Goal: Transaction & Acquisition: Book appointment/travel/reservation

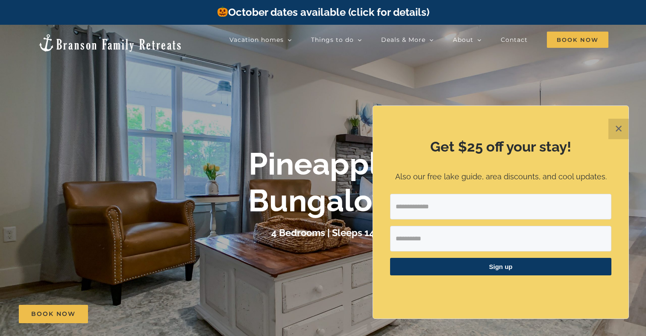
click at [609, 129] on button "✕" at bounding box center [618, 129] width 20 height 20
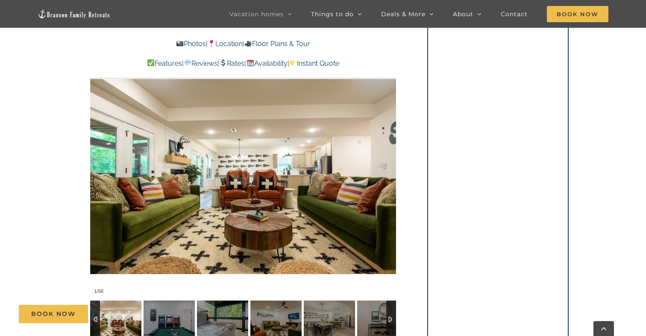
scroll to position [639, 0]
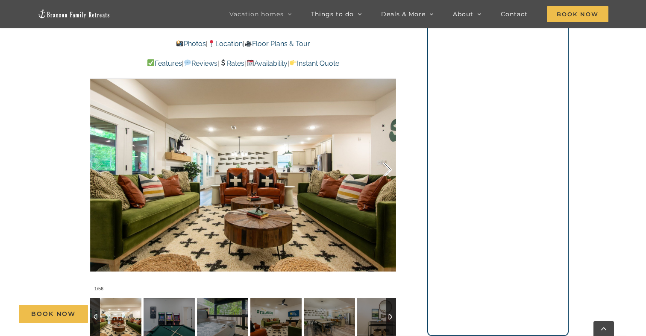
click at [388, 149] on div at bounding box center [378, 169] width 26 height 53
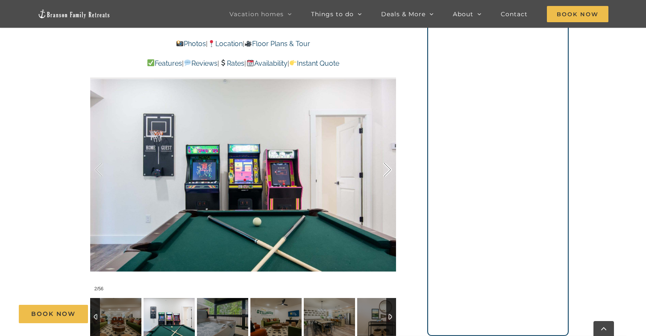
click at [388, 149] on div at bounding box center [378, 169] width 26 height 53
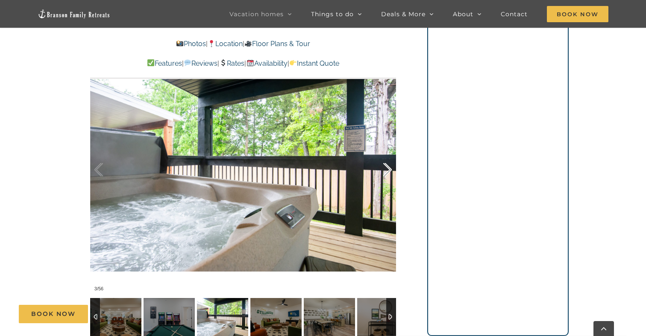
click at [388, 149] on div at bounding box center [378, 169] width 26 height 53
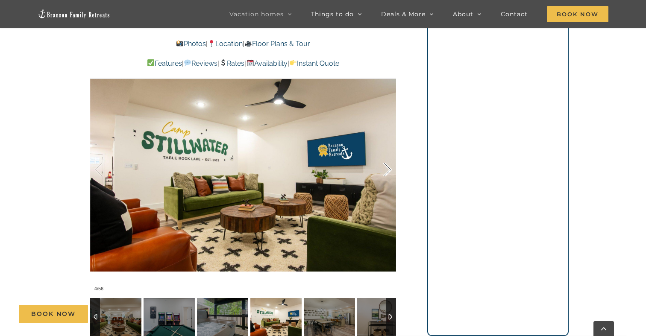
click at [388, 149] on div at bounding box center [378, 169] width 26 height 53
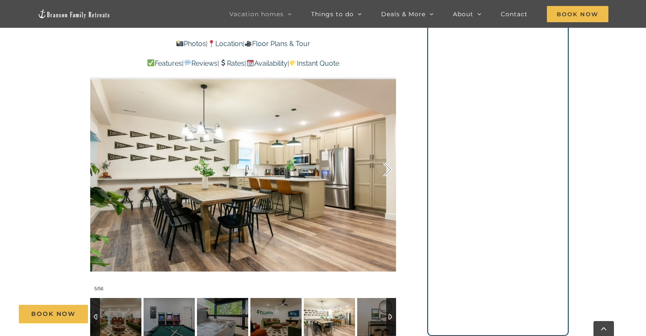
click at [388, 149] on div at bounding box center [378, 169] width 26 height 53
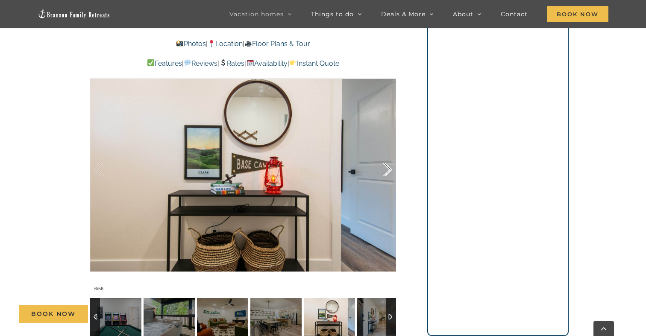
click at [388, 149] on div at bounding box center [378, 169] width 26 height 53
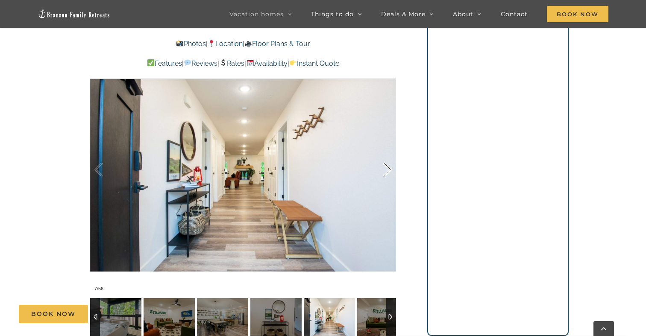
click at [388, 149] on div at bounding box center [378, 169] width 26 height 53
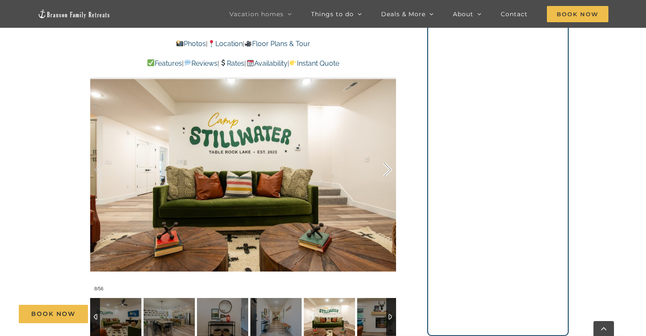
click at [388, 149] on div at bounding box center [378, 169] width 26 height 53
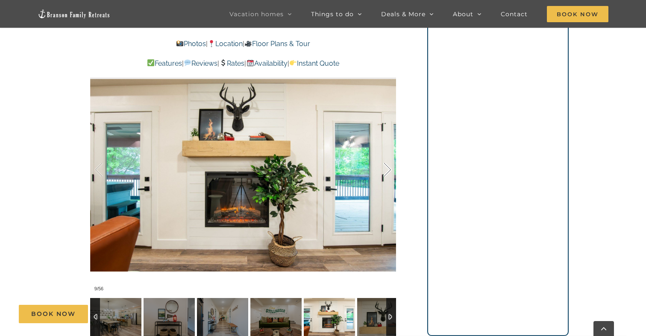
click at [388, 149] on div at bounding box center [378, 169] width 26 height 53
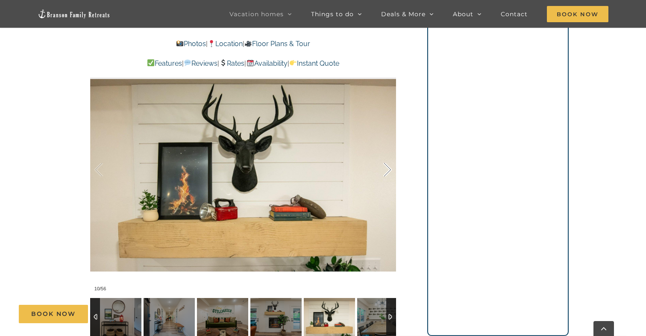
click at [388, 149] on div at bounding box center [378, 169] width 26 height 53
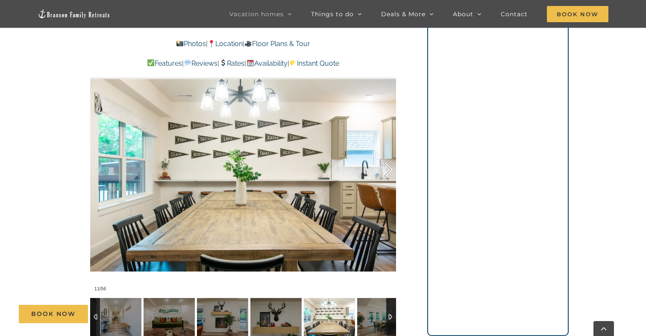
click at [388, 149] on div at bounding box center [378, 169] width 26 height 53
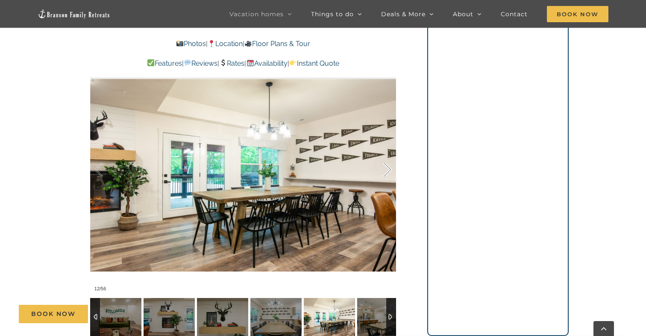
click at [388, 149] on div at bounding box center [378, 169] width 26 height 53
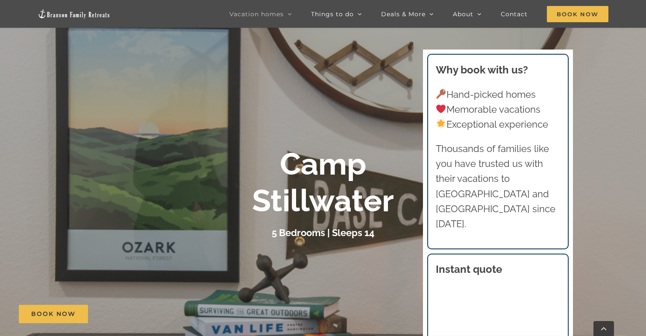
scroll to position [0, 0]
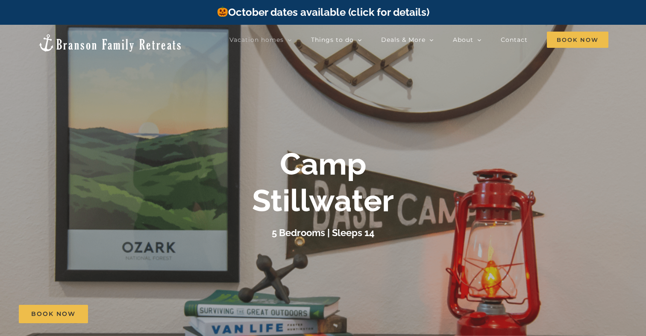
click at [92, 39] on img at bounding box center [110, 42] width 145 height 19
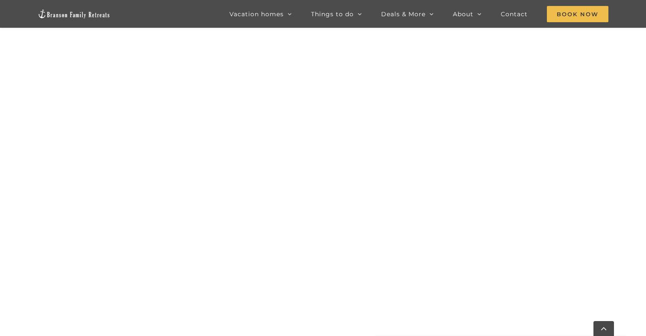
scroll to position [433, 0]
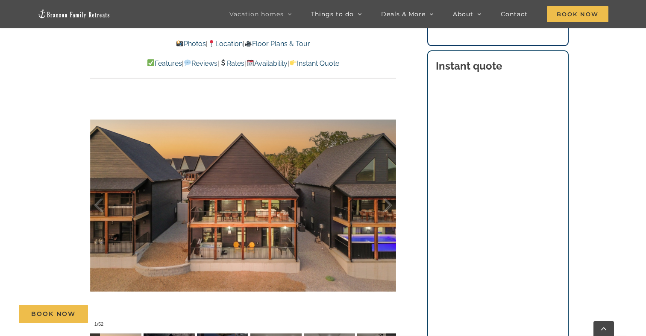
scroll to position [530, 0]
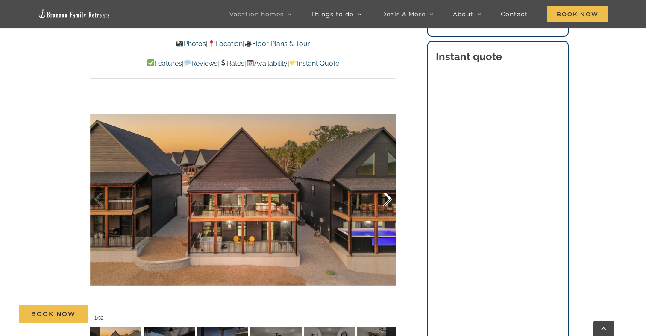
click at [386, 199] on div at bounding box center [378, 199] width 26 height 53
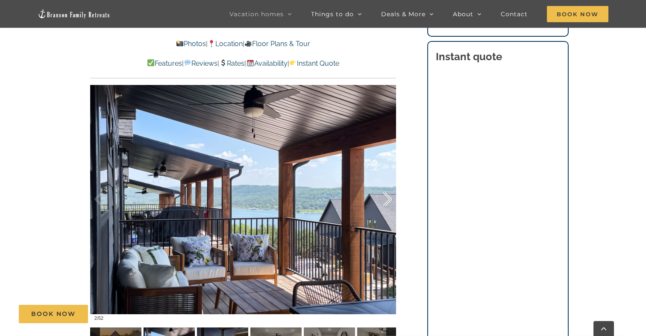
click at [386, 199] on div at bounding box center [378, 199] width 26 height 53
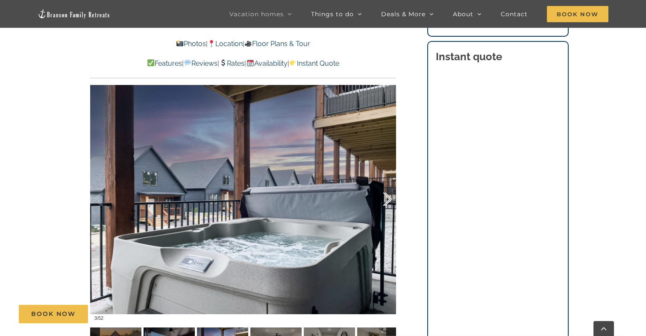
click at [386, 199] on div at bounding box center [378, 199] width 26 height 53
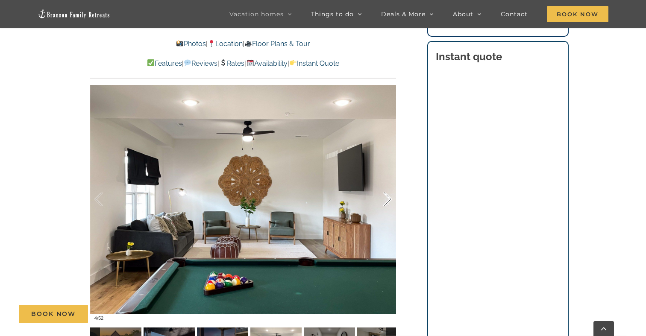
click at [386, 199] on div at bounding box center [378, 199] width 26 height 53
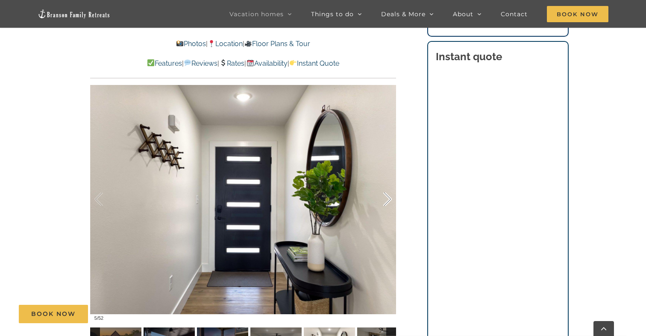
click at [386, 199] on div at bounding box center [378, 199] width 26 height 53
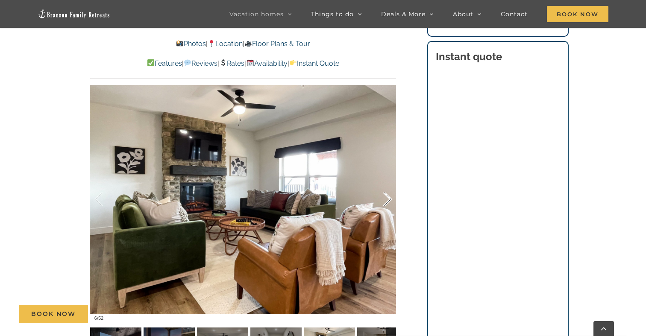
click at [386, 199] on div at bounding box center [378, 199] width 26 height 53
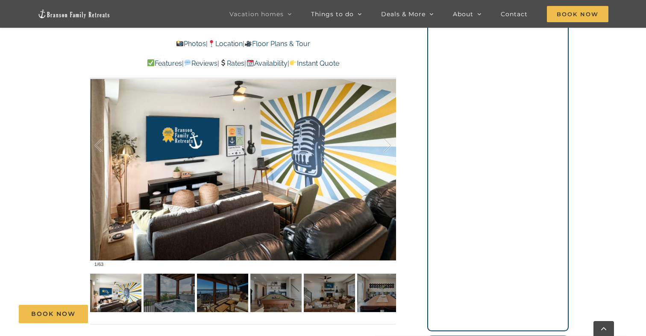
scroll to position [589, 0]
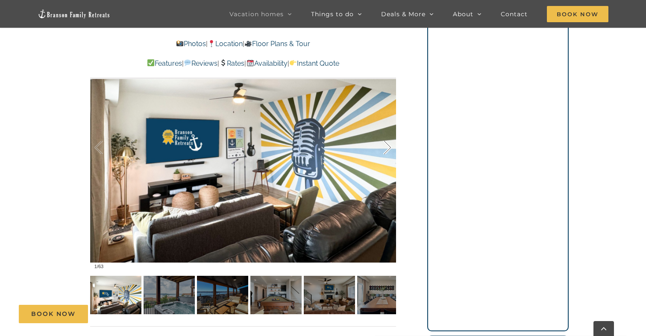
click at [388, 148] on div at bounding box center [378, 147] width 26 height 53
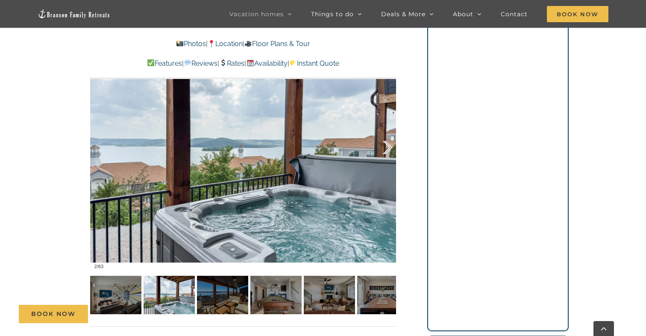
click at [388, 148] on div at bounding box center [378, 147] width 26 height 53
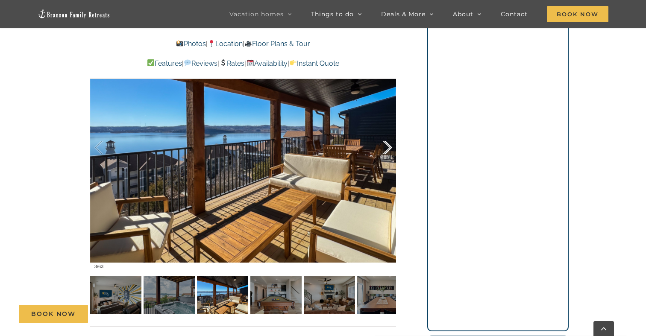
click at [388, 148] on div at bounding box center [378, 147] width 26 height 53
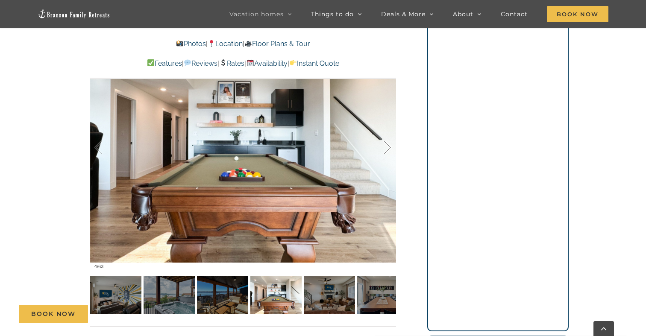
click at [388, 148] on div at bounding box center [378, 147] width 26 height 53
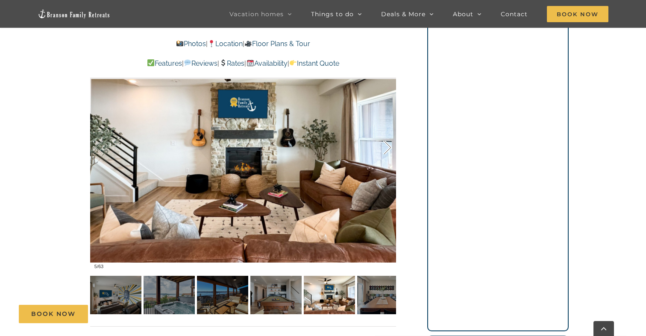
click at [388, 148] on div at bounding box center [378, 147] width 26 height 53
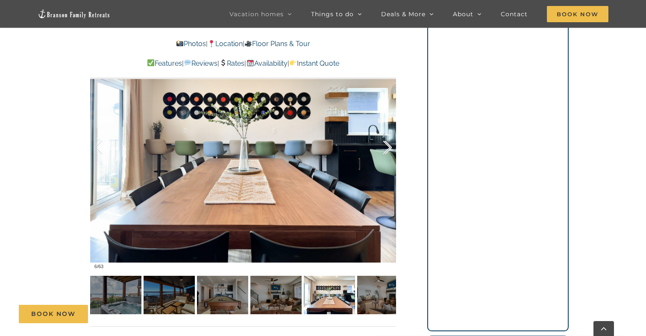
click at [388, 148] on div at bounding box center [378, 147] width 26 height 53
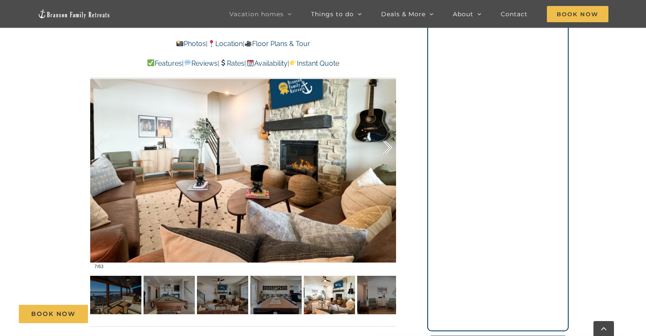
click at [388, 148] on div at bounding box center [378, 147] width 26 height 53
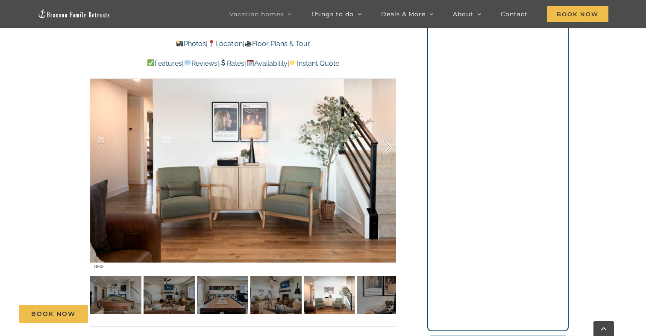
click at [388, 148] on div at bounding box center [378, 147] width 26 height 53
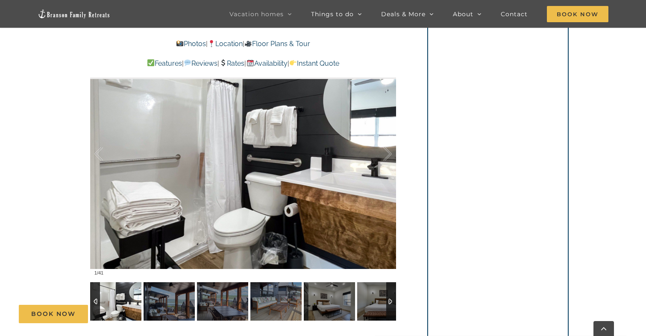
scroll to position [568, 0]
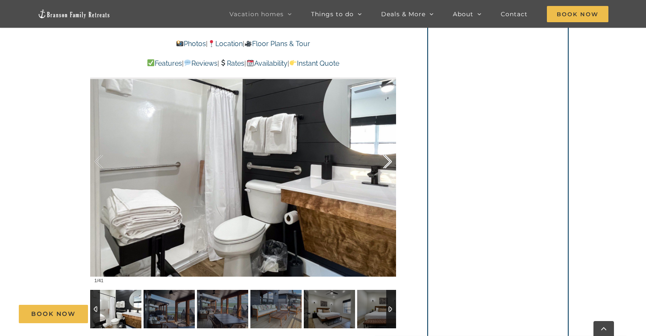
click at [389, 162] on div at bounding box center [378, 161] width 26 height 53
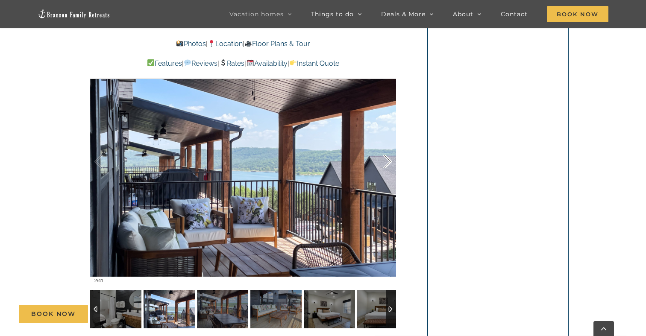
click at [389, 162] on div at bounding box center [378, 161] width 26 height 53
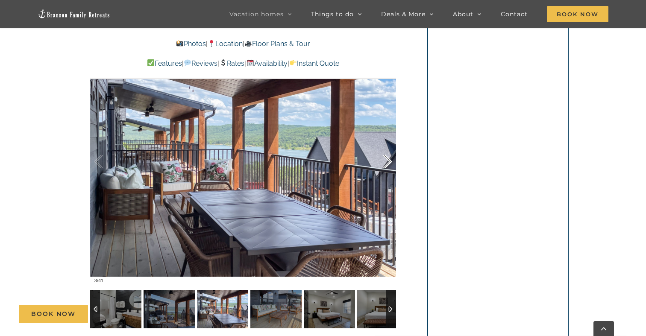
click at [389, 162] on div at bounding box center [378, 161] width 26 height 53
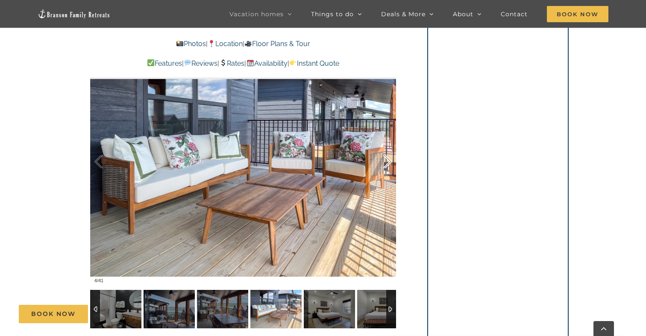
click at [389, 162] on div at bounding box center [378, 161] width 26 height 53
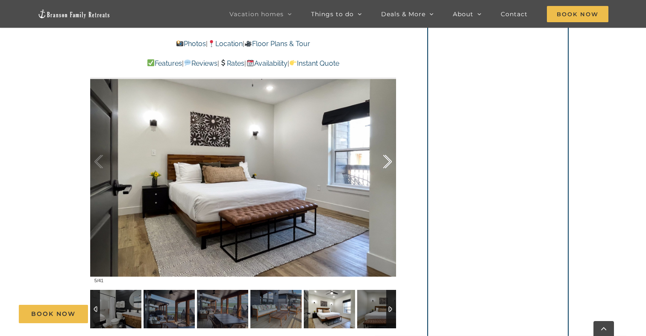
click at [389, 162] on div at bounding box center [378, 161] width 26 height 53
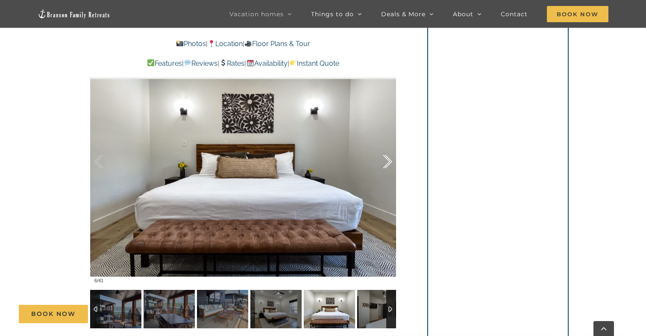
click at [389, 162] on div at bounding box center [378, 161] width 26 height 53
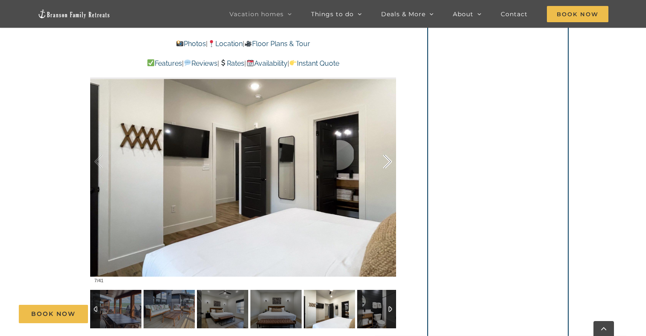
click at [389, 162] on div at bounding box center [378, 161] width 26 height 53
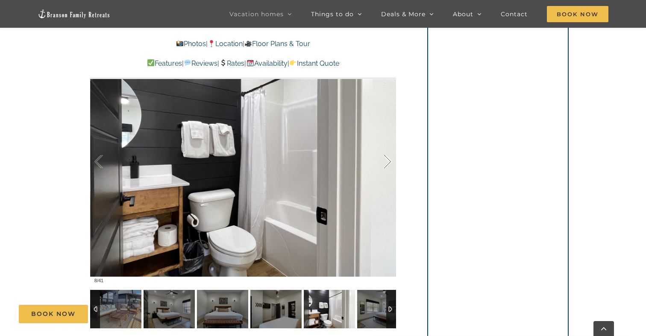
click at [389, 162] on div at bounding box center [378, 161] width 26 height 53
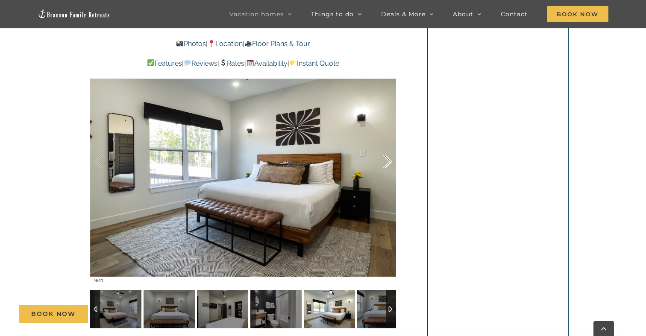
click at [389, 162] on div at bounding box center [378, 161] width 26 height 53
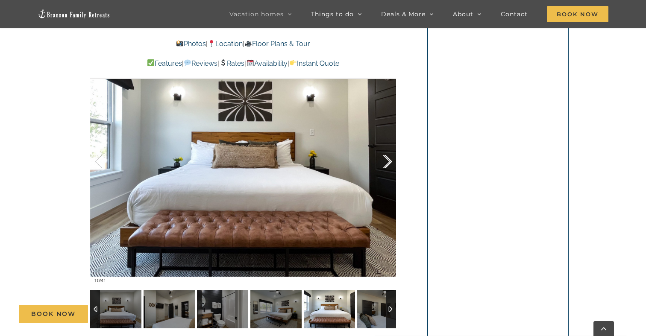
click at [389, 162] on div at bounding box center [378, 161] width 26 height 53
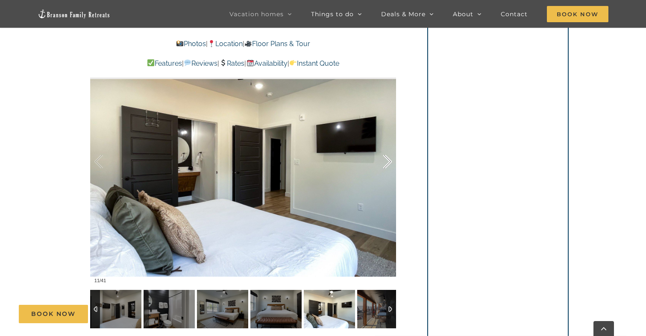
click at [389, 162] on div at bounding box center [378, 161] width 26 height 53
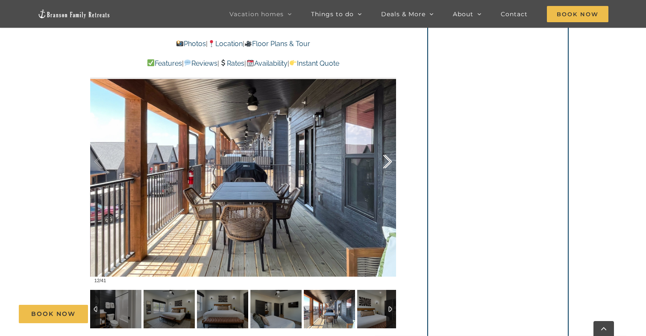
click at [389, 162] on div at bounding box center [378, 161] width 26 height 53
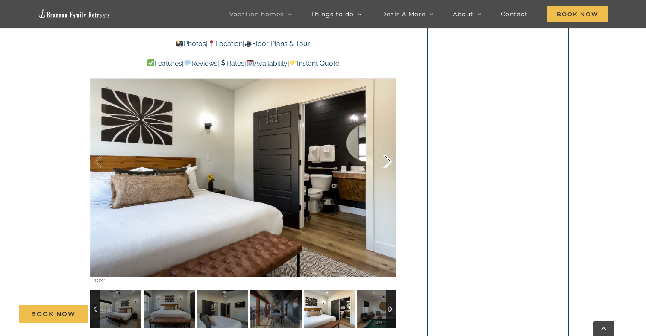
click at [389, 162] on div at bounding box center [378, 161] width 26 height 53
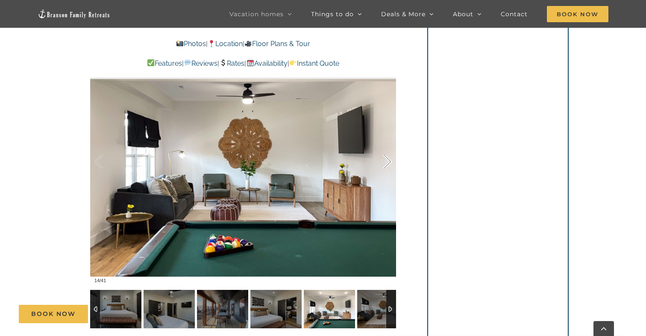
click at [389, 162] on div at bounding box center [378, 161] width 26 height 53
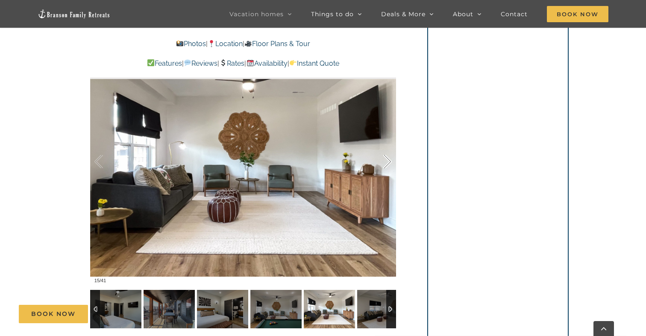
click at [389, 162] on div at bounding box center [378, 161] width 26 height 53
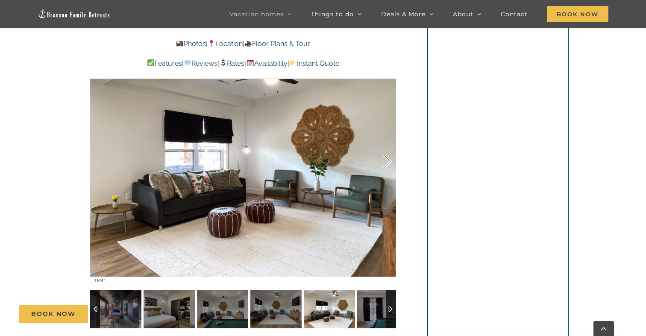
click at [389, 162] on div at bounding box center [378, 161] width 26 height 53
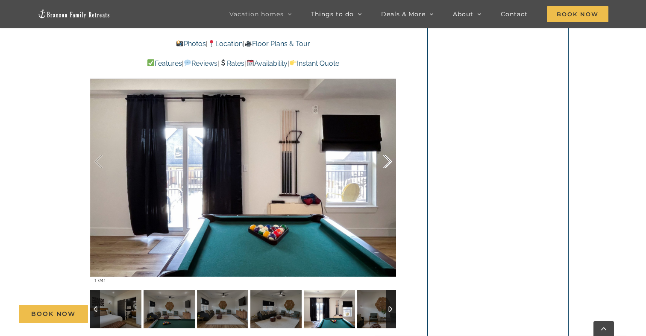
click at [389, 162] on div at bounding box center [378, 161] width 26 height 53
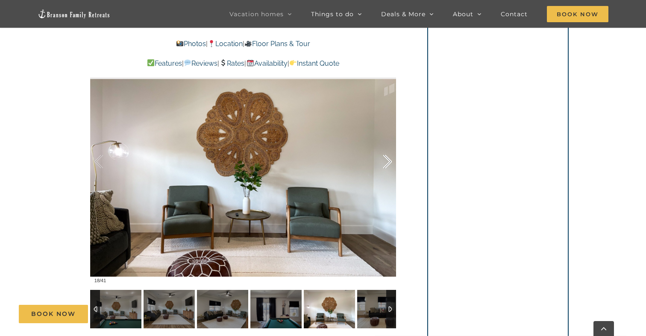
click at [389, 162] on div at bounding box center [378, 161] width 26 height 53
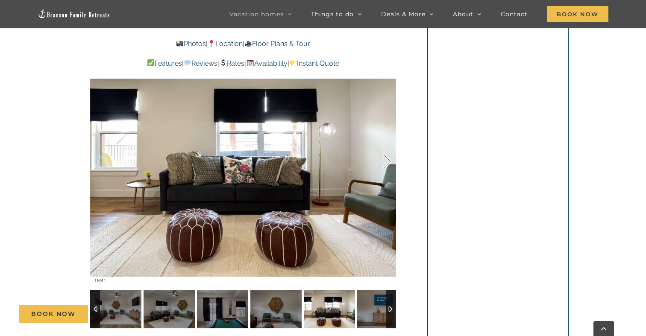
click at [389, 162] on div at bounding box center [378, 161] width 26 height 53
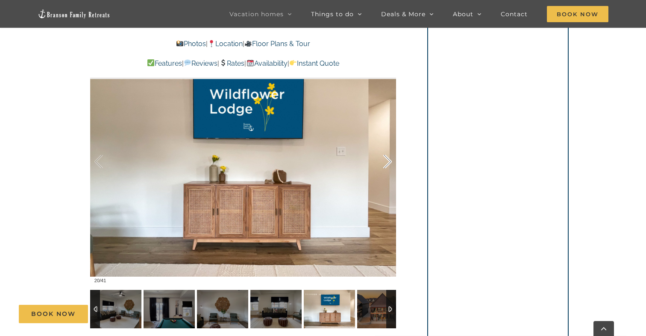
click at [389, 162] on div at bounding box center [378, 161] width 26 height 53
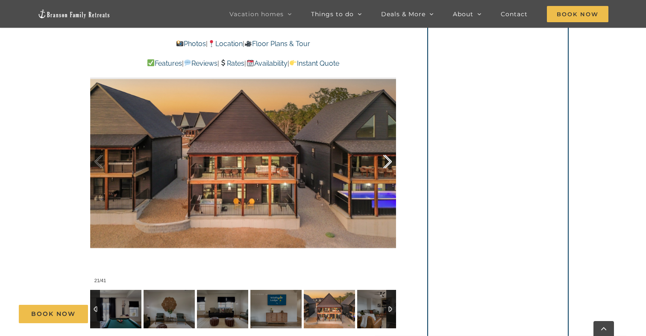
click at [389, 162] on div at bounding box center [378, 161] width 26 height 53
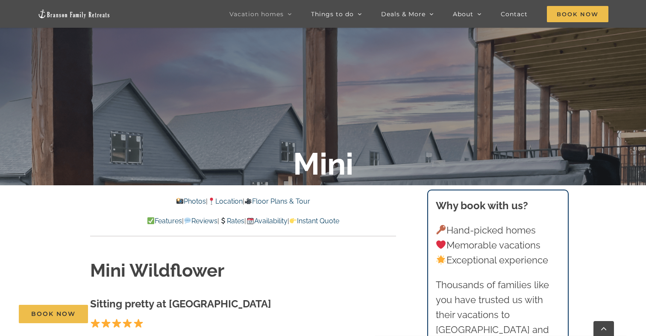
scroll to position [0, 0]
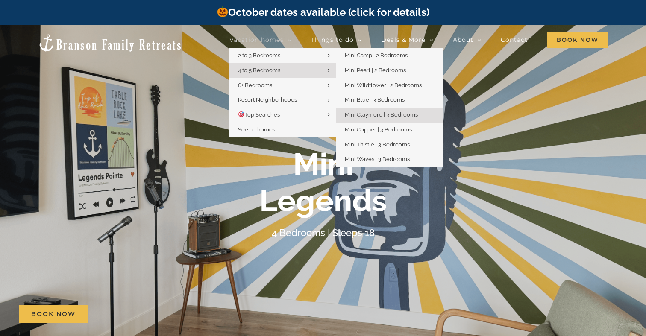
click at [355, 113] on span "Mini Claymore | 3 Bedrooms" at bounding box center [381, 114] width 73 height 6
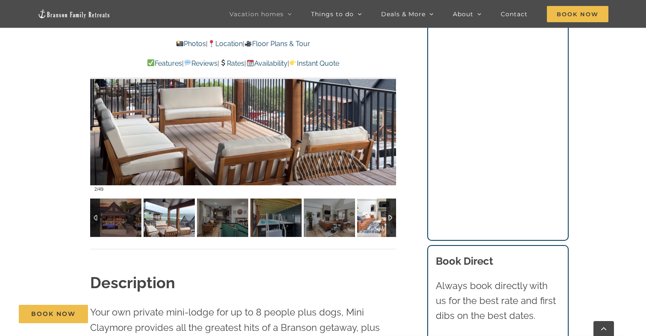
scroll to position [683, 0]
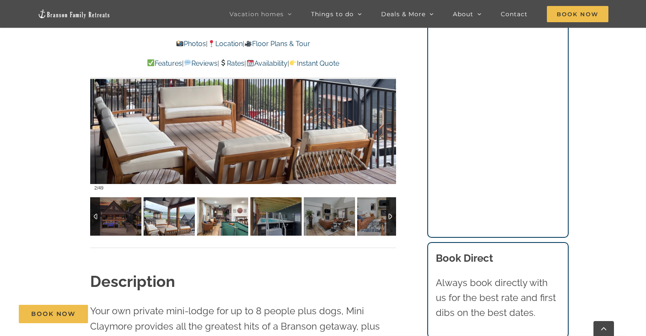
click at [223, 213] on img at bounding box center [222, 216] width 51 height 38
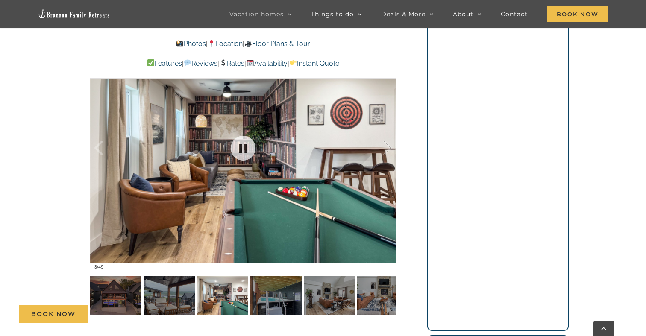
scroll to position [605, 0]
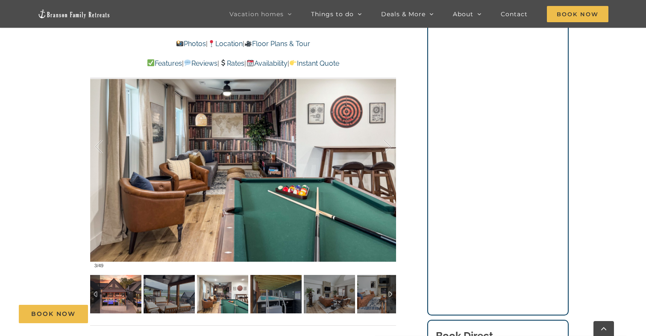
click at [111, 301] on img at bounding box center [115, 294] width 51 height 38
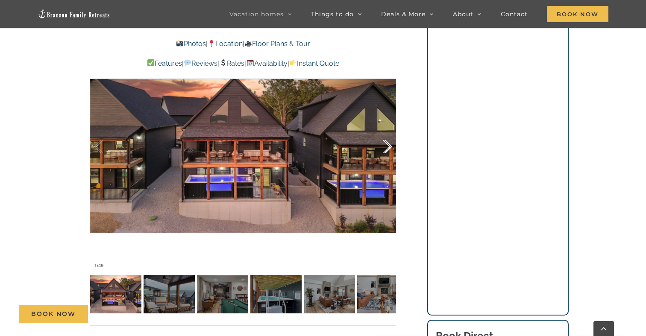
click at [388, 147] on div at bounding box center [378, 146] width 26 height 53
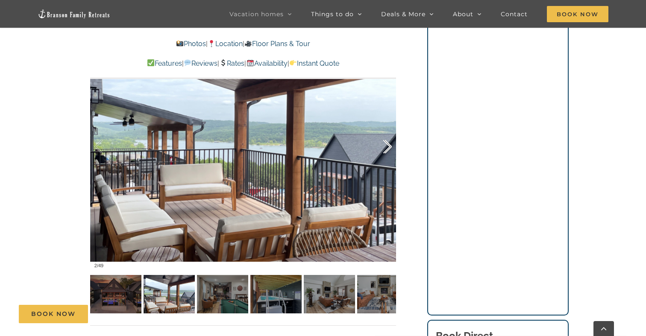
click at [388, 147] on div at bounding box center [378, 146] width 26 height 53
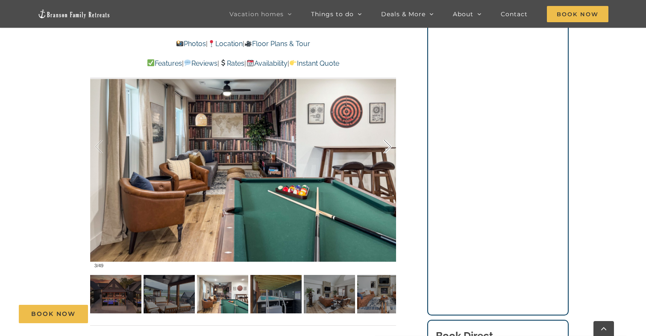
click at [388, 147] on div at bounding box center [378, 146] width 26 height 53
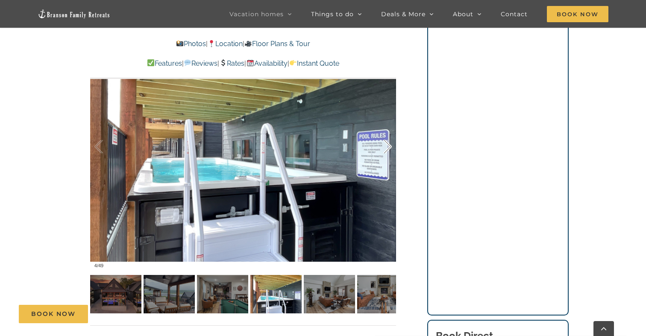
click at [388, 147] on div at bounding box center [378, 146] width 26 height 53
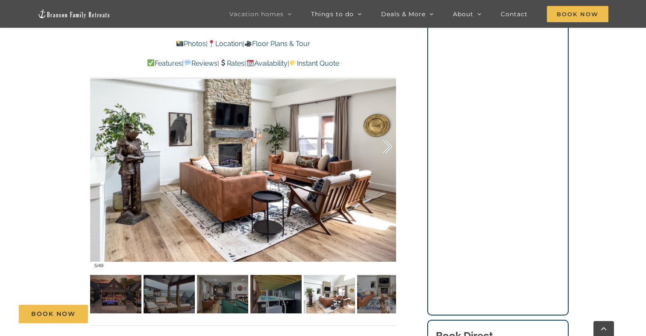
click at [388, 147] on div at bounding box center [378, 146] width 26 height 53
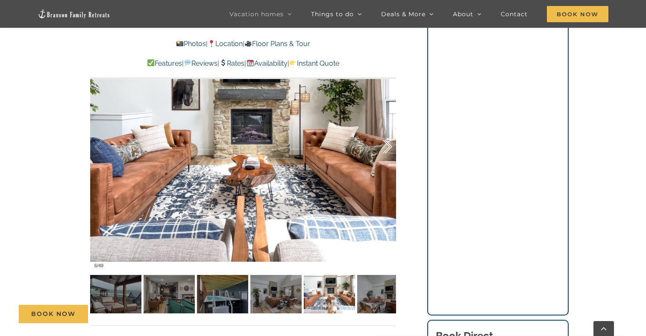
click at [388, 147] on div at bounding box center [378, 146] width 26 height 53
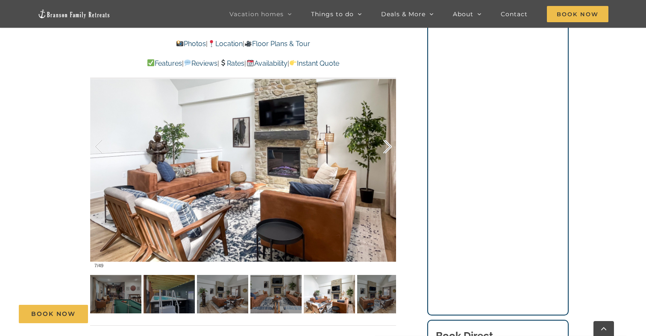
click at [388, 148] on div at bounding box center [378, 146] width 26 height 53
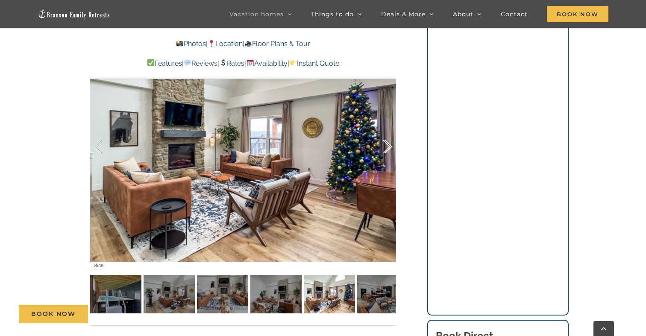
click at [388, 147] on div at bounding box center [378, 146] width 26 height 53
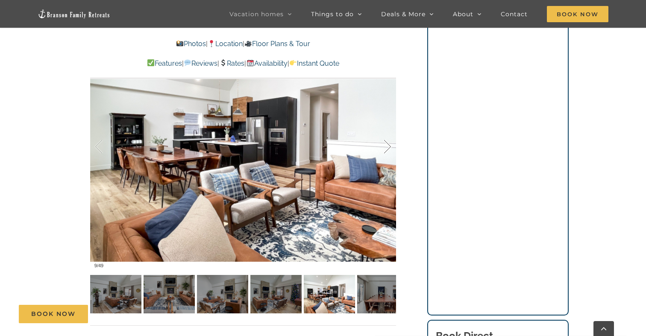
click at [388, 147] on div at bounding box center [378, 146] width 26 height 53
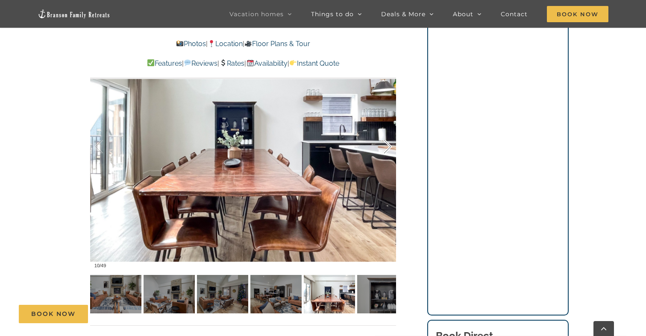
click at [388, 147] on div at bounding box center [378, 146] width 26 height 53
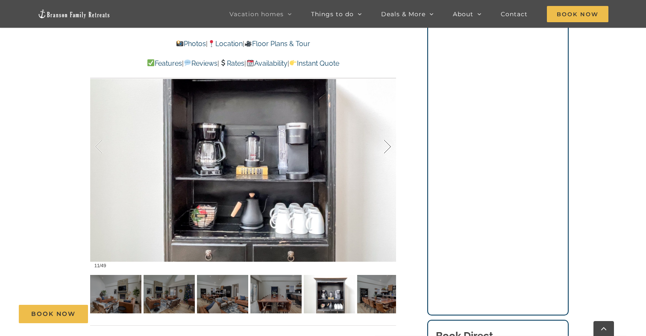
click at [388, 148] on div at bounding box center [378, 146] width 26 height 53
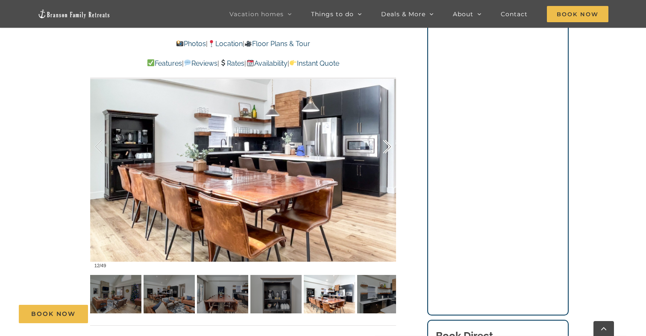
click at [388, 148] on div at bounding box center [378, 146] width 26 height 53
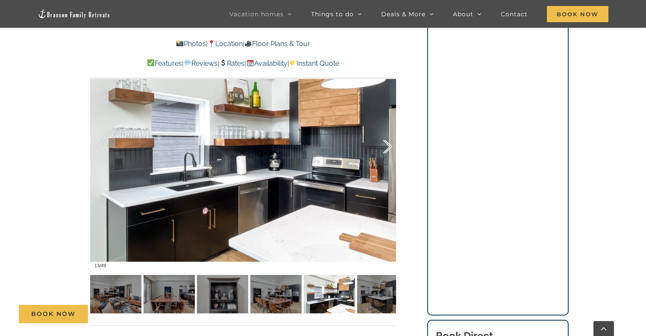
click at [388, 148] on div at bounding box center [378, 146] width 26 height 53
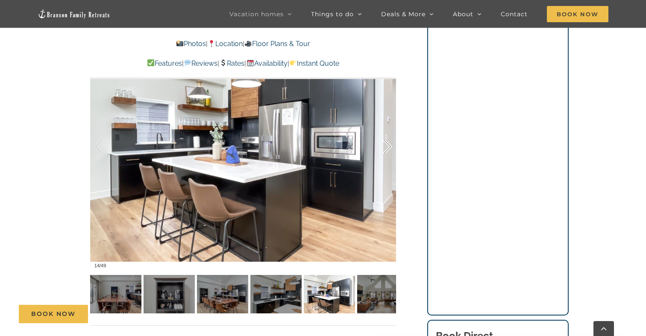
click at [388, 148] on div at bounding box center [378, 146] width 26 height 53
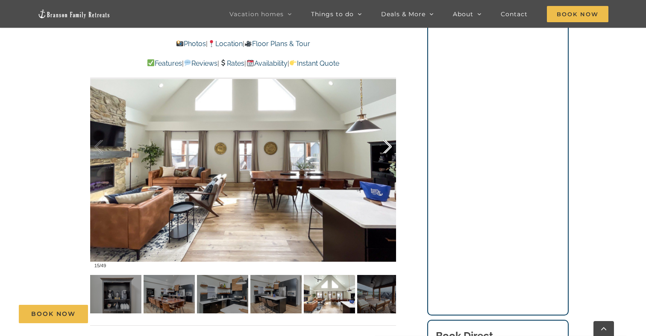
click at [388, 148] on div at bounding box center [378, 146] width 26 height 53
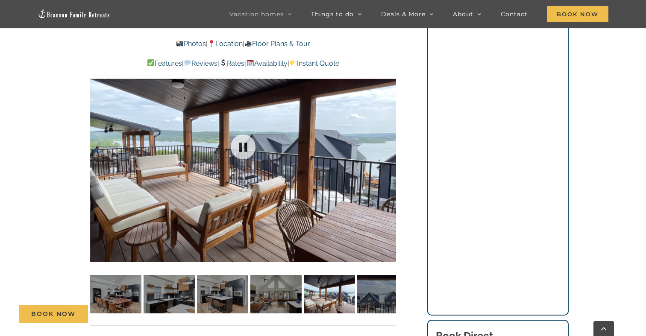
click at [388, 148] on div "16 / 49" at bounding box center [243, 146] width 306 height 251
click at [388, 148] on div at bounding box center [378, 146] width 26 height 53
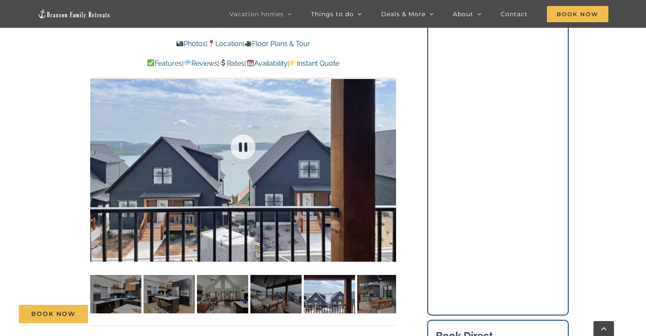
click at [388, 148] on div "17 / 49" at bounding box center [243, 146] width 306 height 251
click at [388, 148] on div at bounding box center [378, 146] width 26 height 53
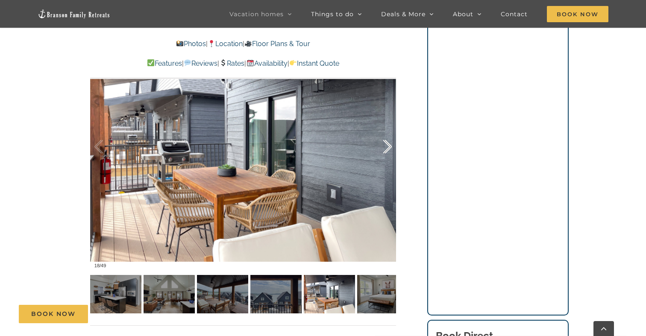
click at [388, 148] on div at bounding box center [378, 146] width 26 height 53
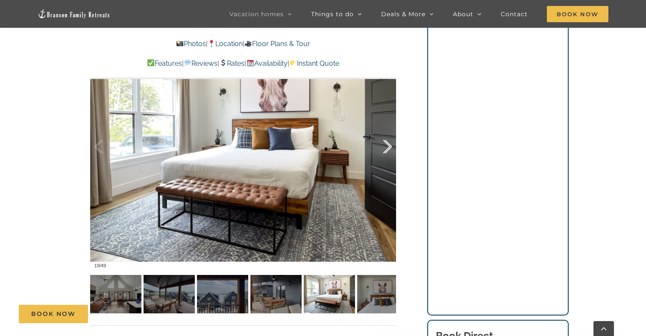
click at [388, 148] on div at bounding box center [378, 146] width 26 height 53
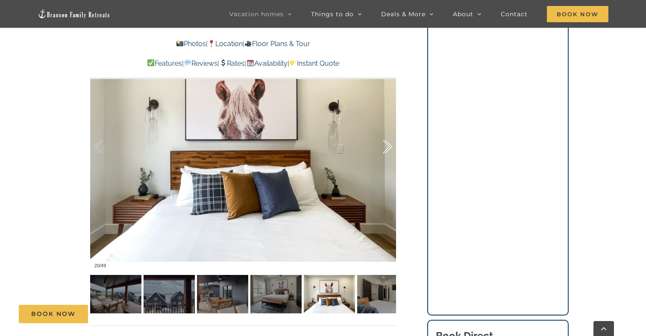
click at [388, 148] on div at bounding box center [378, 146] width 26 height 53
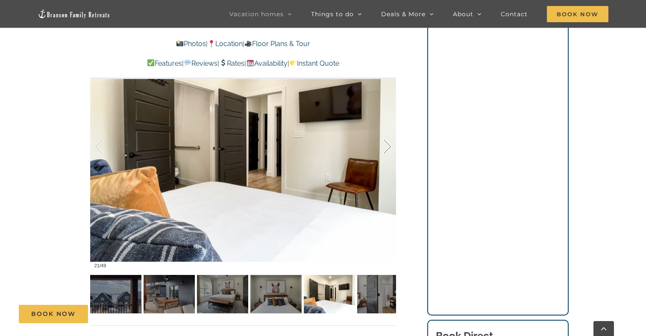
click at [388, 148] on div at bounding box center [378, 146] width 26 height 53
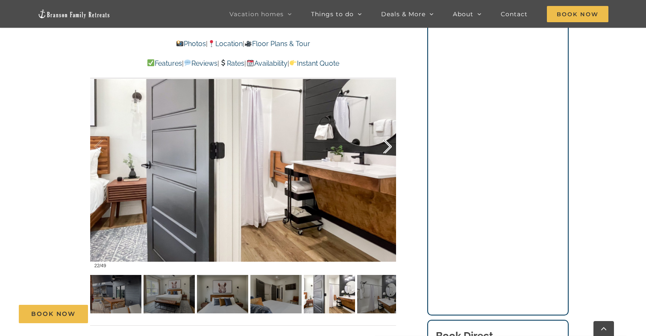
click at [388, 148] on div at bounding box center [378, 146] width 26 height 53
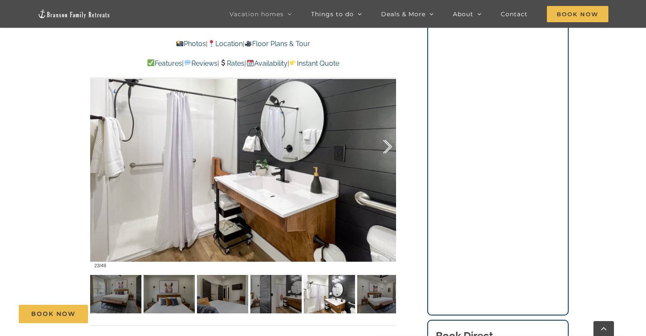
click at [388, 148] on div at bounding box center [378, 146] width 26 height 53
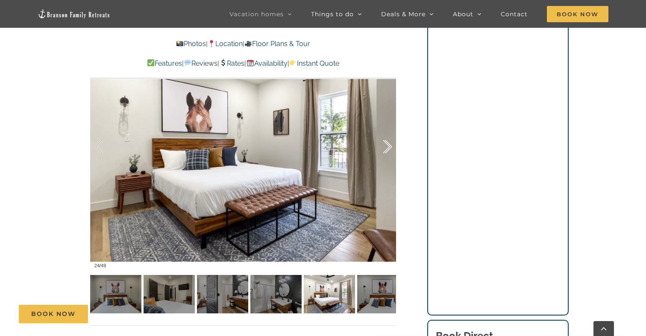
click at [388, 148] on div at bounding box center [378, 146] width 26 height 53
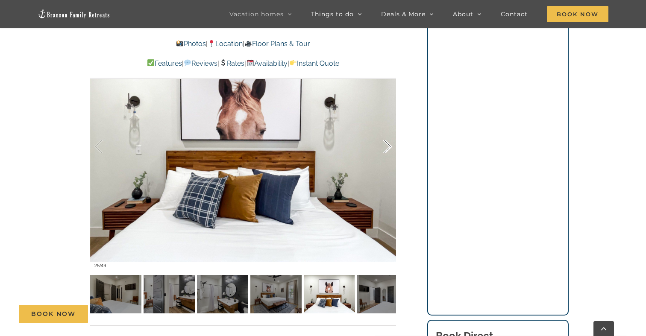
click at [388, 148] on div at bounding box center [378, 146] width 26 height 53
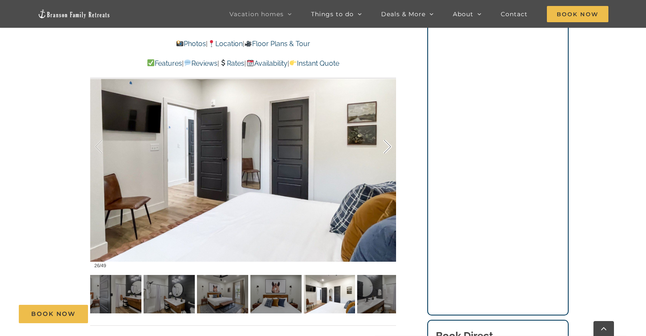
click at [388, 148] on div at bounding box center [378, 146] width 26 height 53
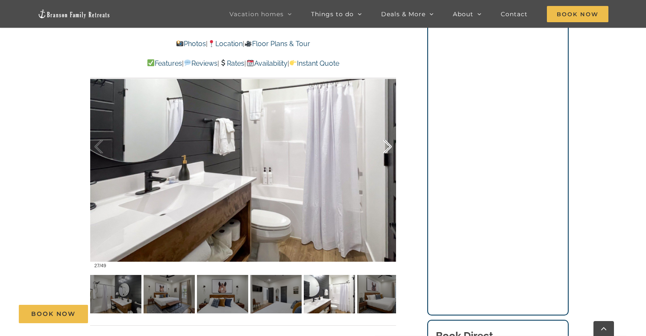
click at [388, 148] on div at bounding box center [378, 146] width 26 height 53
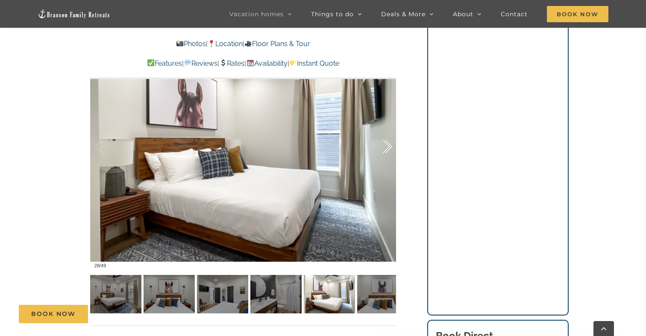
click at [388, 148] on div at bounding box center [378, 146] width 26 height 53
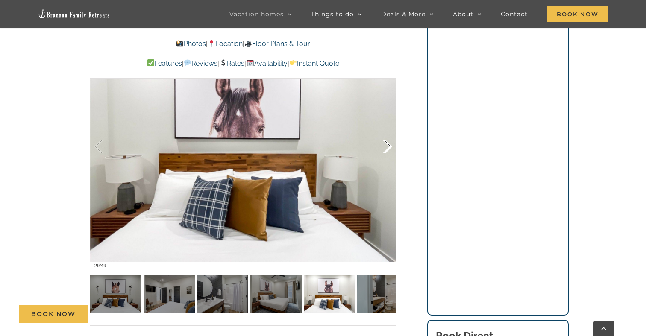
click at [388, 148] on div at bounding box center [378, 146] width 26 height 53
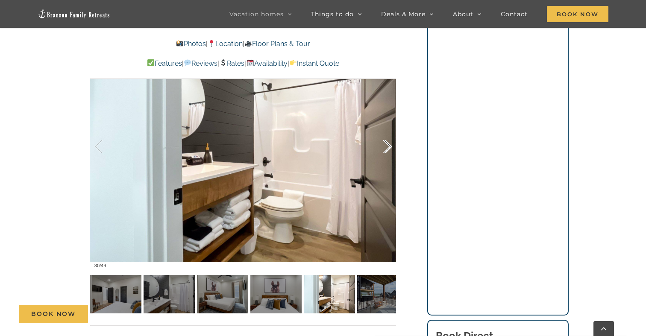
click at [388, 148] on div at bounding box center [378, 146] width 26 height 53
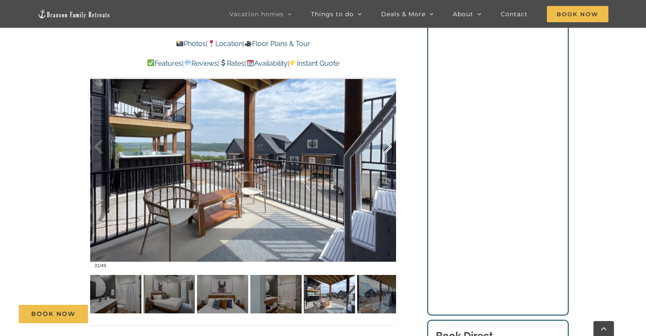
click at [388, 148] on div at bounding box center [378, 146] width 26 height 53
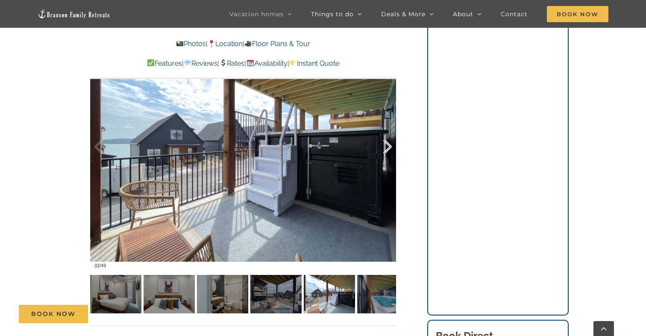
click at [388, 148] on div at bounding box center [378, 146] width 26 height 53
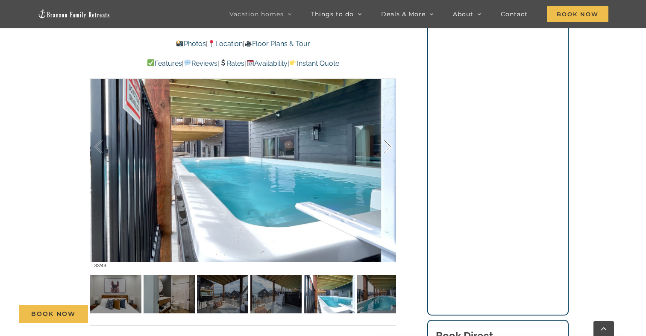
click at [387, 148] on div at bounding box center [378, 146] width 26 height 53
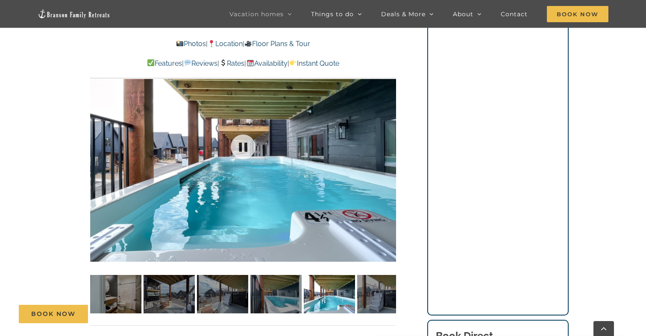
click at [387, 148] on div "34 / 49" at bounding box center [243, 146] width 306 height 251
click at [387, 148] on div at bounding box center [378, 146] width 26 height 53
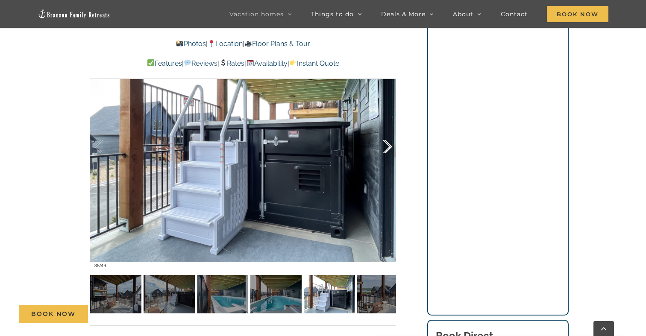
click at [387, 148] on div at bounding box center [378, 146] width 26 height 53
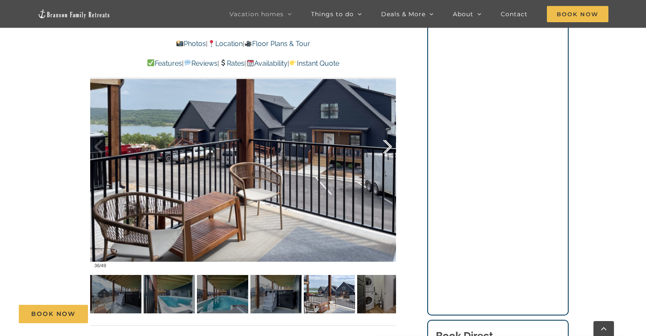
click at [387, 148] on div at bounding box center [378, 146] width 26 height 53
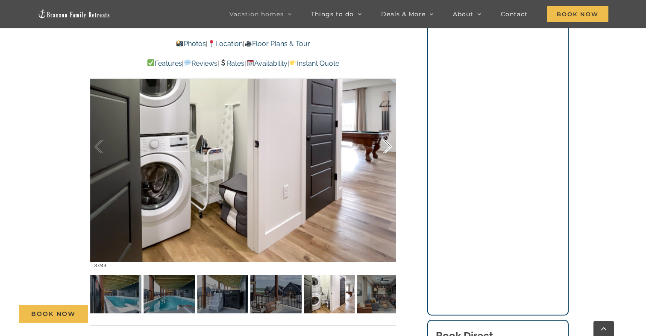
click at [387, 148] on div at bounding box center [378, 146] width 26 height 53
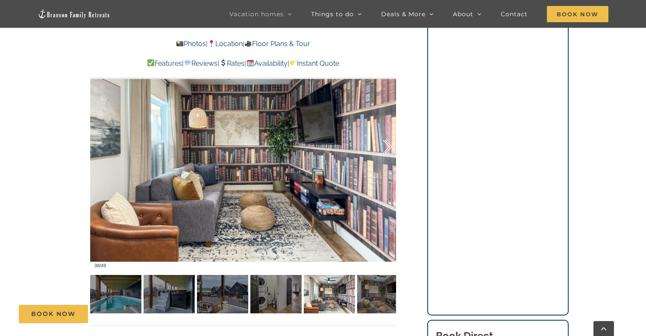
click at [387, 148] on div at bounding box center [378, 146] width 26 height 53
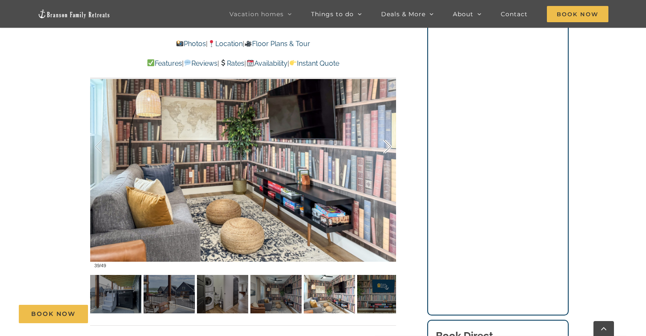
click at [387, 148] on div at bounding box center [378, 146] width 26 height 53
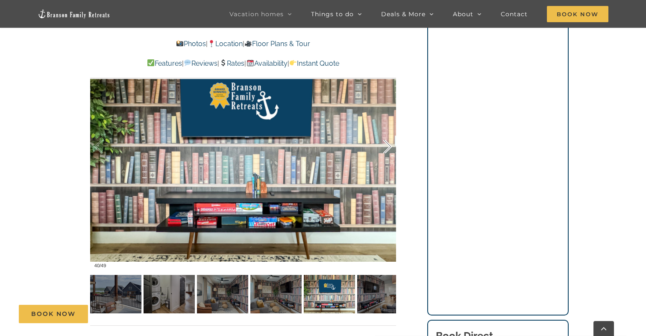
click at [387, 148] on div at bounding box center [378, 146] width 26 height 53
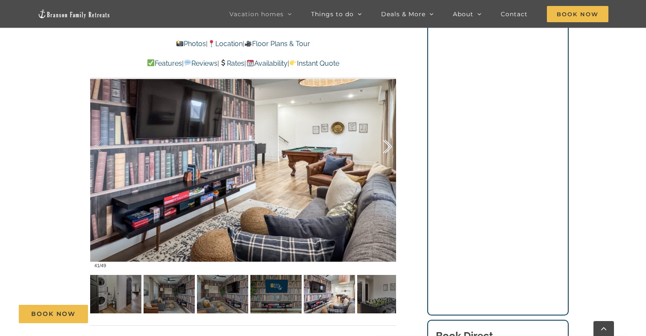
click at [387, 148] on div at bounding box center [378, 146] width 26 height 53
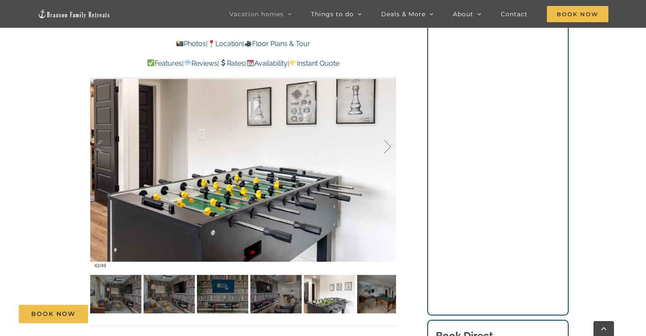
click at [387, 148] on div at bounding box center [378, 146] width 26 height 53
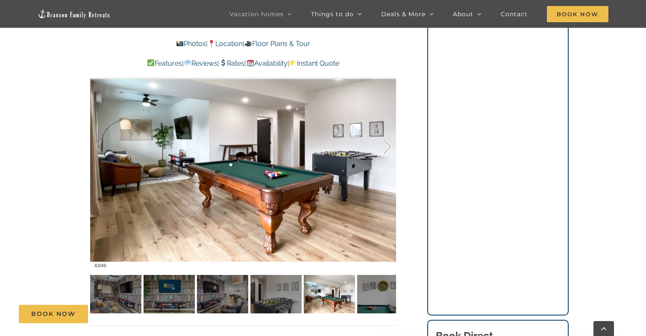
click at [387, 148] on div at bounding box center [378, 146] width 26 height 53
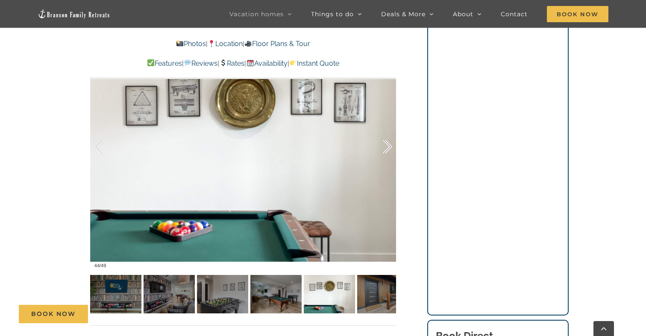
click at [387, 148] on div at bounding box center [378, 146] width 26 height 53
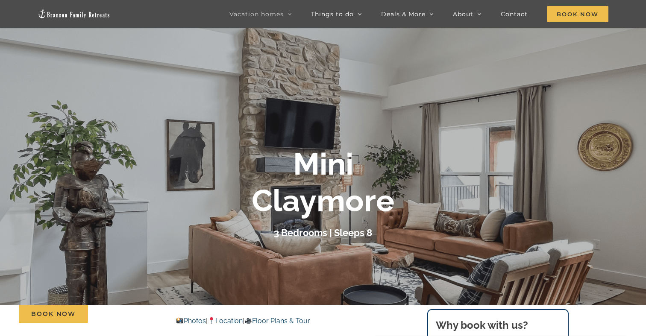
scroll to position [0, 0]
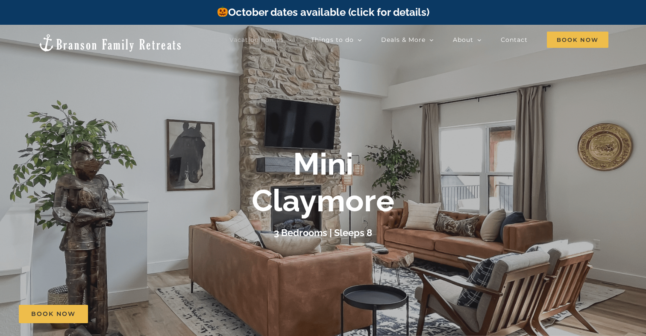
click at [78, 38] on img at bounding box center [110, 42] width 145 height 19
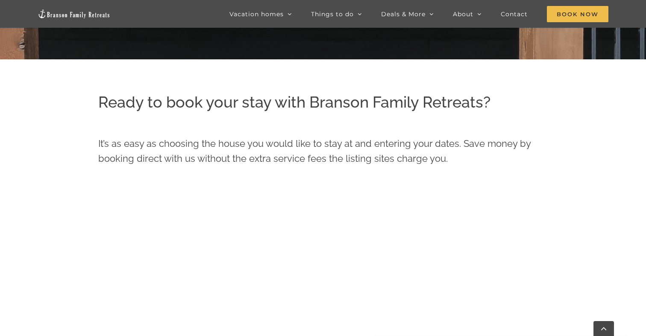
scroll to position [297, 0]
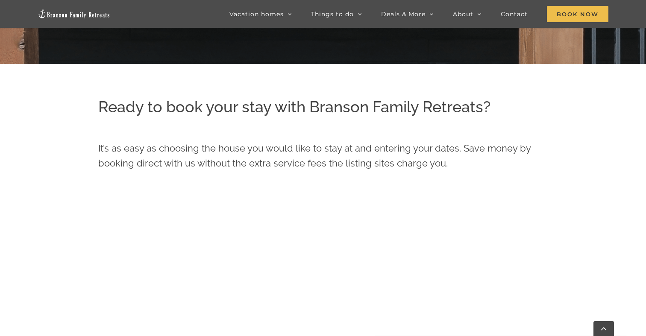
click at [383, 170] on p "It’s as easy as choosing the house you would like to stay at and entering your …" at bounding box center [323, 156] width 450 height 30
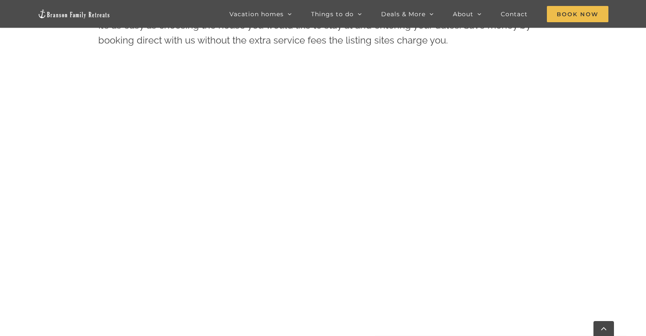
scroll to position [323, 0]
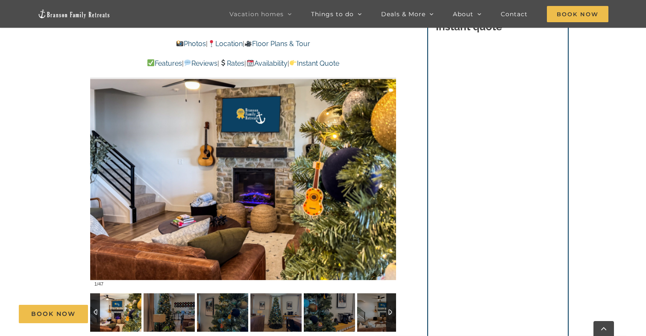
scroll to position [576, 0]
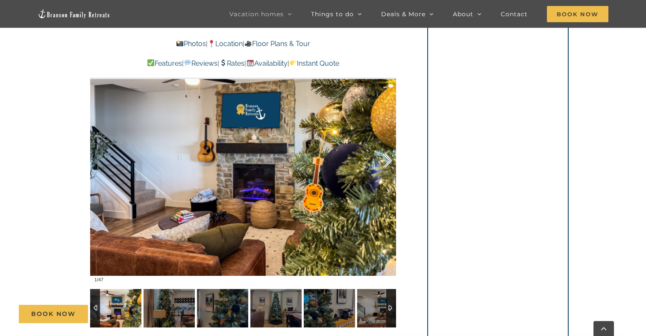
click at [385, 159] on div at bounding box center [378, 161] width 26 height 53
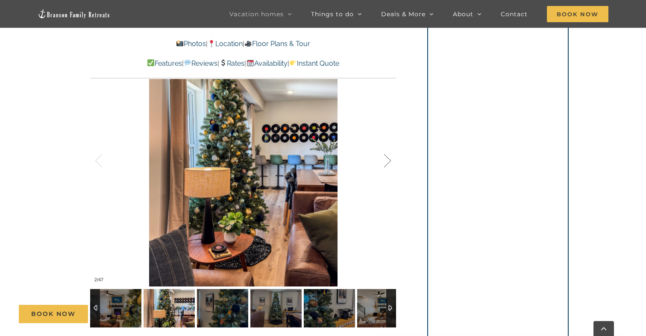
click at [385, 159] on div at bounding box center [378, 161] width 26 height 53
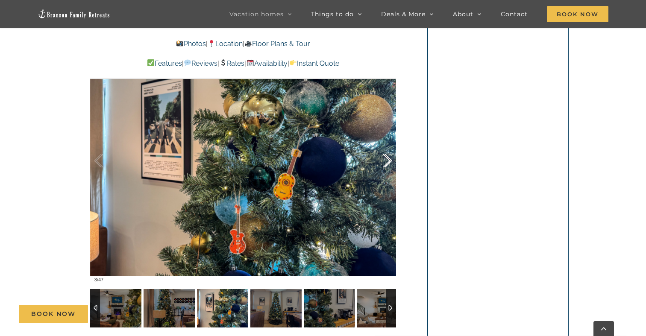
click at [385, 159] on div at bounding box center [378, 161] width 26 height 53
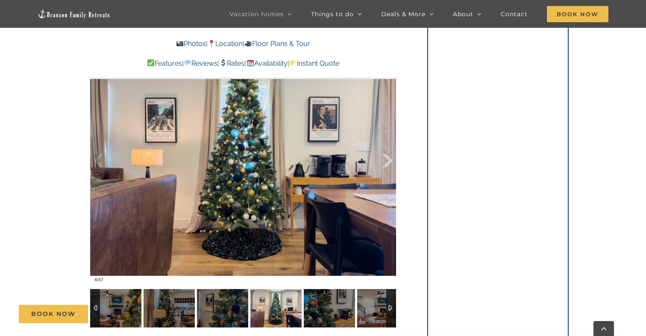
click at [385, 159] on div at bounding box center [378, 161] width 26 height 53
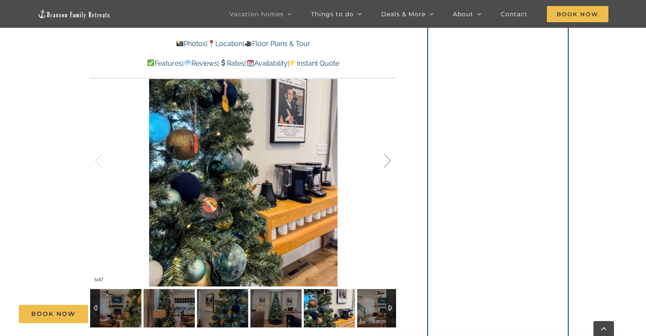
click at [385, 159] on div at bounding box center [378, 161] width 26 height 53
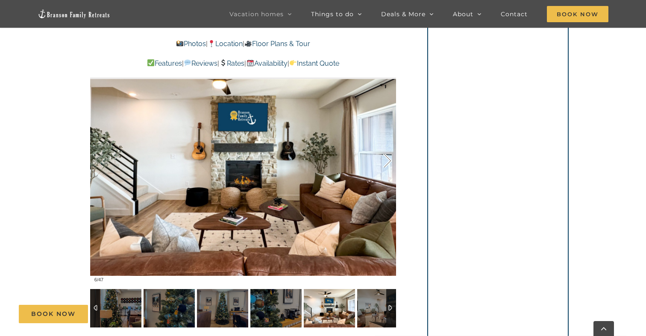
click at [385, 159] on div at bounding box center [378, 161] width 26 height 53
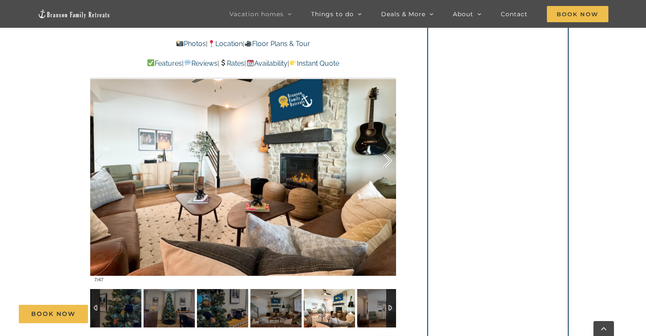
click at [385, 159] on div at bounding box center [378, 161] width 26 height 53
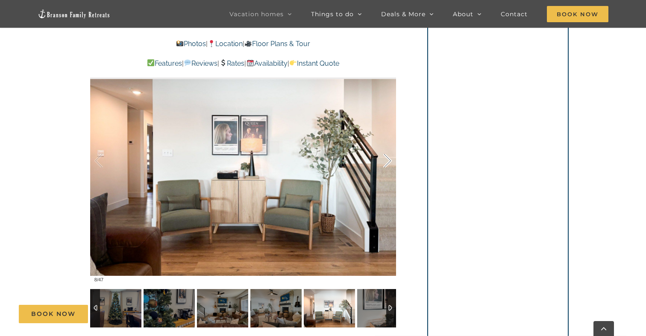
click at [385, 159] on div at bounding box center [378, 161] width 26 height 53
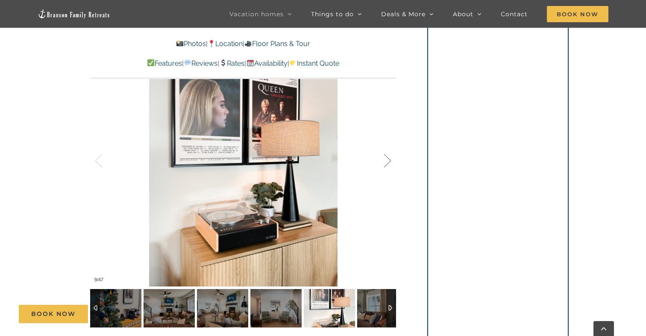
click at [385, 159] on div at bounding box center [378, 161] width 26 height 53
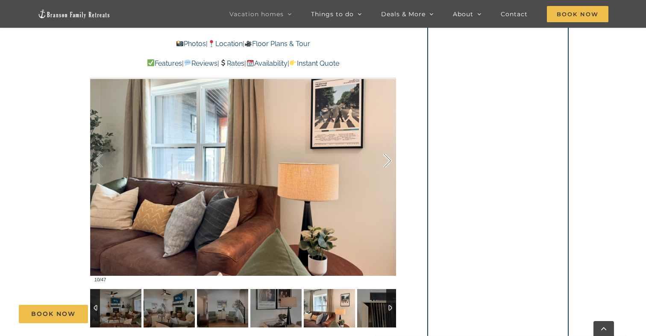
click at [385, 159] on div at bounding box center [378, 161] width 26 height 53
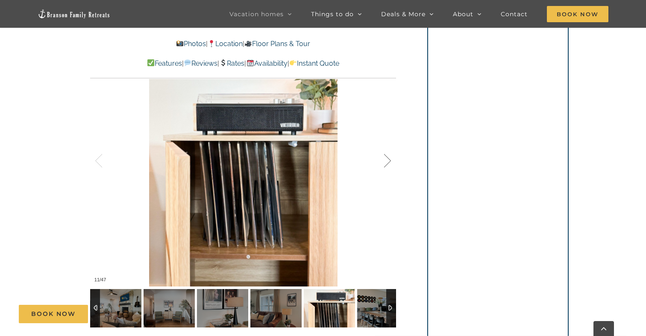
click at [385, 159] on div at bounding box center [378, 161] width 26 height 53
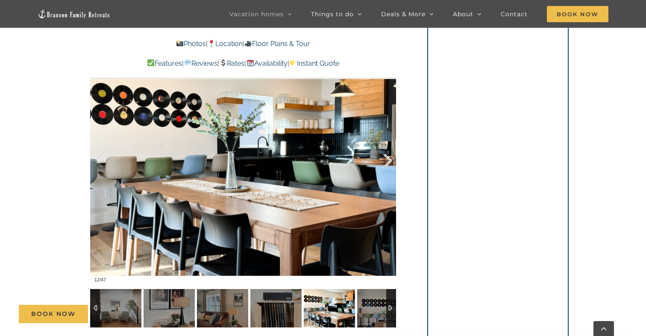
click at [385, 159] on div at bounding box center [378, 161] width 26 height 53
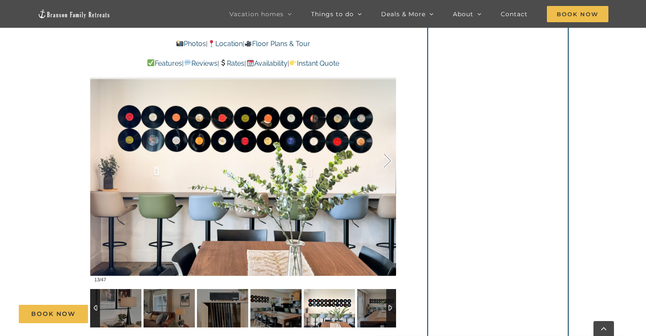
click at [385, 159] on div at bounding box center [378, 161] width 26 height 53
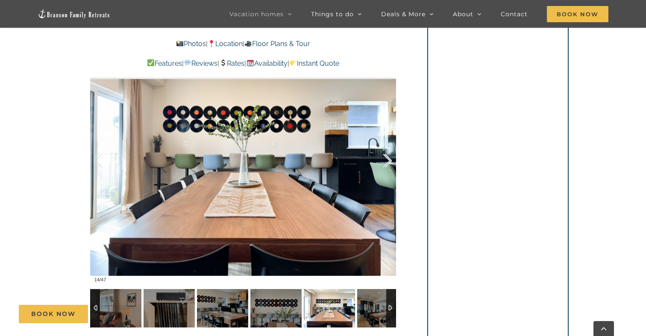
click at [385, 159] on div at bounding box center [378, 161] width 26 height 53
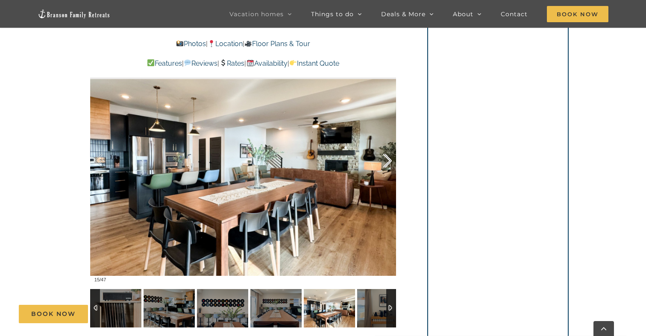
click at [385, 159] on div at bounding box center [378, 161] width 26 height 53
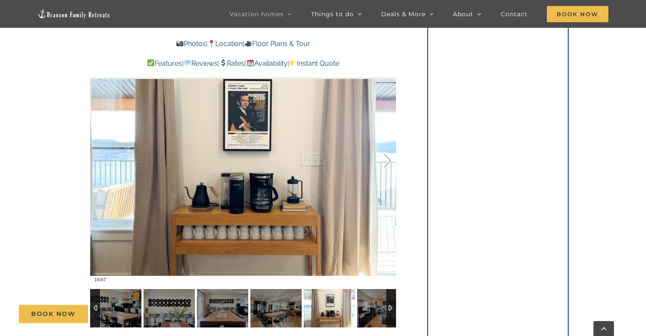
click at [385, 159] on div at bounding box center [378, 161] width 26 height 53
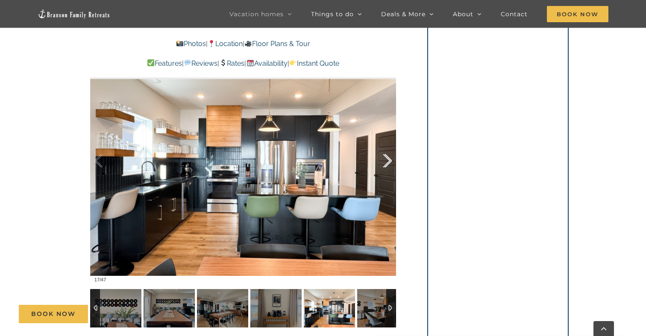
click at [385, 159] on div at bounding box center [378, 161] width 26 height 53
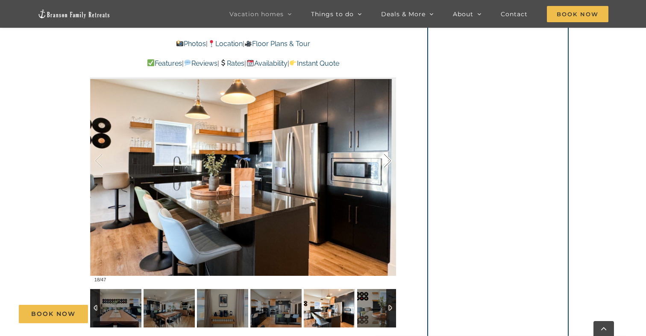
click at [385, 159] on div at bounding box center [378, 161] width 26 height 53
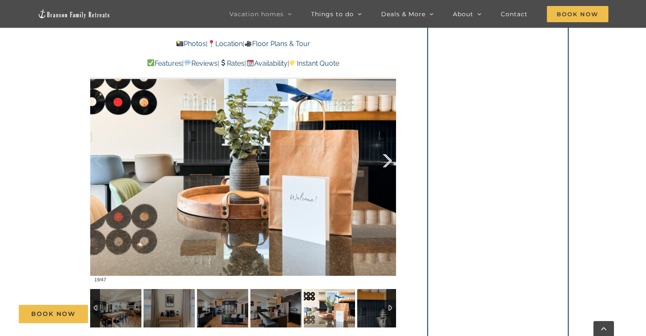
click at [385, 159] on div at bounding box center [378, 161] width 26 height 53
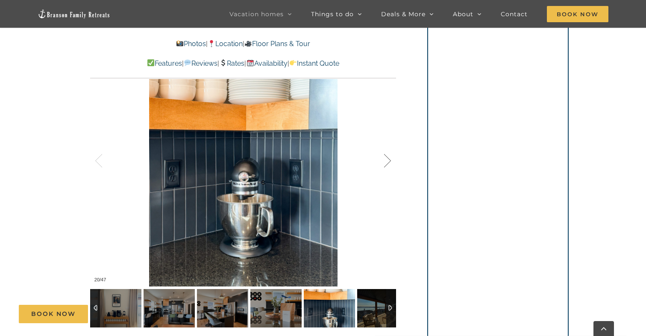
click at [385, 159] on div at bounding box center [378, 161] width 26 height 53
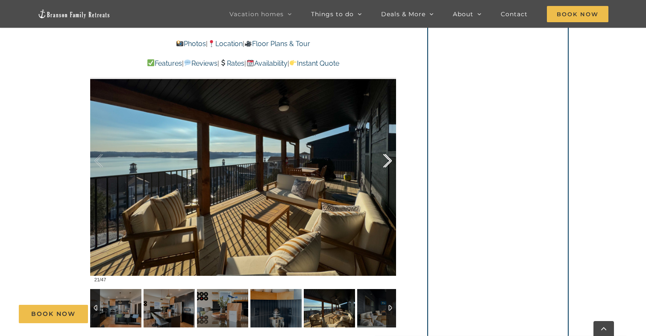
click at [385, 159] on div at bounding box center [378, 161] width 26 height 53
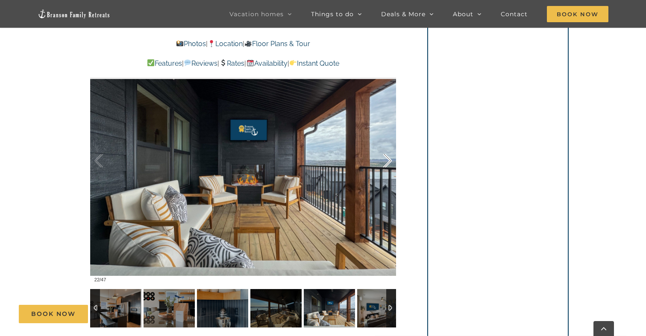
click at [385, 159] on div at bounding box center [378, 161] width 26 height 53
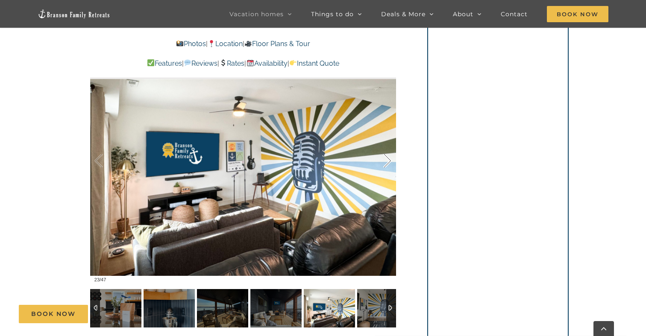
click at [385, 159] on div at bounding box center [378, 161] width 26 height 53
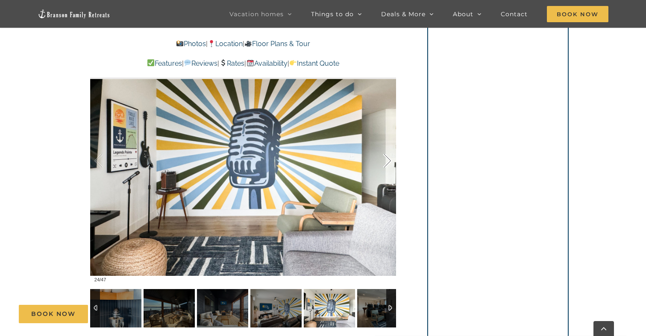
click at [385, 159] on div at bounding box center [378, 161] width 26 height 53
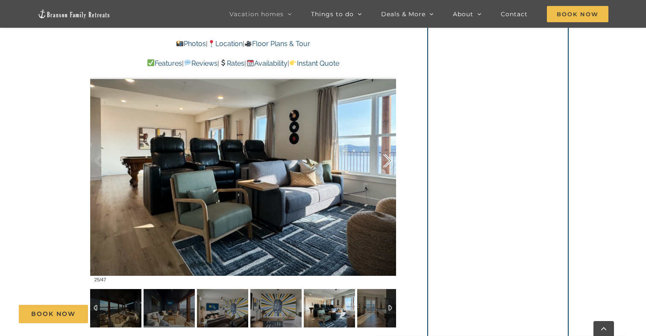
click at [385, 159] on div at bounding box center [378, 161] width 26 height 53
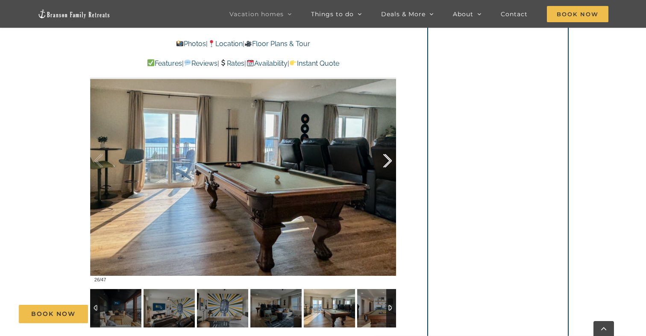
click at [385, 159] on div at bounding box center [378, 161] width 26 height 53
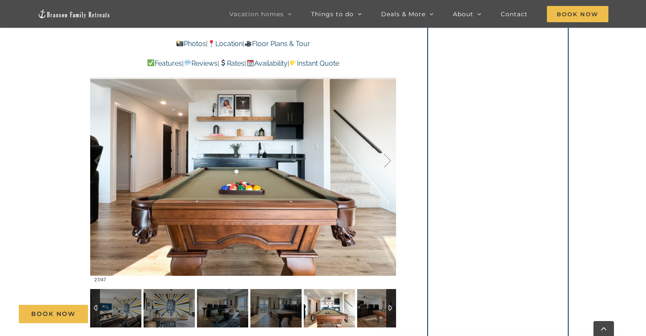
click at [385, 159] on div at bounding box center [378, 161] width 26 height 53
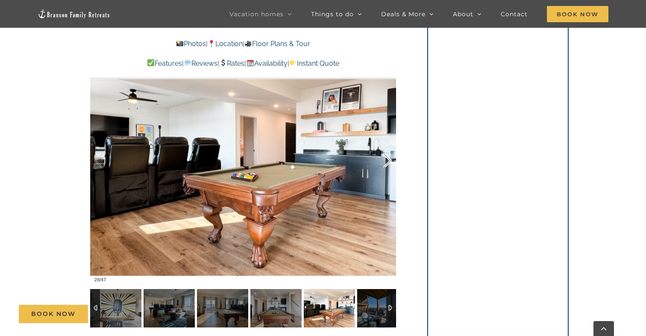
click at [385, 159] on div at bounding box center [378, 161] width 26 height 53
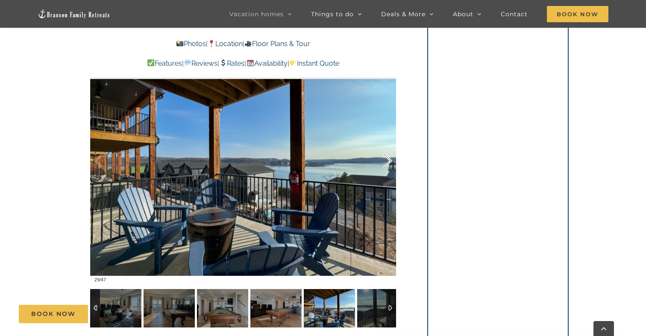
click at [385, 159] on div at bounding box center [378, 161] width 26 height 53
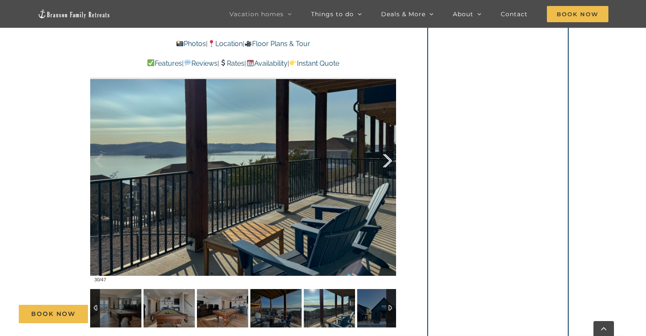
click at [385, 159] on div at bounding box center [378, 161] width 26 height 53
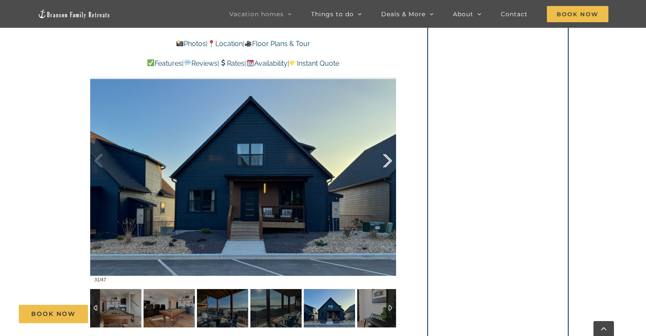
click at [385, 159] on div at bounding box center [378, 161] width 26 height 53
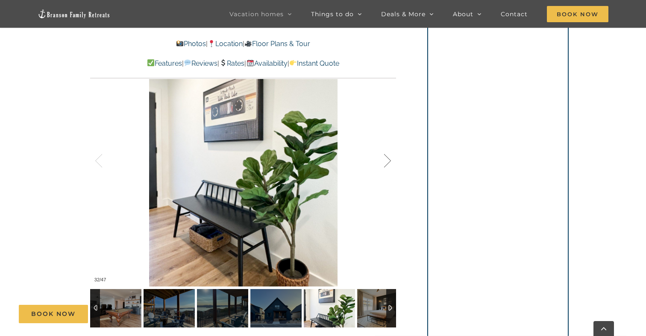
click at [385, 159] on div at bounding box center [378, 161] width 26 height 53
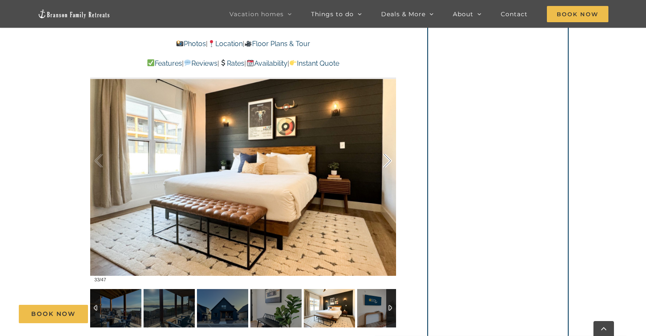
click at [385, 159] on div at bounding box center [378, 161] width 26 height 53
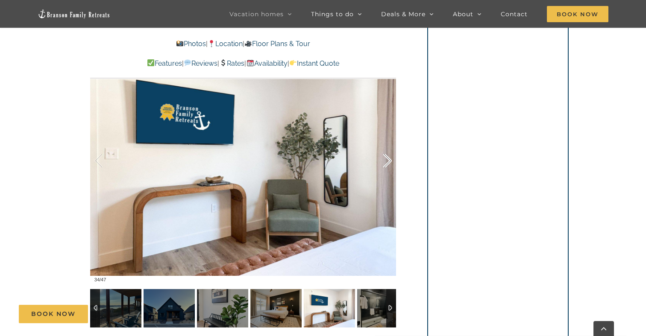
click at [385, 159] on div at bounding box center [378, 161] width 26 height 53
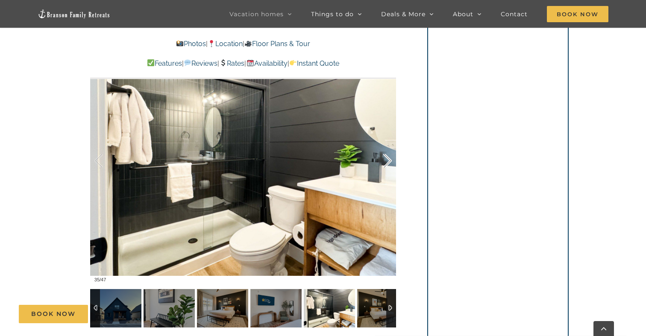
click at [385, 159] on div at bounding box center [378, 161] width 26 height 53
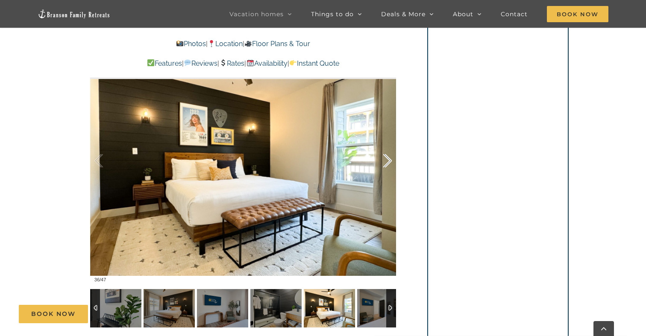
click at [385, 159] on div at bounding box center [378, 161] width 26 height 53
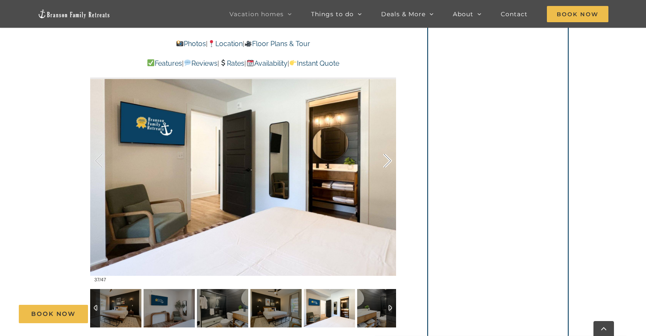
click at [385, 159] on div at bounding box center [378, 161] width 26 height 53
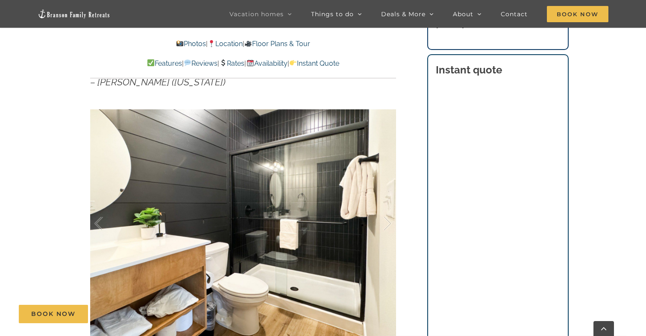
scroll to position [517, 0]
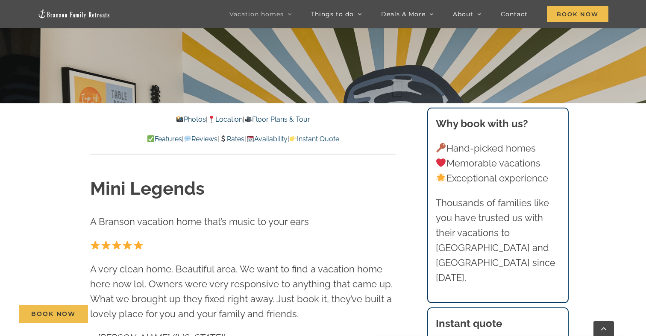
scroll to position [254, 0]
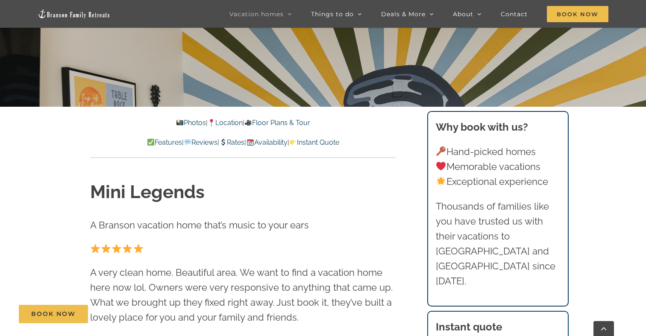
click at [310, 125] on link "Floor Plans & Tour" at bounding box center [277, 123] width 66 height 8
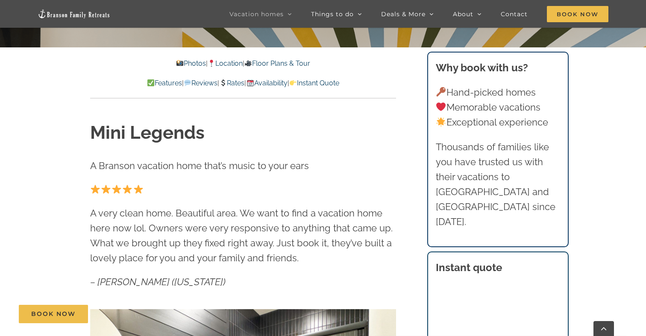
click at [229, 64] on link "Location" at bounding box center [225, 63] width 35 height 8
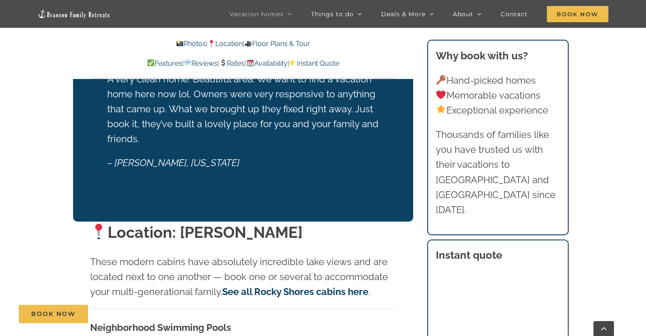
scroll to position [1613, 0]
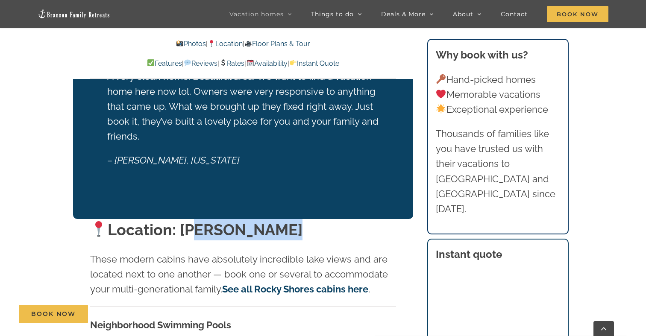
drag, startPoint x: 286, startPoint y: 232, endPoint x: 190, endPoint y: 234, distance: 95.7
click at [190, 234] on h2 "Location: [PERSON_NAME]" at bounding box center [243, 229] width 306 height 21
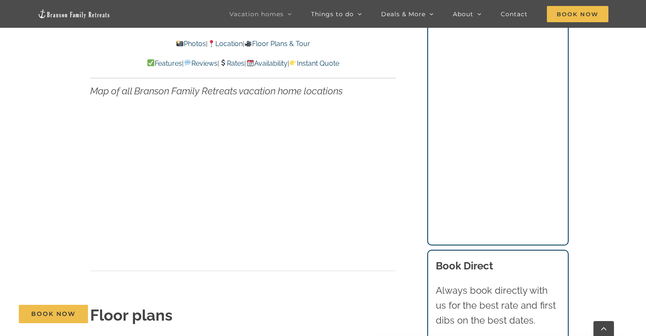
scroll to position [2892, 0]
click at [380, 151] on p at bounding box center [243, 183] width 306 height 132
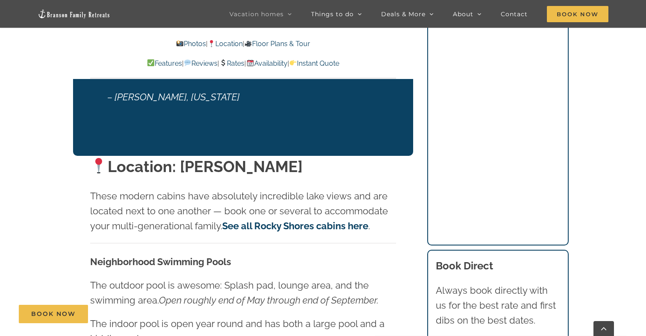
scroll to position [1679, 0]
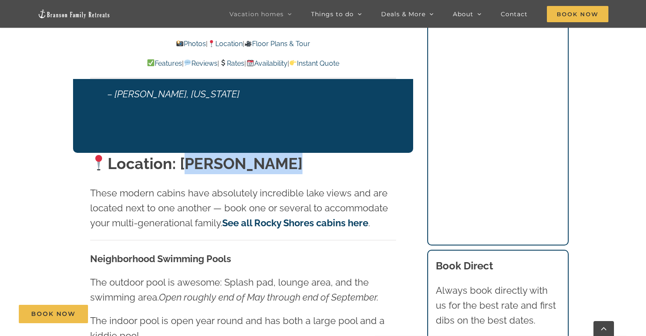
drag, startPoint x: 293, startPoint y: 171, endPoint x: 187, endPoint y: 163, distance: 105.8
click at [187, 162] on h2 "Location: Rocky Shores" at bounding box center [243, 163] width 306 height 21
copy strong "Rocky Shores"
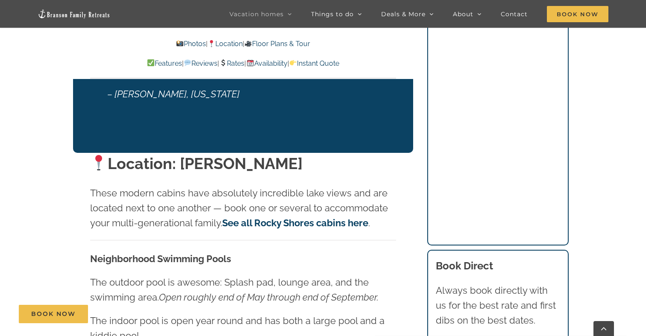
click at [359, 207] on p "These modern cabins have absolutely incredible lake views and are located next …" at bounding box center [243, 208] width 306 height 45
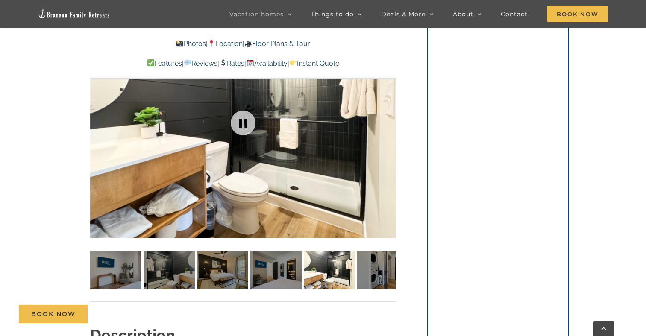
scroll to position [614, 0]
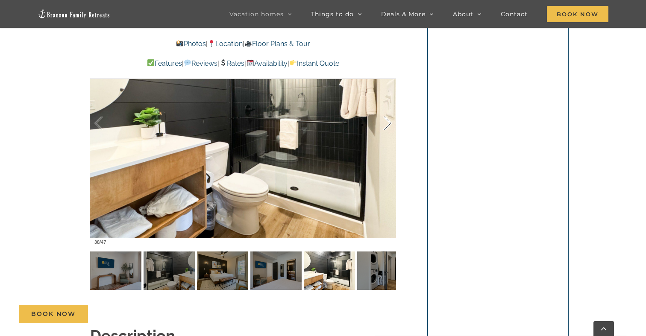
click at [381, 129] on div at bounding box center [378, 123] width 26 height 53
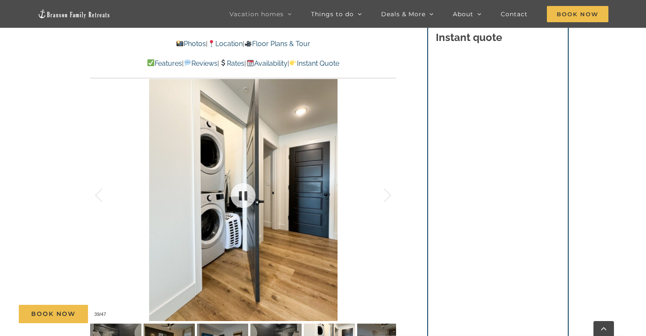
scroll to position [533, 0]
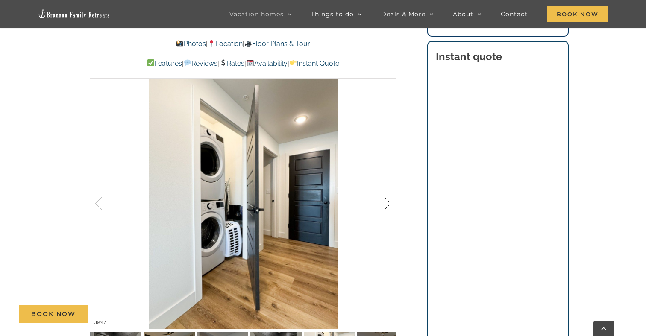
click at [390, 203] on div at bounding box center [378, 203] width 26 height 53
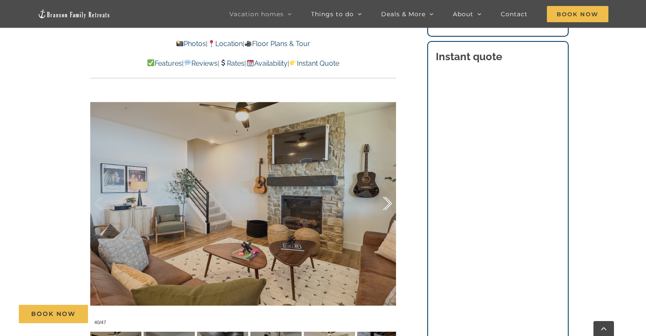
click at [389, 203] on div at bounding box center [378, 203] width 26 height 53
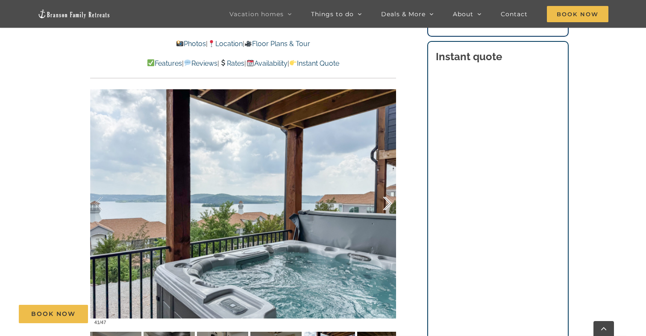
click at [389, 203] on div at bounding box center [378, 203] width 26 height 53
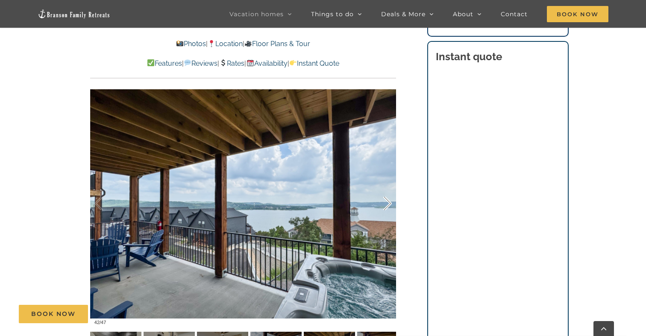
click at [389, 203] on div at bounding box center [378, 203] width 26 height 53
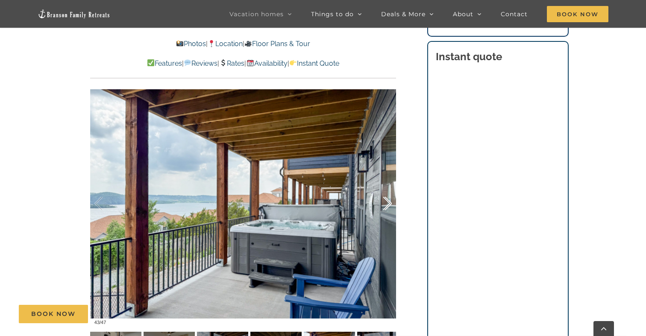
click at [389, 203] on div at bounding box center [378, 203] width 26 height 53
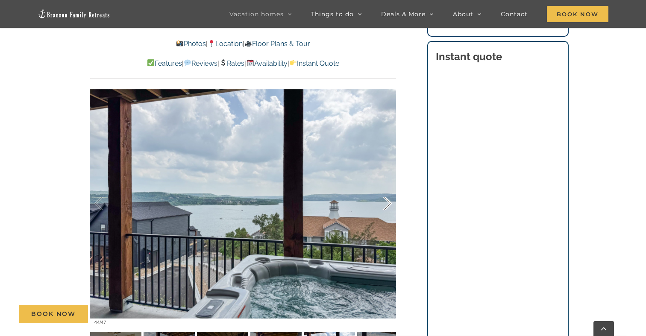
click at [389, 203] on div at bounding box center [378, 203] width 26 height 53
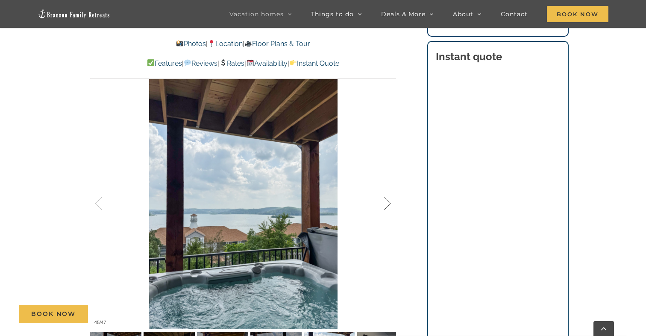
click at [389, 203] on div at bounding box center [378, 203] width 26 height 53
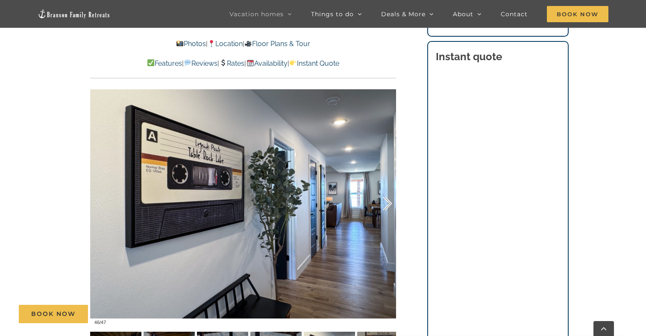
click at [389, 203] on div at bounding box center [378, 203] width 26 height 53
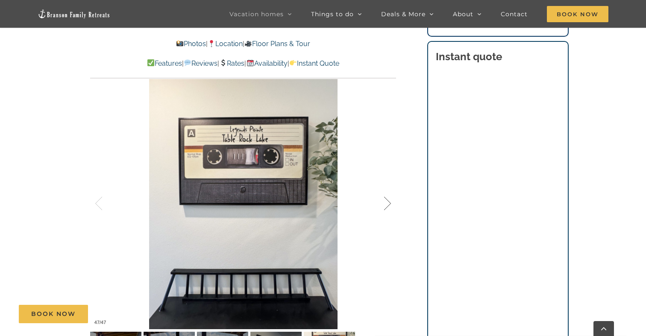
click at [389, 203] on div at bounding box center [378, 203] width 26 height 53
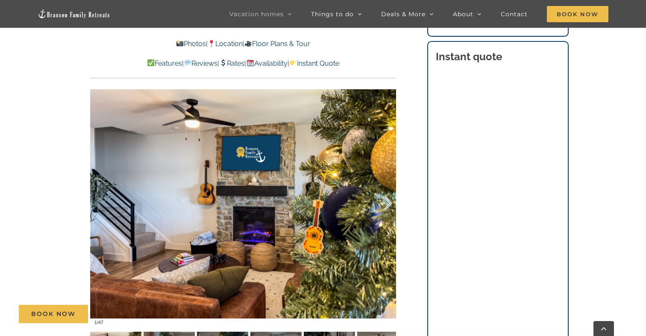
click at [389, 203] on div at bounding box center [378, 203] width 26 height 53
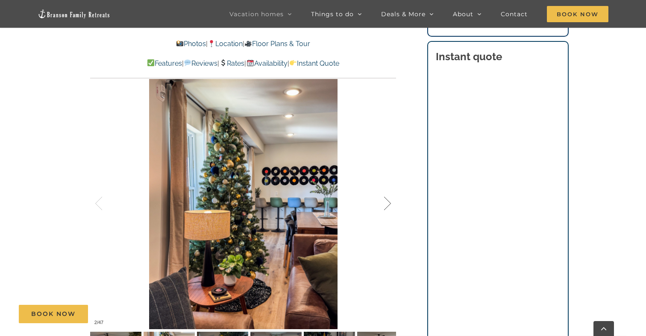
click at [389, 203] on div at bounding box center [378, 203] width 26 height 53
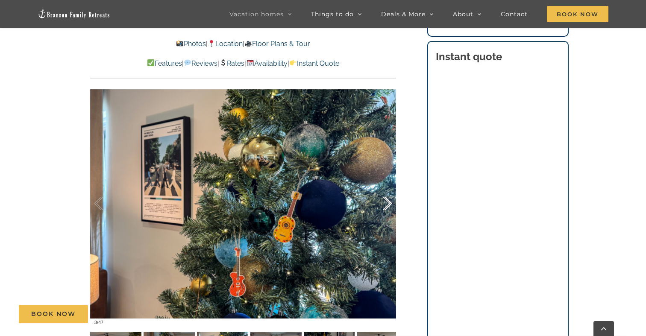
click at [389, 203] on div at bounding box center [378, 203] width 26 height 53
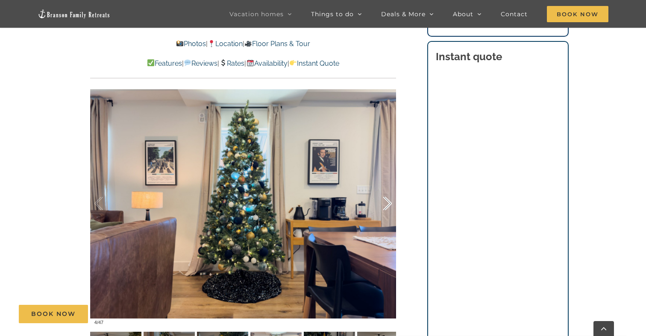
click at [389, 203] on div at bounding box center [378, 203] width 26 height 53
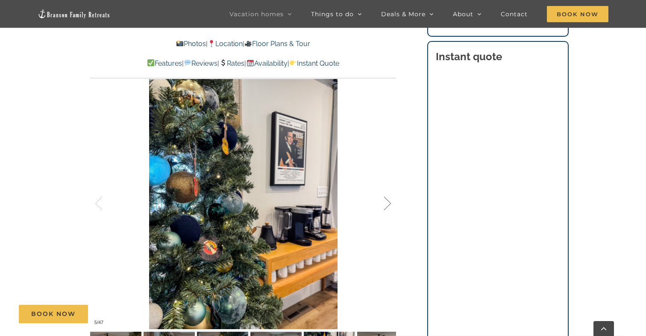
click at [389, 203] on div at bounding box center [378, 203] width 26 height 53
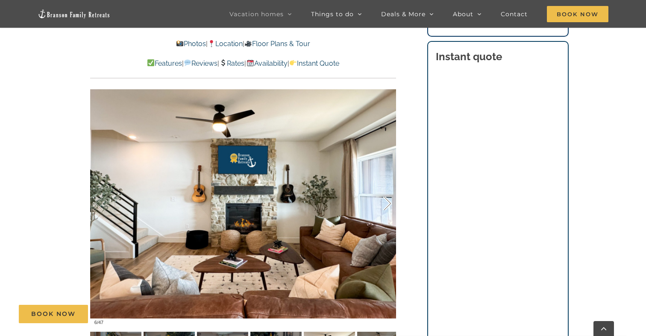
click at [389, 203] on div at bounding box center [378, 203] width 26 height 53
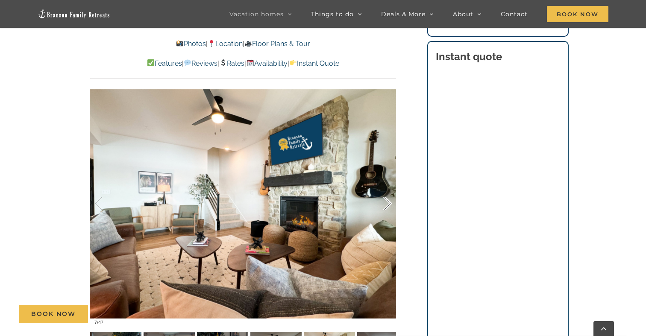
click at [389, 202] on div at bounding box center [378, 203] width 26 height 53
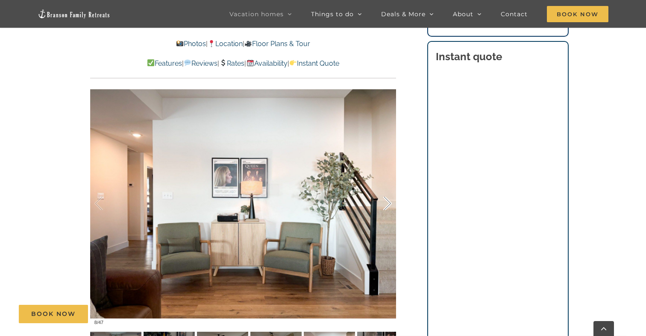
click at [389, 202] on div at bounding box center [378, 203] width 26 height 53
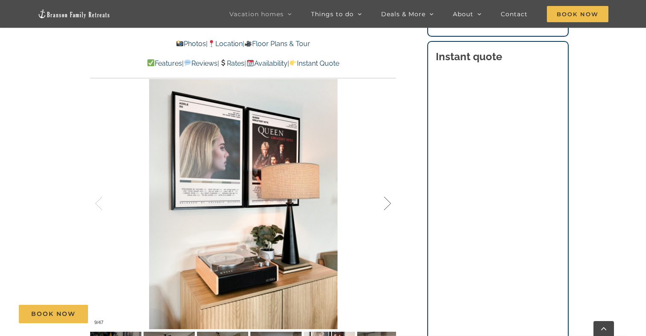
click at [390, 202] on div at bounding box center [378, 203] width 26 height 53
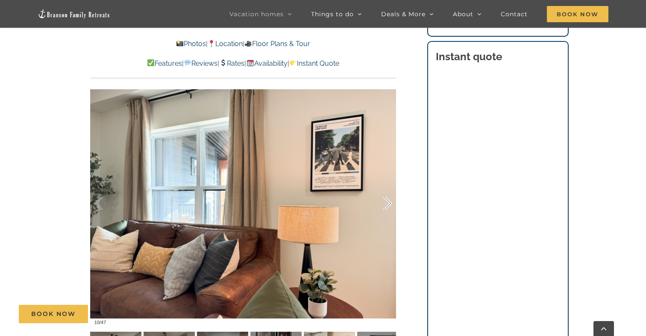
click at [390, 202] on div at bounding box center [378, 203] width 26 height 53
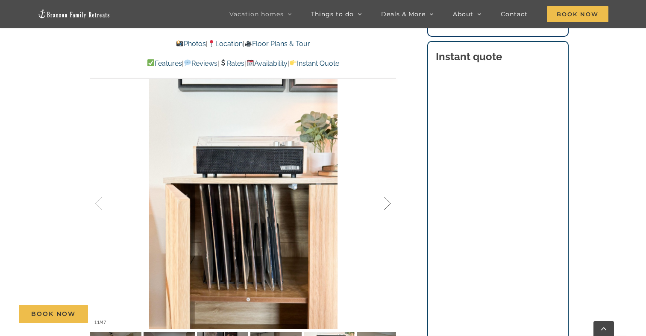
click at [390, 202] on div at bounding box center [378, 203] width 26 height 53
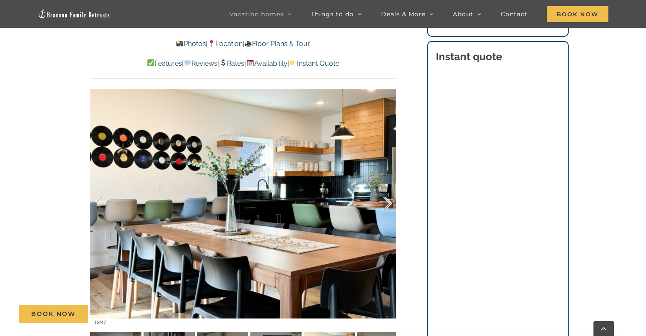
click at [390, 202] on div at bounding box center [378, 203] width 26 height 53
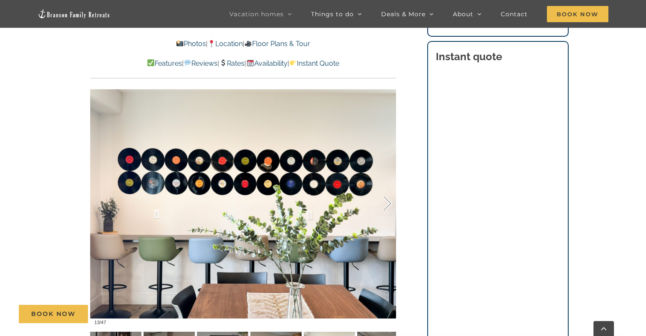
click at [390, 202] on div at bounding box center [378, 203] width 26 height 53
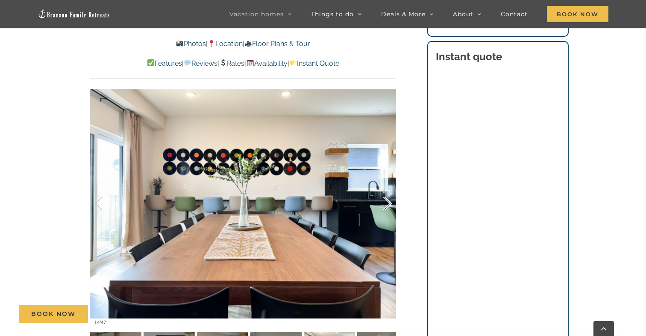
click at [390, 202] on div at bounding box center [378, 203] width 26 height 53
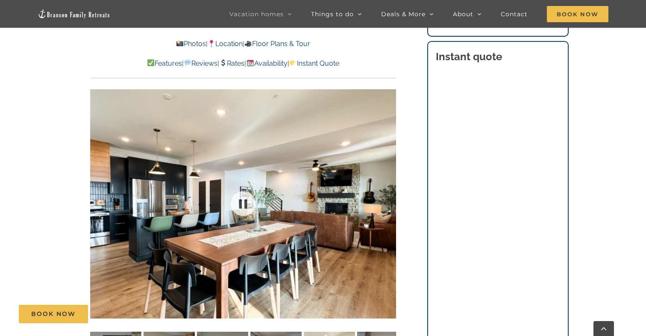
click at [390, 202] on div "15 / 47" at bounding box center [243, 203] width 306 height 251
click at [390, 202] on div at bounding box center [378, 203] width 26 height 53
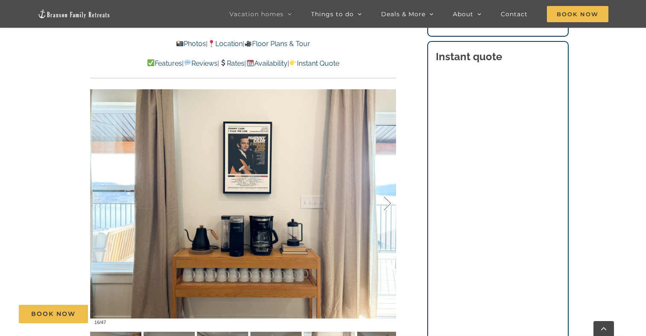
click at [390, 202] on div at bounding box center [378, 203] width 26 height 53
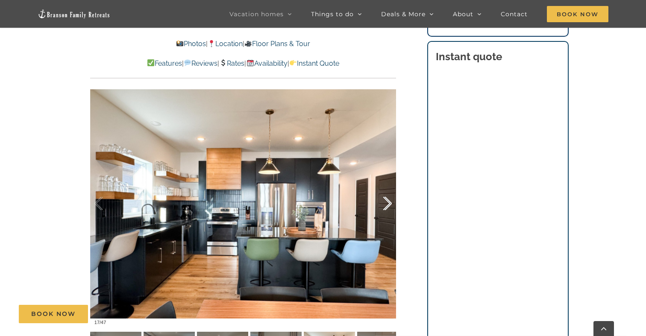
click at [390, 202] on div at bounding box center [378, 203] width 26 height 53
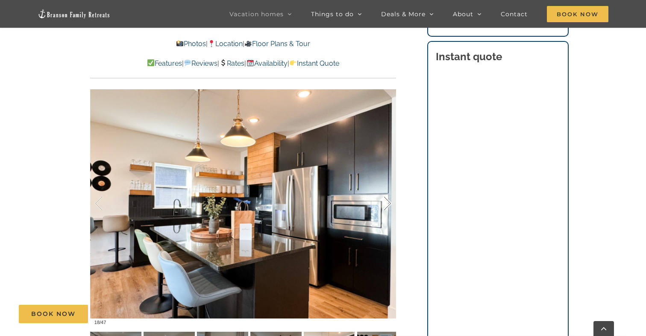
click at [390, 203] on div at bounding box center [378, 203] width 26 height 53
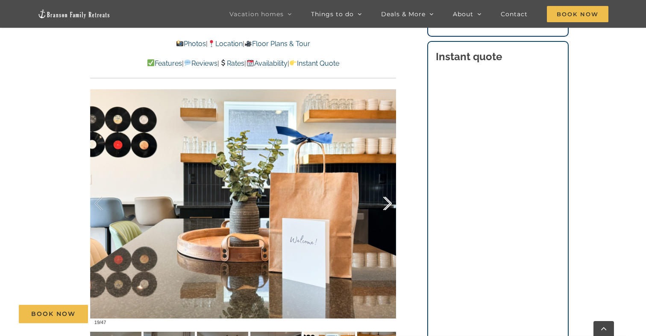
click at [390, 203] on div at bounding box center [378, 203] width 26 height 53
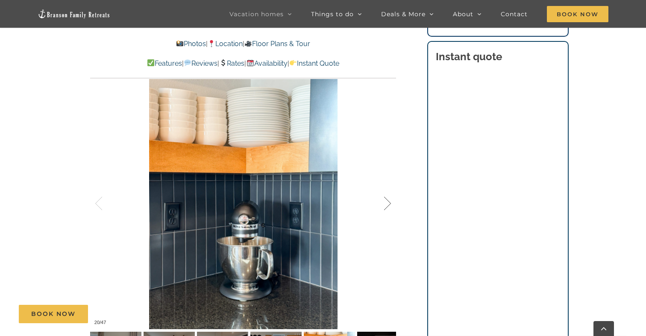
click at [389, 202] on div at bounding box center [378, 203] width 26 height 53
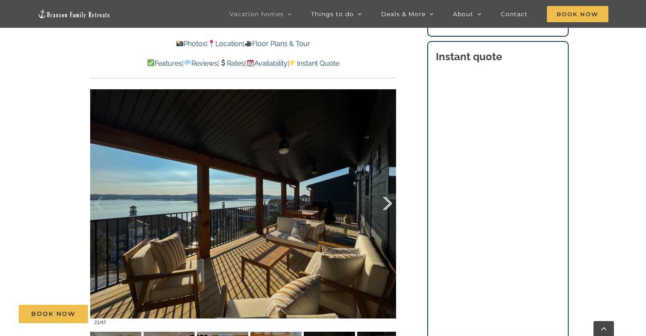
click at [389, 202] on div at bounding box center [378, 203] width 26 height 53
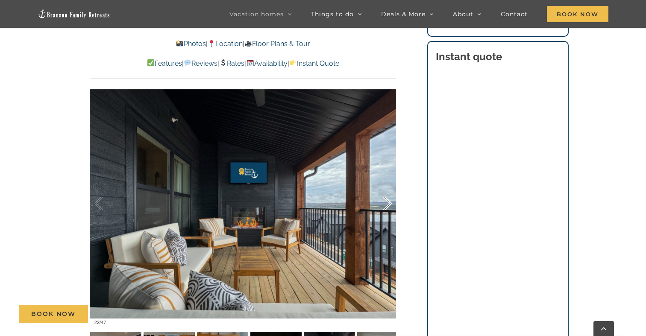
click at [389, 202] on div at bounding box center [378, 203] width 26 height 53
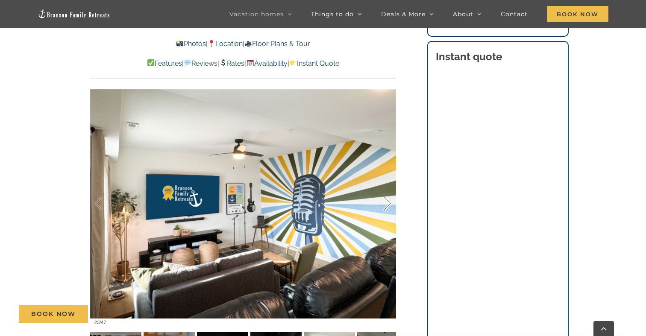
click at [389, 202] on div at bounding box center [378, 203] width 26 height 53
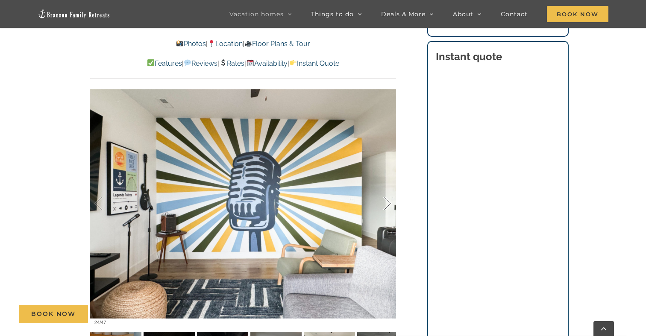
click at [389, 202] on div at bounding box center [378, 203] width 26 height 53
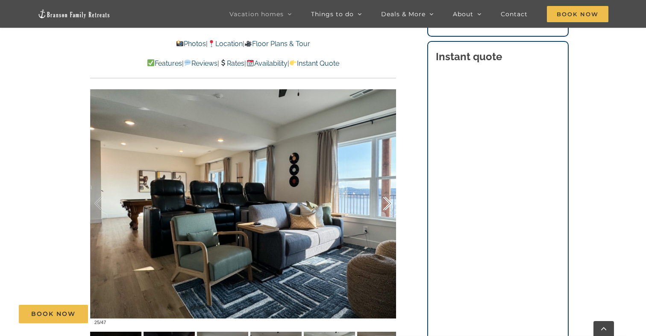
click at [389, 202] on div at bounding box center [378, 203] width 26 height 53
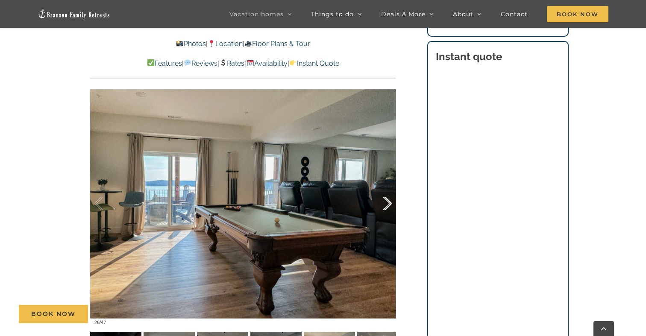
click at [389, 202] on div at bounding box center [378, 203] width 26 height 53
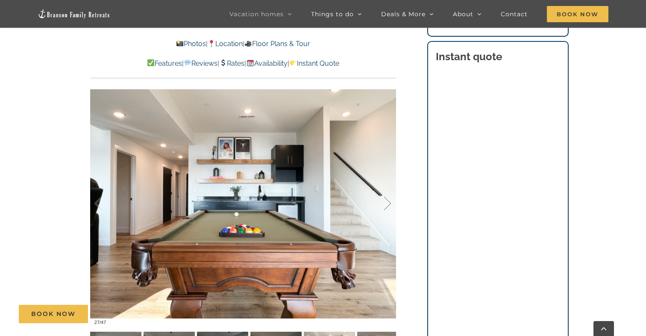
click at [389, 202] on div at bounding box center [378, 203] width 26 height 53
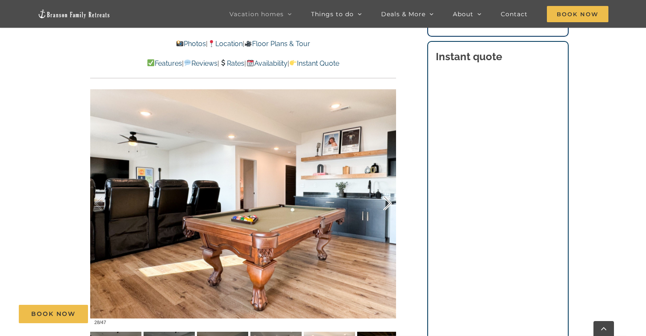
click at [389, 202] on div at bounding box center [378, 203] width 26 height 53
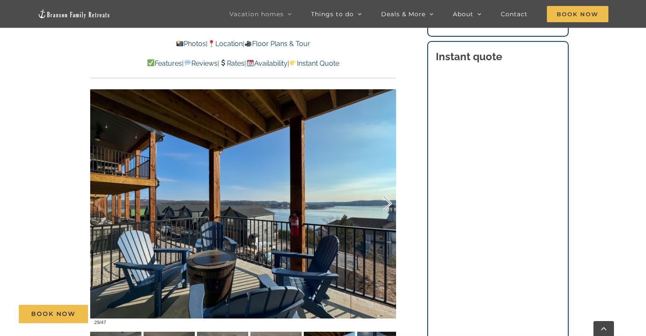
click at [389, 202] on div at bounding box center [378, 203] width 26 height 53
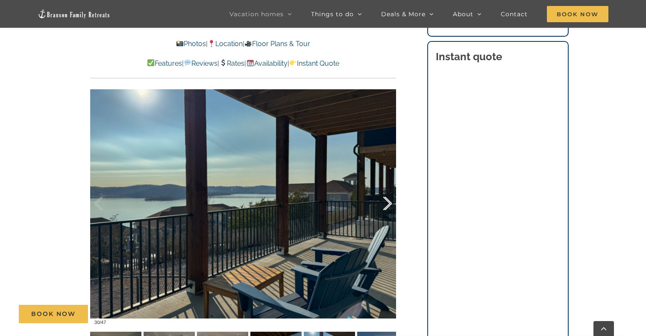
click at [389, 202] on div at bounding box center [378, 203] width 26 height 53
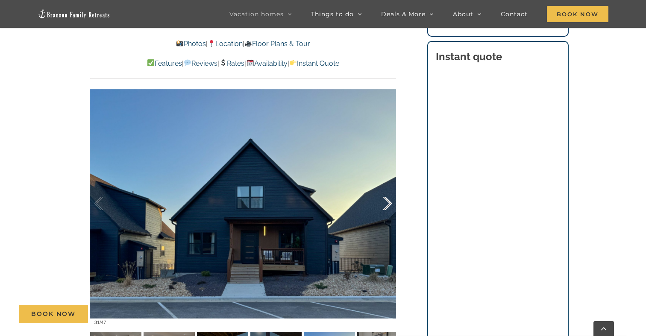
click at [389, 202] on div at bounding box center [378, 203] width 26 height 53
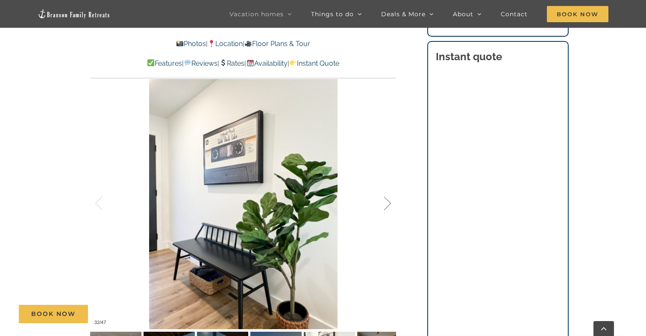
click at [389, 202] on div at bounding box center [378, 203] width 26 height 53
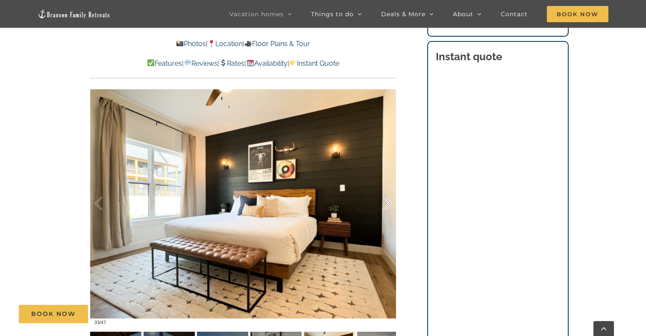
click at [389, 202] on div at bounding box center [378, 203] width 26 height 53
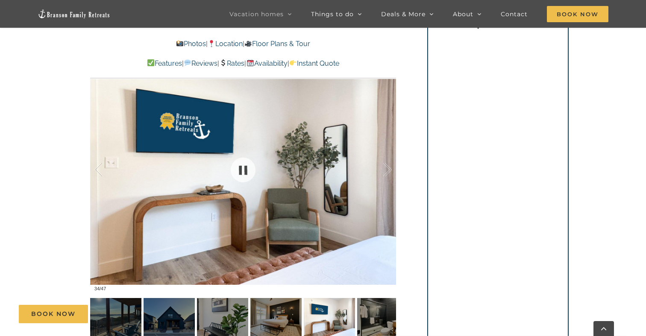
scroll to position [556, 0]
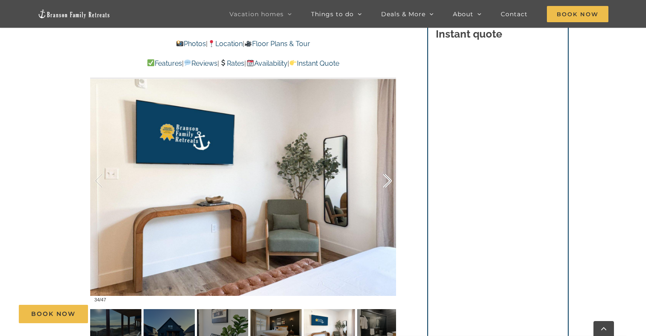
click at [386, 180] on div at bounding box center [378, 181] width 26 height 53
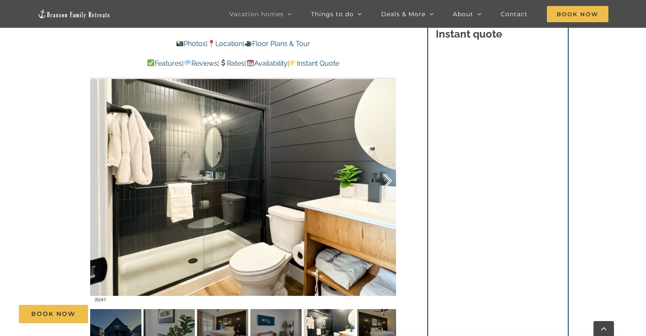
click at [386, 180] on div at bounding box center [378, 181] width 26 height 53
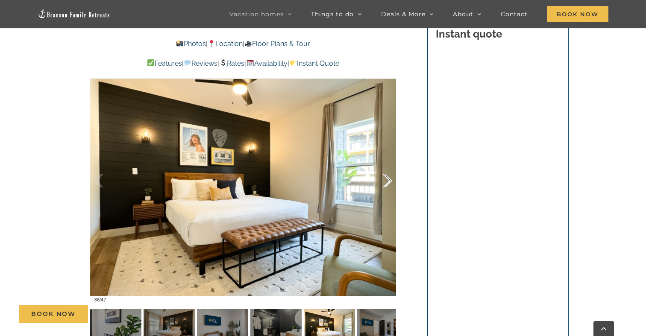
click at [386, 180] on div at bounding box center [378, 181] width 26 height 53
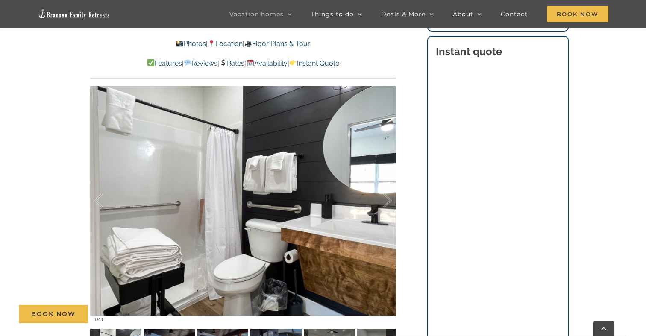
scroll to position [535, 0]
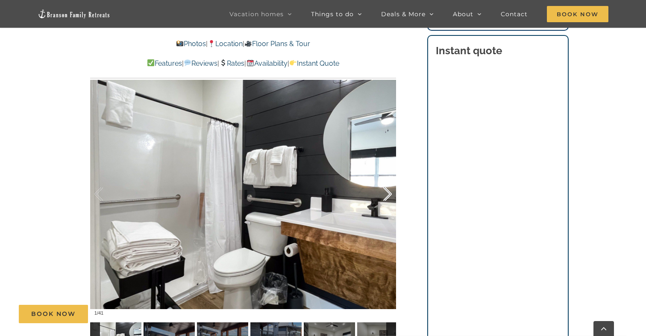
click at [387, 194] on div at bounding box center [378, 194] width 26 height 53
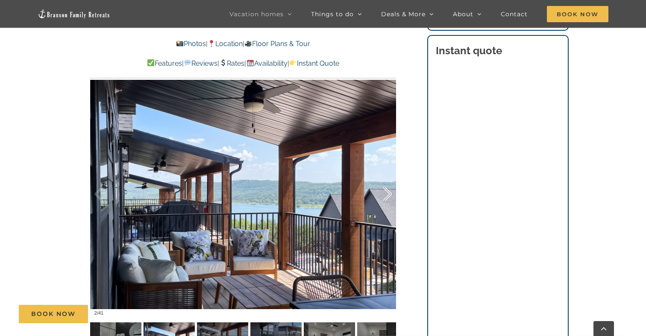
click at [387, 194] on div at bounding box center [378, 194] width 26 height 53
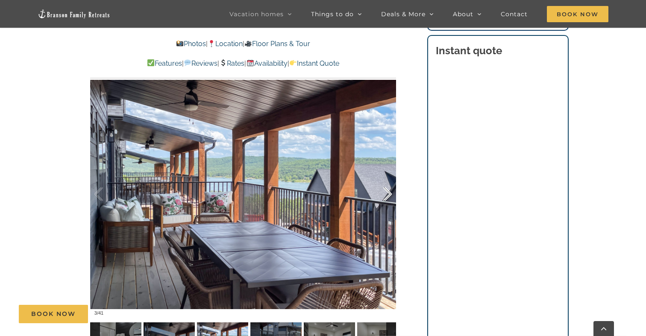
click at [387, 194] on div at bounding box center [378, 194] width 26 height 53
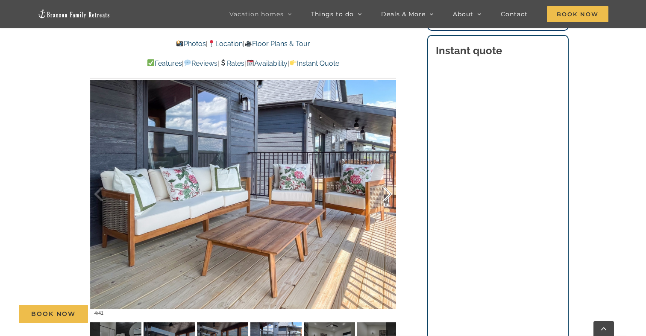
click at [387, 194] on div at bounding box center [378, 194] width 26 height 53
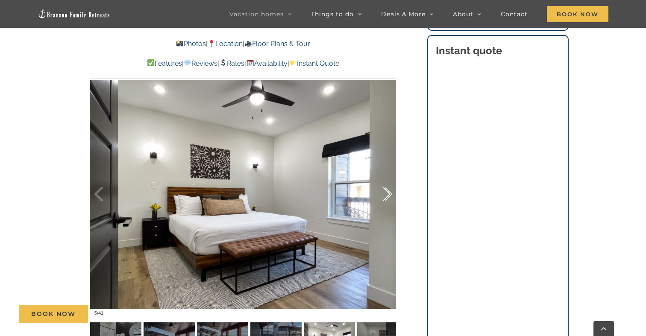
click at [387, 194] on div at bounding box center [378, 194] width 26 height 53
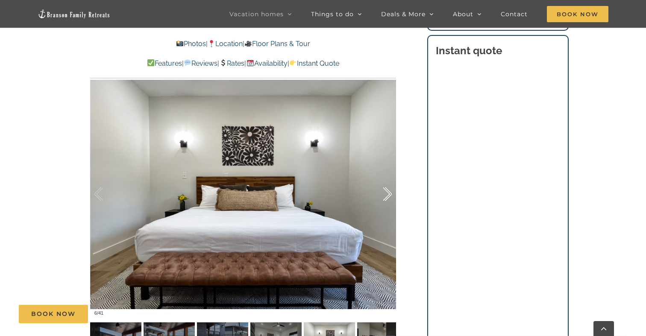
click at [387, 194] on div at bounding box center [378, 194] width 26 height 53
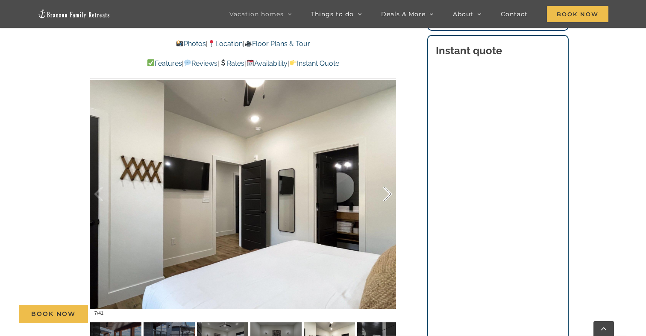
click at [387, 194] on div at bounding box center [378, 194] width 26 height 53
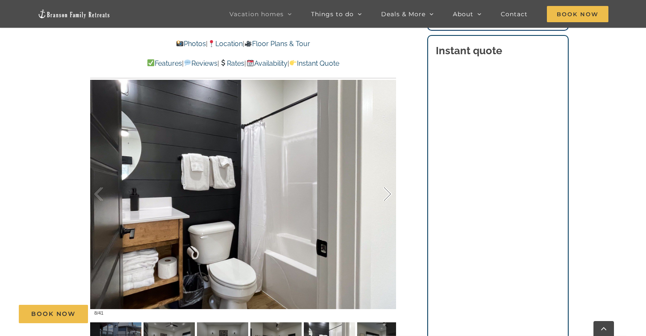
click at [387, 194] on div at bounding box center [378, 194] width 26 height 53
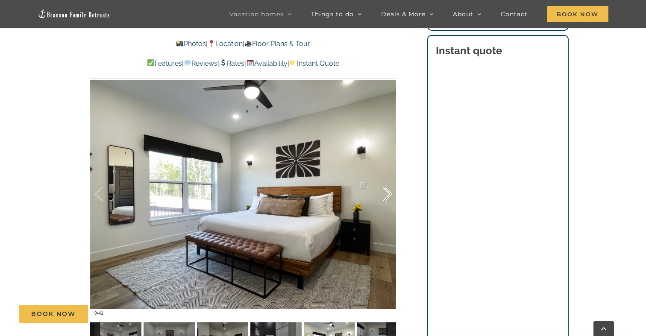
click at [387, 194] on div at bounding box center [378, 194] width 26 height 53
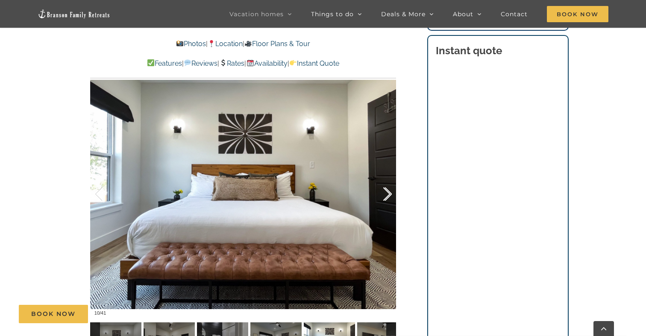
click at [389, 193] on div at bounding box center [378, 194] width 26 height 53
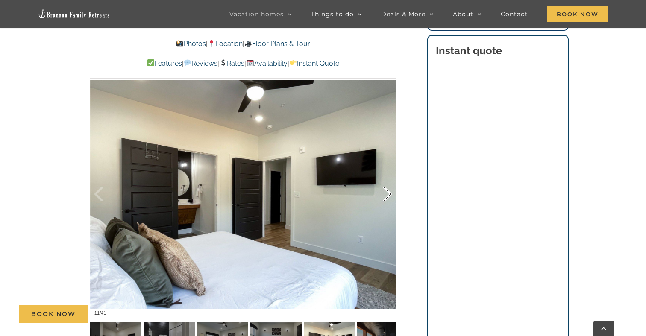
click at [389, 193] on div at bounding box center [378, 194] width 26 height 53
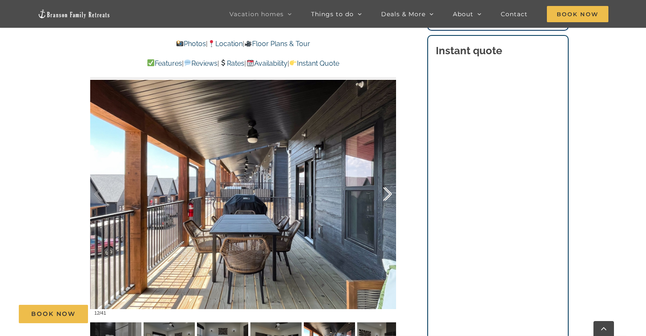
click at [389, 193] on div at bounding box center [378, 194] width 26 height 53
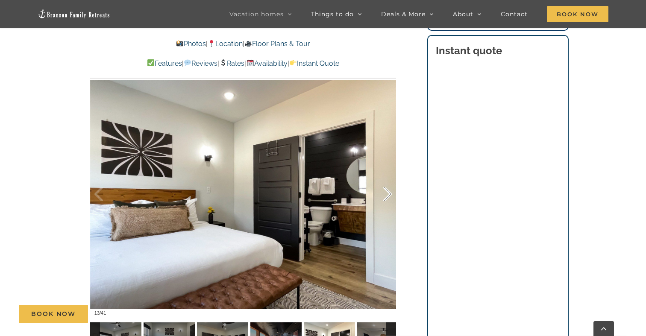
click at [389, 193] on div at bounding box center [378, 194] width 26 height 53
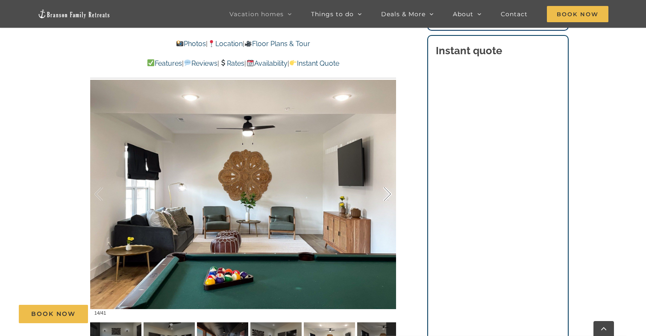
click at [389, 193] on div at bounding box center [378, 194] width 26 height 53
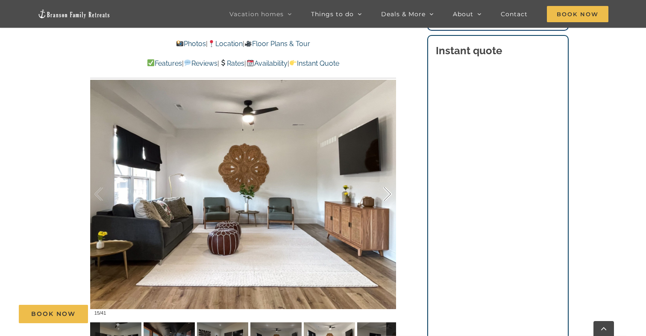
click at [389, 193] on div at bounding box center [378, 194] width 26 height 53
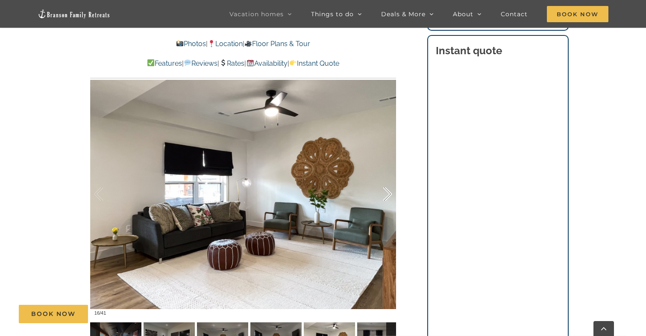
click at [389, 193] on div at bounding box center [378, 194] width 26 height 53
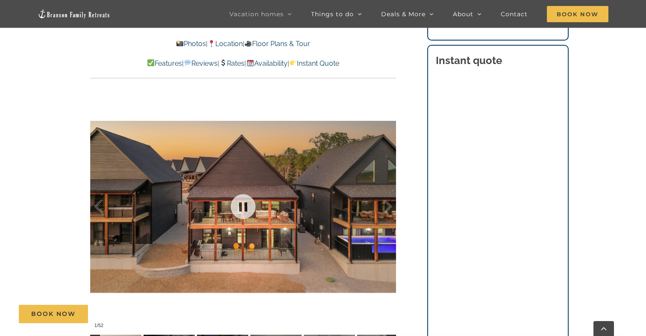
scroll to position [534, 0]
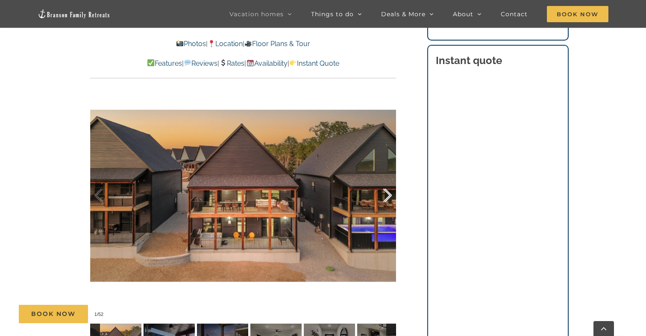
click at [387, 195] on div at bounding box center [378, 195] width 26 height 53
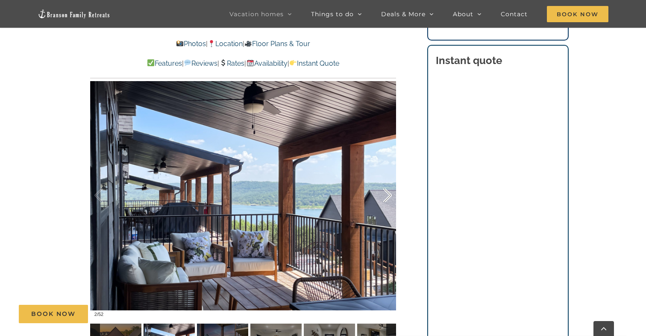
click at [387, 195] on div at bounding box center [378, 195] width 26 height 53
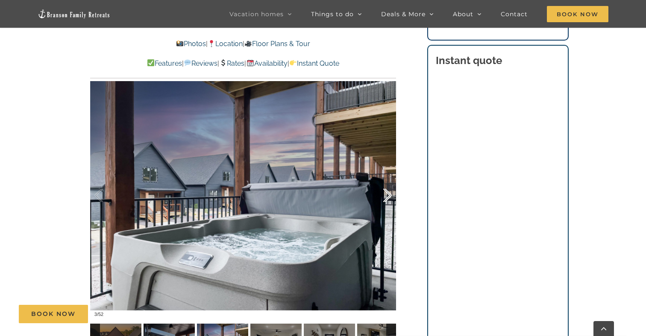
click at [387, 195] on div at bounding box center [378, 195] width 26 height 53
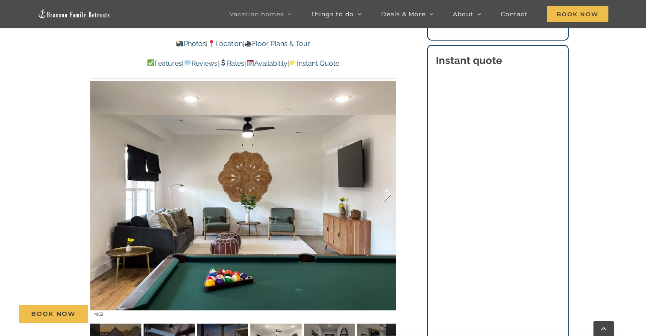
click at [387, 195] on div at bounding box center [378, 195] width 26 height 53
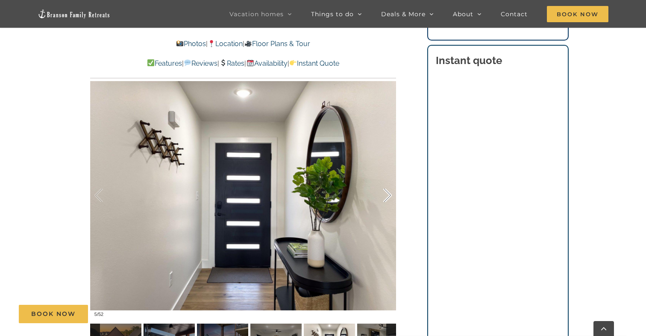
click at [387, 195] on div at bounding box center [378, 195] width 26 height 53
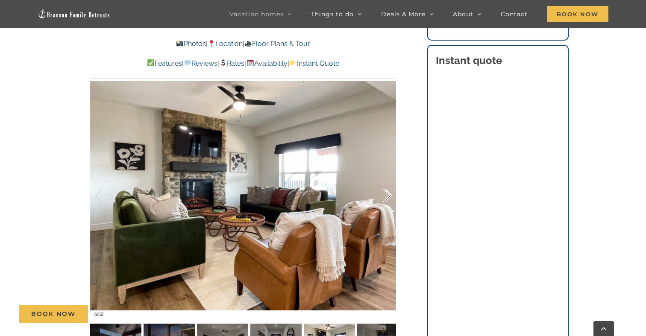
click at [388, 195] on div at bounding box center [378, 195] width 26 height 53
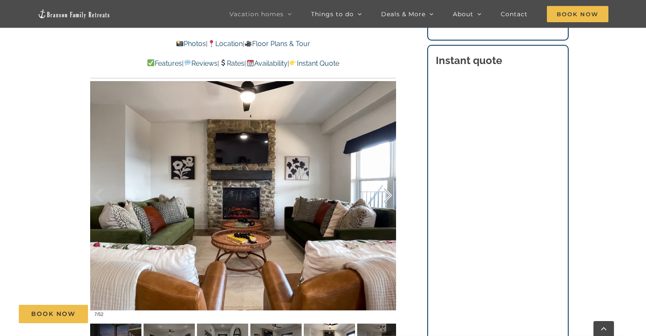
click at [388, 195] on div at bounding box center [378, 195] width 26 height 53
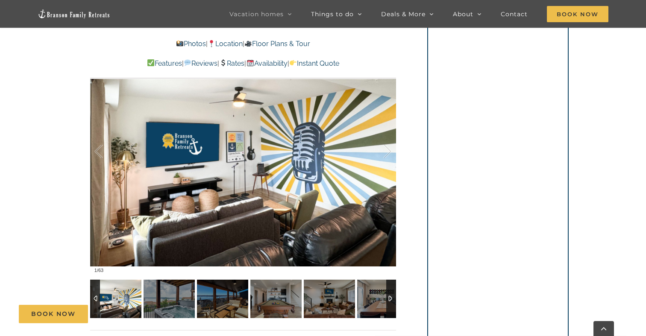
scroll to position [591, 0]
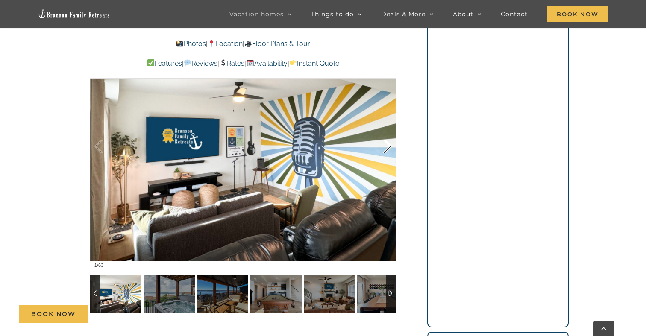
click at [389, 149] on div at bounding box center [378, 146] width 26 height 53
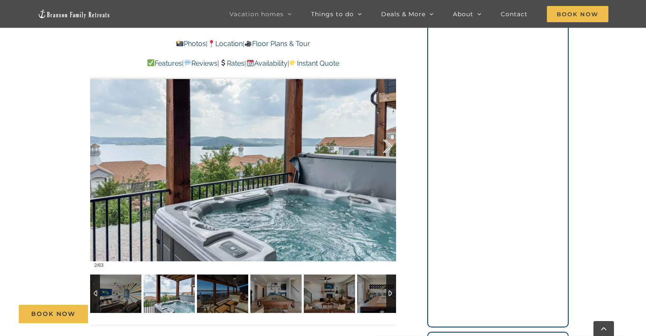
click at [389, 149] on div at bounding box center [378, 146] width 26 height 53
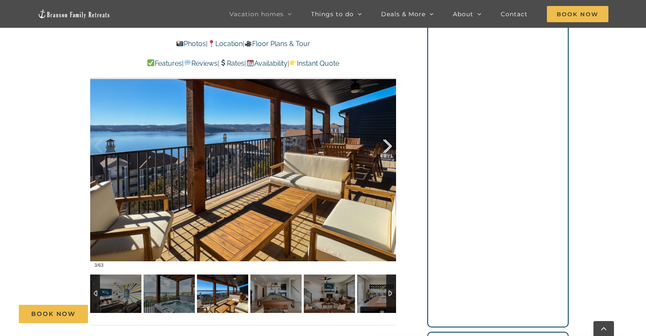
click at [389, 148] on div at bounding box center [378, 146] width 26 height 53
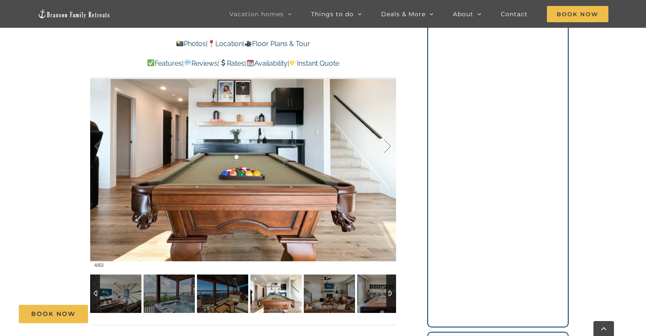
click at [389, 148] on div at bounding box center [378, 146] width 26 height 53
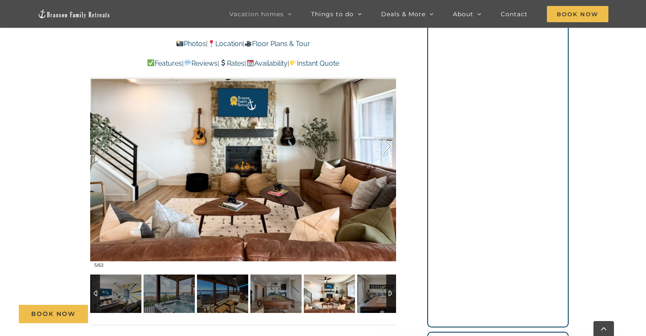
click at [389, 148] on div at bounding box center [378, 146] width 26 height 53
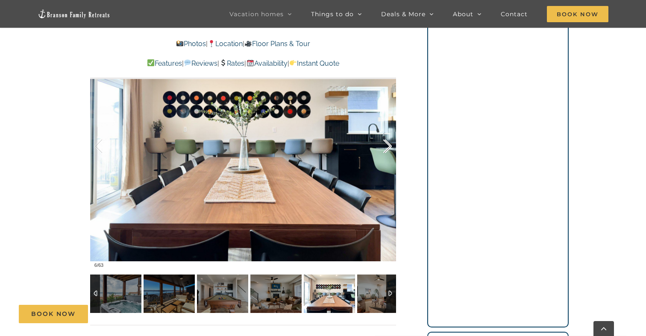
click at [389, 148] on div at bounding box center [378, 146] width 26 height 53
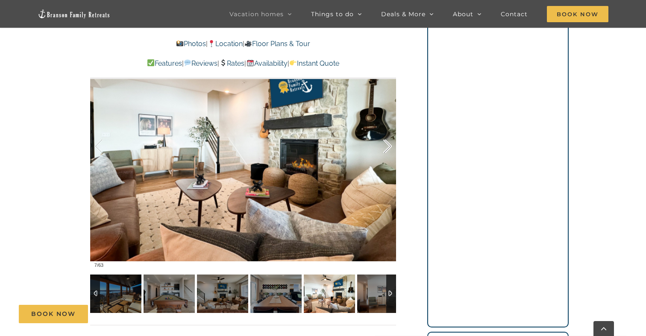
click at [389, 148] on div at bounding box center [378, 146] width 26 height 53
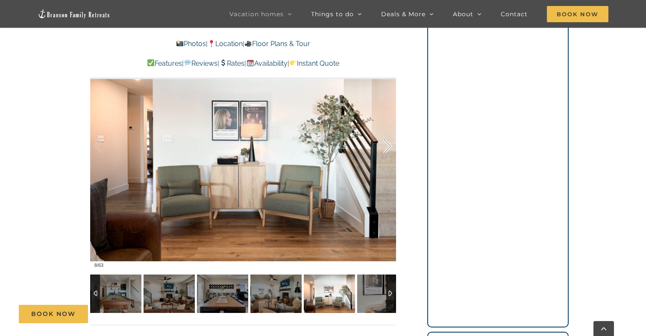
click at [389, 148] on div at bounding box center [378, 146] width 26 height 53
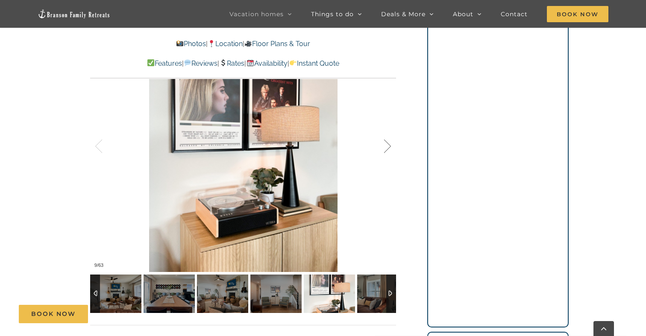
click at [389, 148] on div at bounding box center [378, 146] width 26 height 53
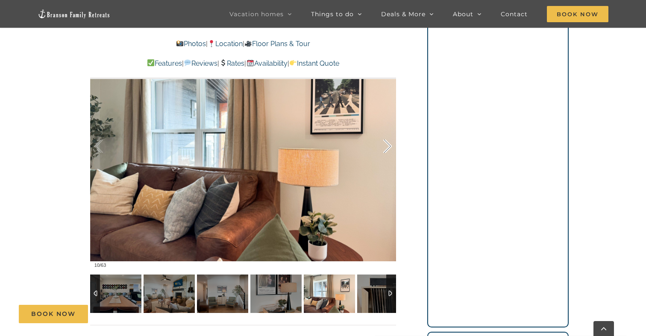
click at [389, 148] on div at bounding box center [378, 146] width 26 height 53
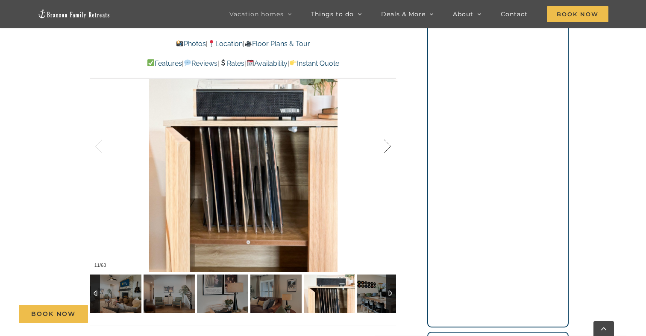
click at [389, 148] on div at bounding box center [378, 146] width 26 height 53
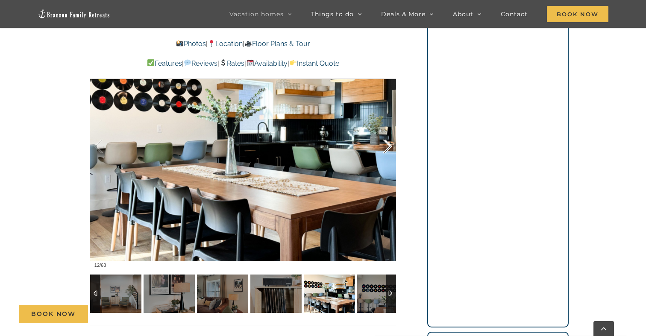
click at [389, 148] on div at bounding box center [378, 146] width 26 height 53
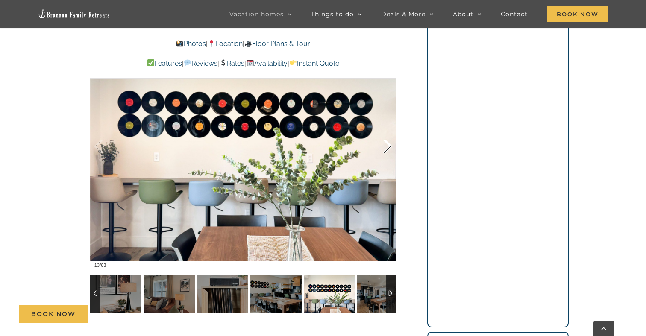
click at [389, 148] on div at bounding box center [378, 146] width 26 height 53
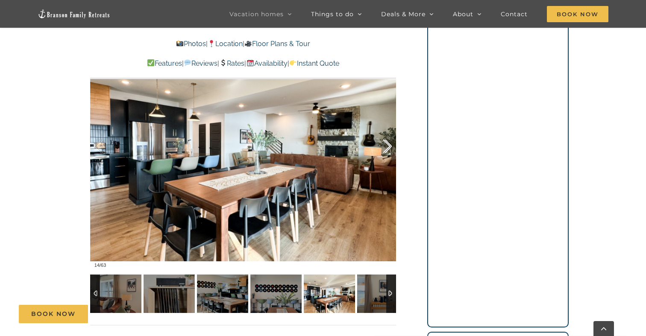
click at [389, 148] on div at bounding box center [378, 146] width 26 height 53
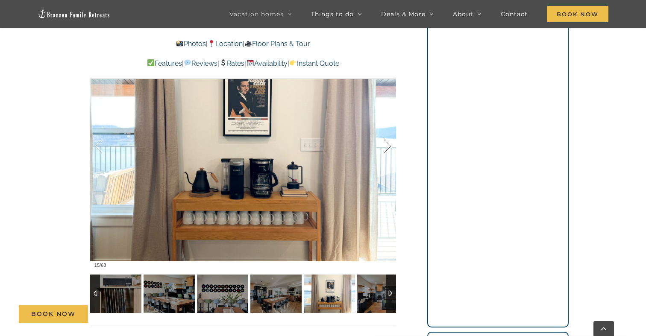
click at [389, 148] on div at bounding box center [378, 146] width 26 height 53
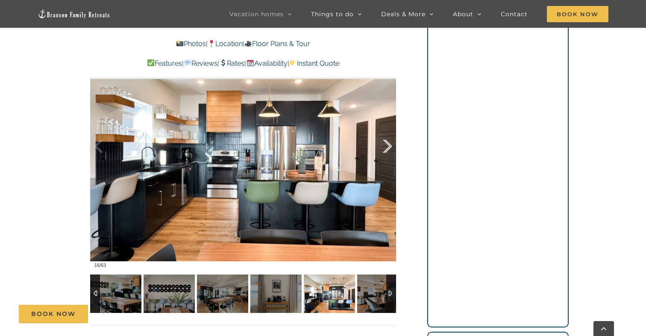
click at [389, 148] on div at bounding box center [378, 146] width 26 height 53
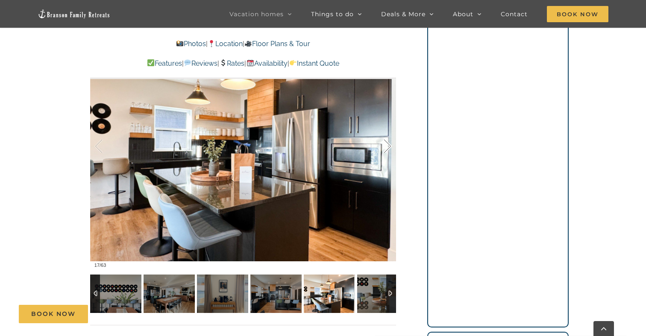
click at [389, 148] on div at bounding box center [378, 146] width 26 height 53
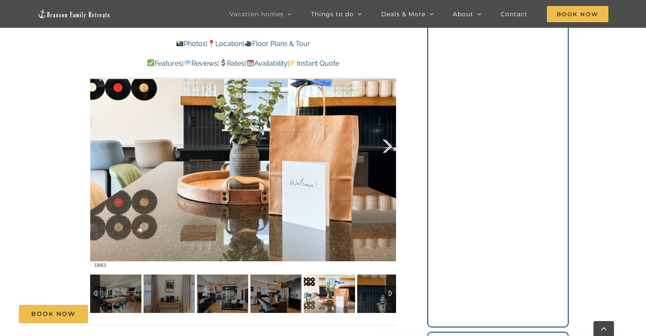
click at [389, 148] on div at bounding box center [378, 146] width 26 height 53
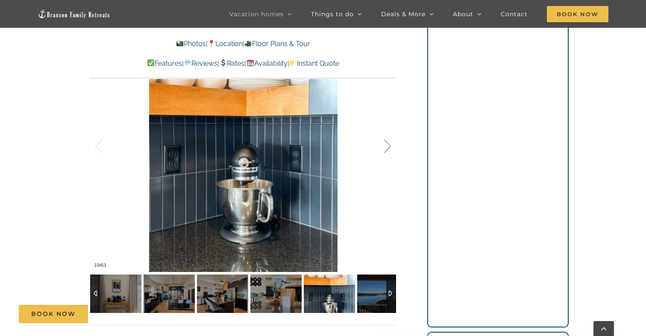
click at [389, 148] on div at bounding box center [378, 146] width 26 height 53
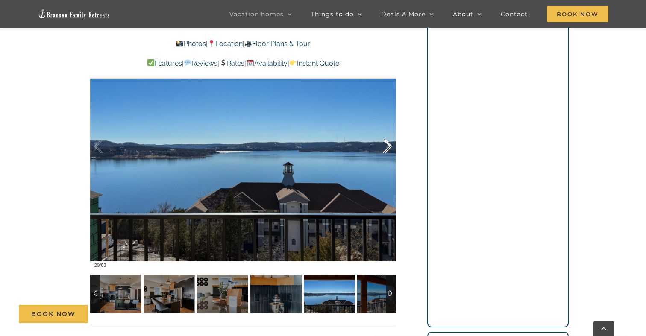
click at [389, 148] on div at bounding box center [378, 146] width 26 height 53
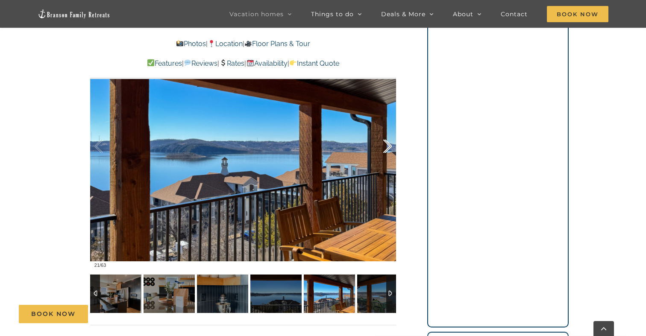
click at [389, 149] on div at bounding box center [378, 146] width 26 height 53
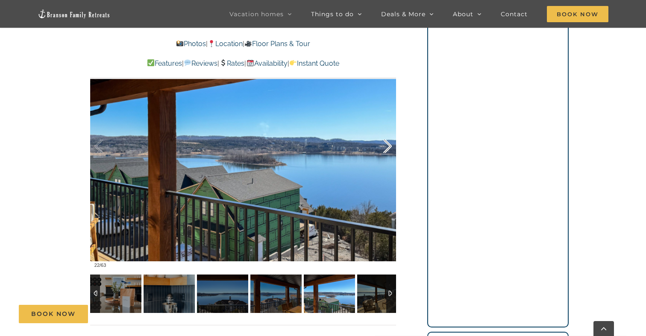
click at [389, 149] on div at bounding box center [378, 146] width 26 height 53
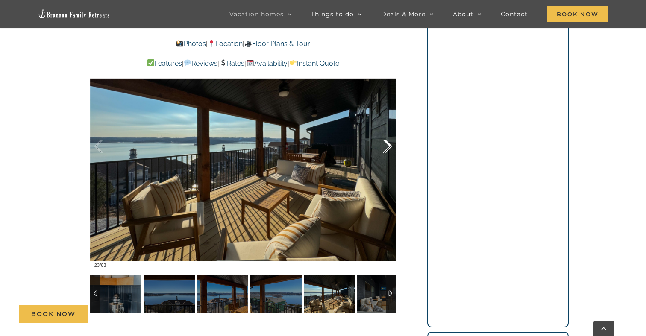
click at [389, 149] on div at bounding box center [378, 146] width 26 height 53
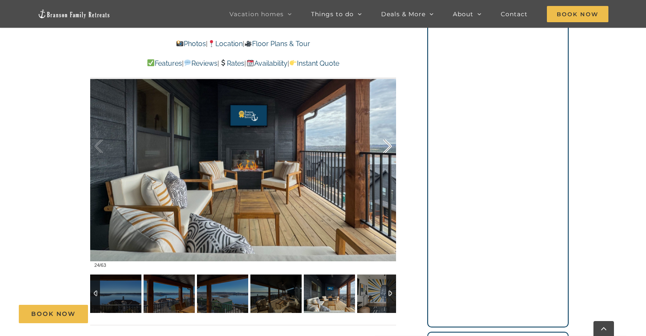
click at [389, 149] on div at bounding box center [378, 146] width 26 height 53
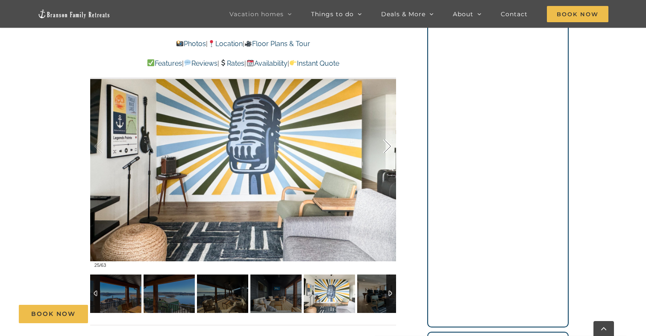
click at [389, 149] on div at bounding box center [378, 146] width 26 height 53
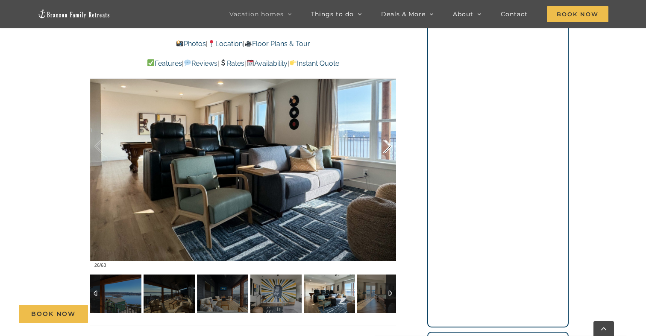
click at [389, 149] on div at bounding box center [378, 146] width 26 height 53
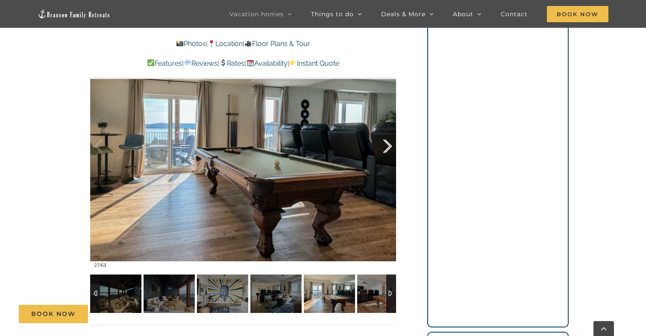
click at [389, 149] on div at bounding box center [378, 146] width 26 height 53
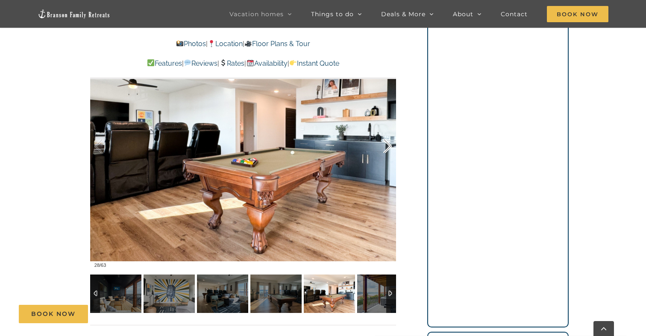
click at [389, 149] on div at bounding box center [378, 146] width 26 height 53
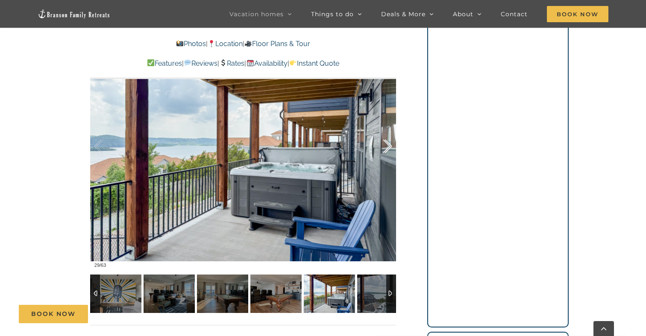
click at [389, 149] on div at bounding box center [378, 146] width 26 height 53
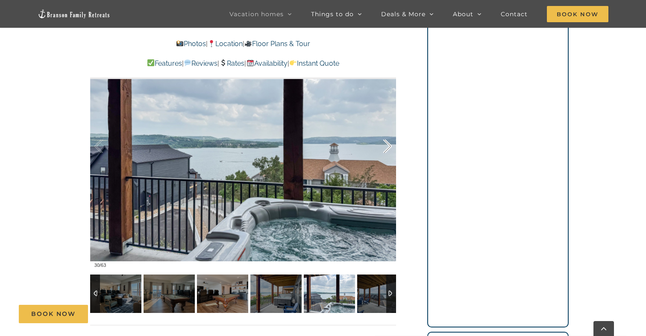
click at [389, 149] on div at bounding box center [378, 146] width 26 height 53
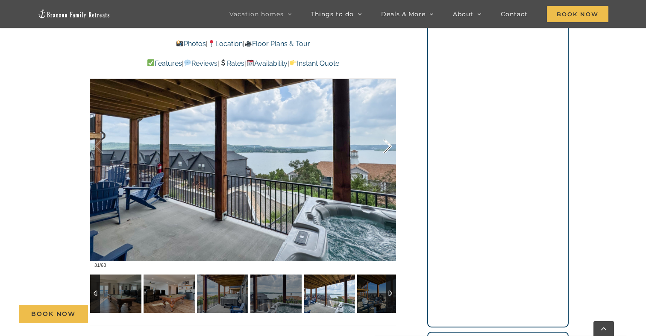
click at [389, 149] on div at bounding box center [378, 146] width 26 height 53
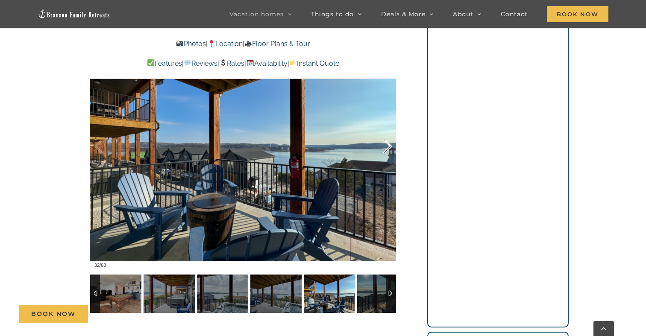
click at [389, 149] on div at bounding box center [378, 146] width 26 height 53
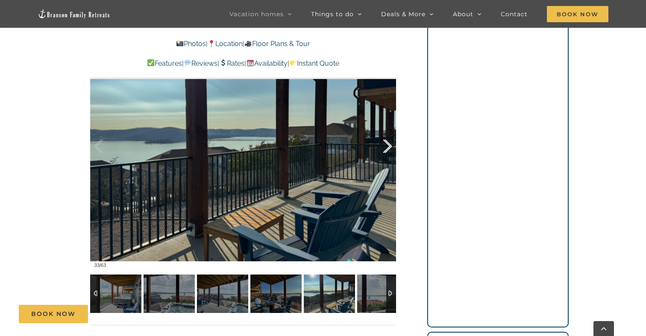
click at [389, 149] on div at bounding box center [378, 146] width 26 height 53
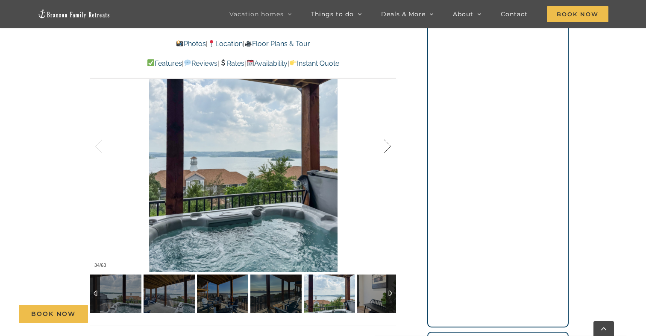
click at [389, 150] on div at bounding box center [378, 146] width 26 height 53
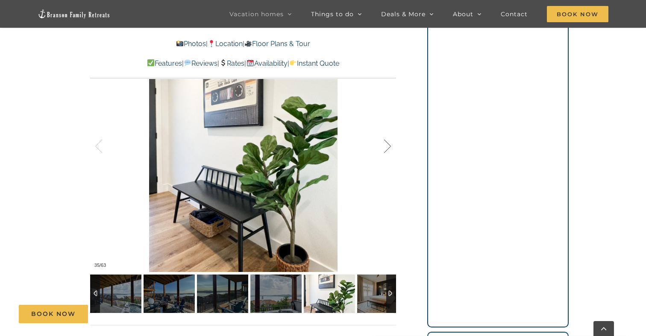
click at [389, 150] on div at bounding box center [378, 146] width 26 height 53
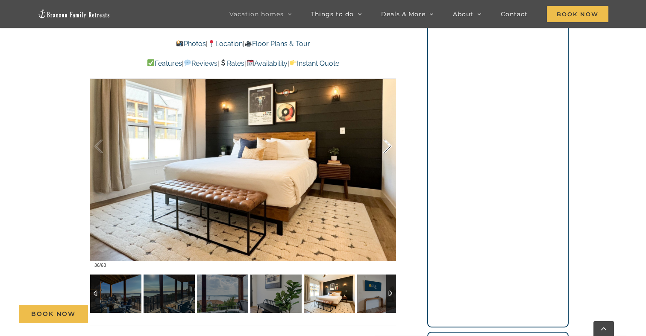
click at [389, 150] on div at bounding box center [378, 146] width 26 height 53
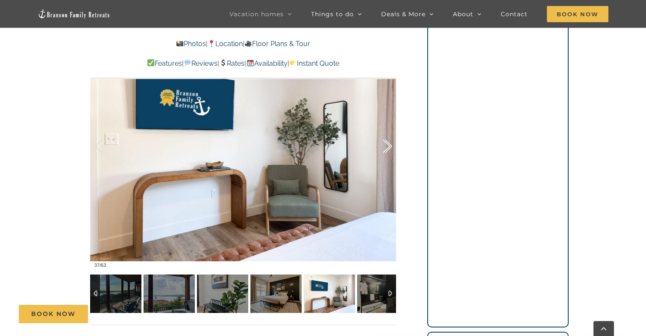
click at [389, 150] on div at bounding box center [378, 146] width 26 height 53
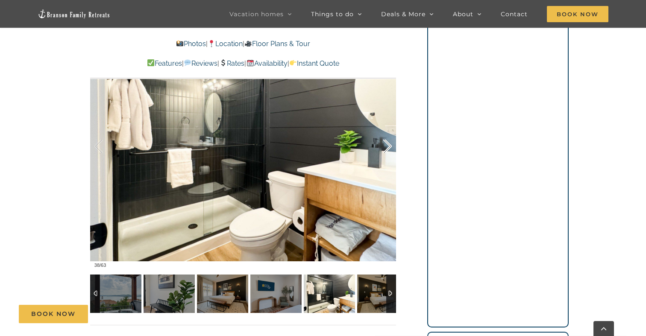
click at [389, 150] on div at bounding box center [378, 146] width 26 height 53
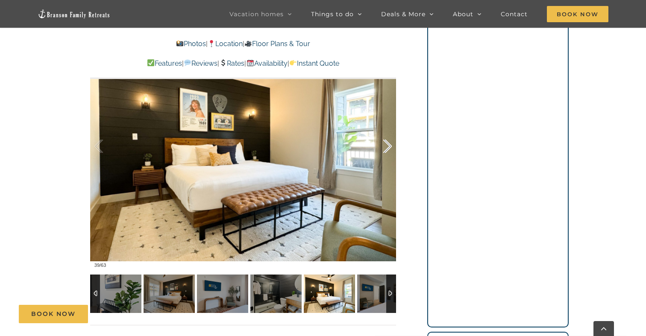
click at [389, 150] on div at bounding box center [378, 146] width 26 height 53
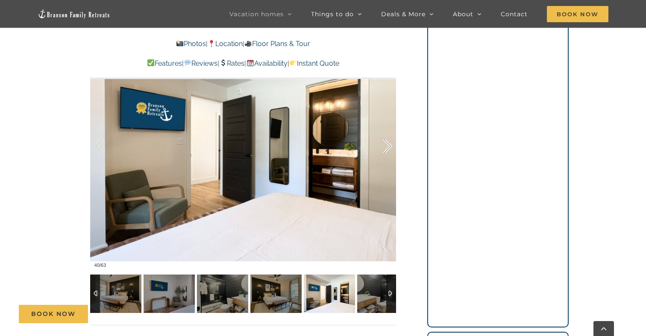
click at [389, 149] on div at bounding box center [378, 146] width 26 height 53
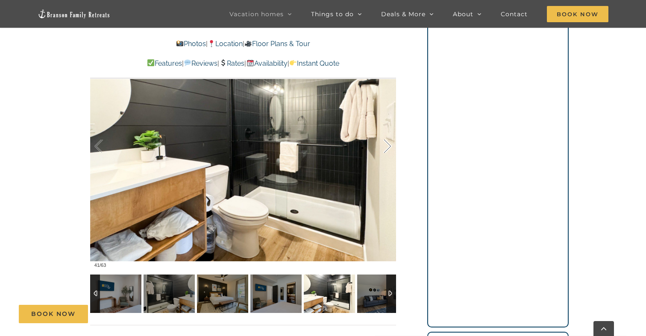
click at [389, 149] on div at bounding box center [378, 146] width 26 height 53
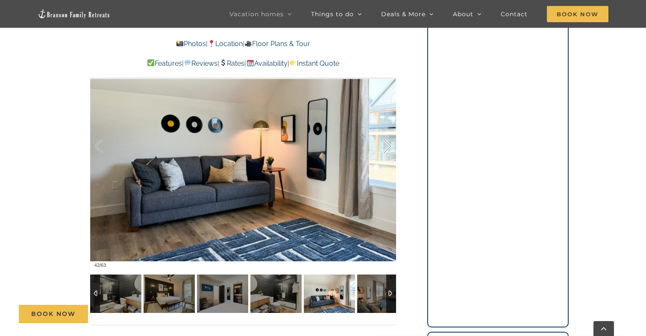
click at [389, 149] on div at bounding box center [378, 146] width 26 height 53
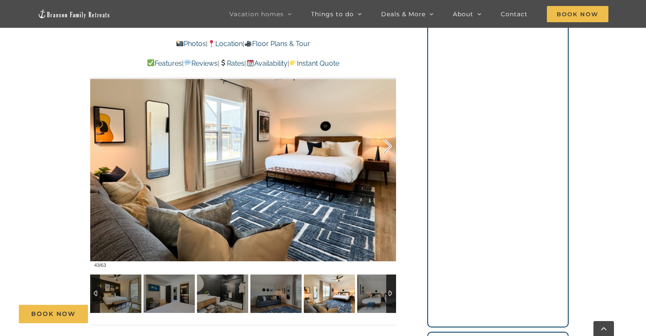
click at [389, 149] on div at bounding box center [378, 146] width 26 height 53
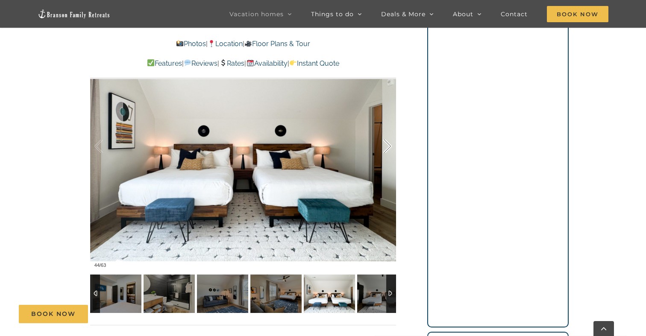
click at [389, 149] on div at bounding box center [378, 146] width 26 height 53
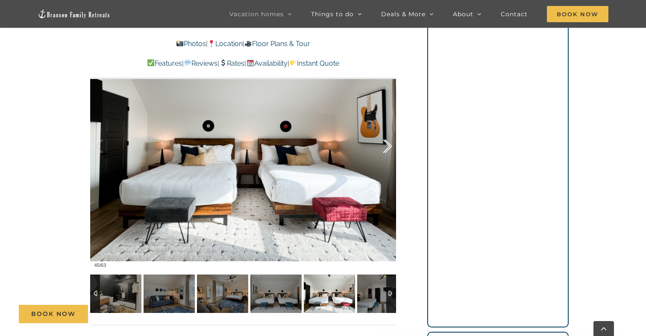
click at [389, 149] on div at bounding box center [378, 146] width 26 height 53
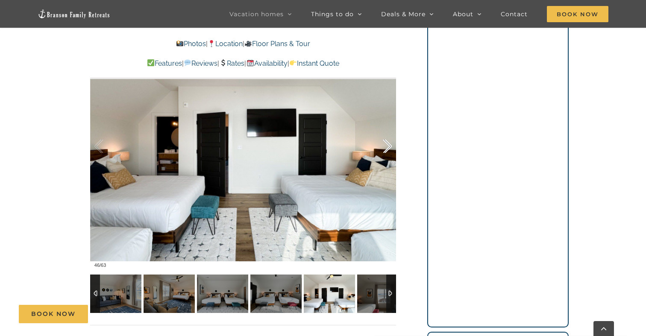
click at [389, 149] on div at bounding box center [378, 146] width 26 height 53
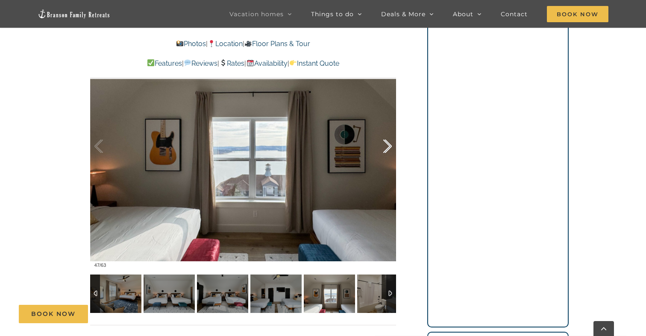
click at [389, 149] on div at bounding box center [378, 146] width 26 height 53
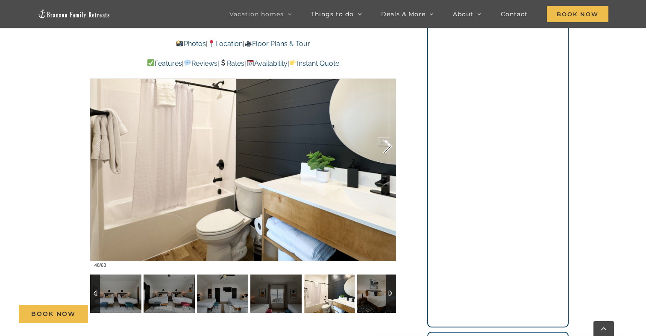
click at [389, 149] on div at bounding box center [378, 146] width 26 height 53
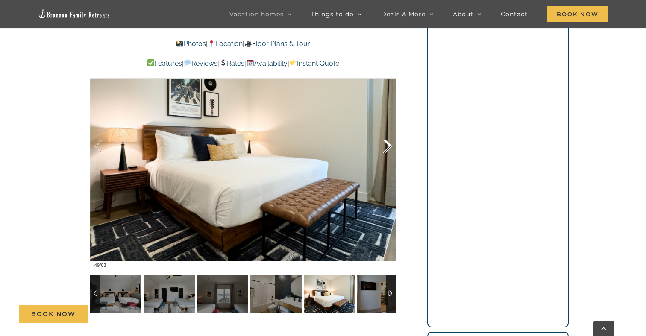
click at [389, 149] on div at bounding box center [378, 146] width 26 height 53
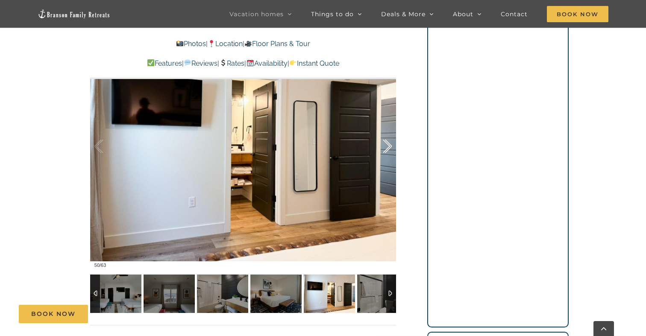
click at [389, 149] on div at bounding box center [378, 146] width 26 height 53
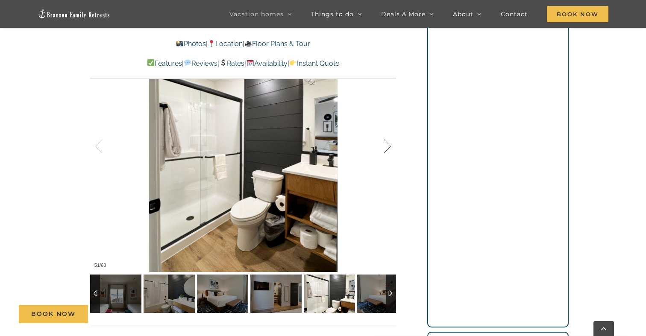
click at [389, 149] on div at bounding box center [378, 146] width 26 height 53
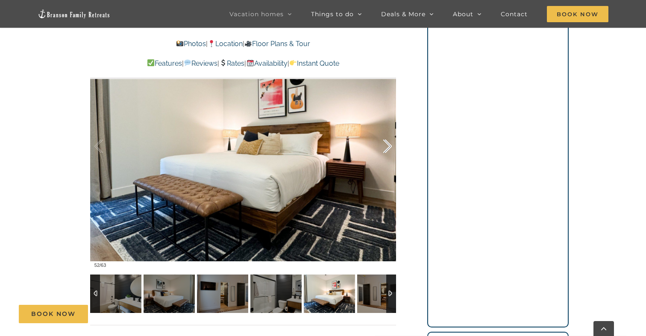
click at [389, 149] on div at bounding box center [378, 146] width 26 height 53
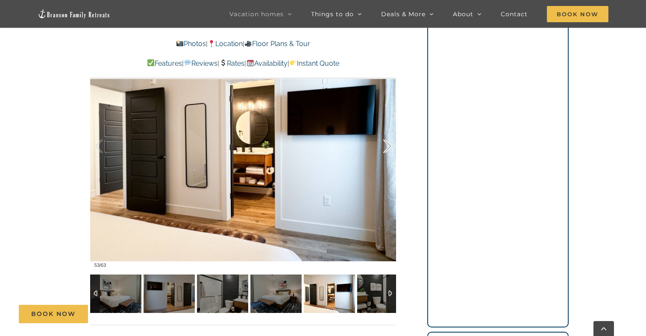
click at [389, 149] on div at bounding box center [378, 146] width 26 height 53
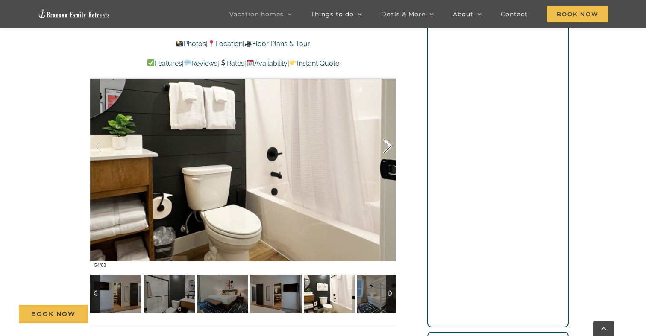
click at [389, 149] on div at bounding box center [378, 146] width 26 height 53
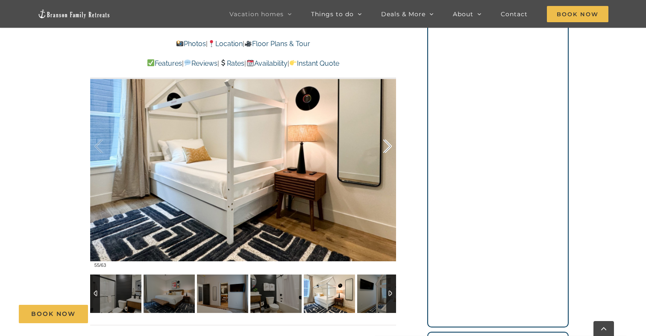
click at [389, 149] on div at bounding box center [378, 146] width 26 height 53
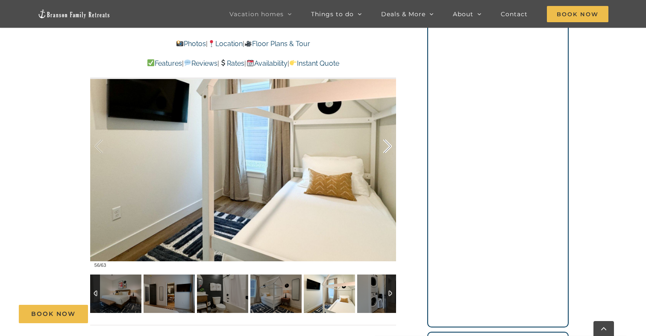
click at [389, 149] on div at bounding box center [378, 146] width 26 height 53
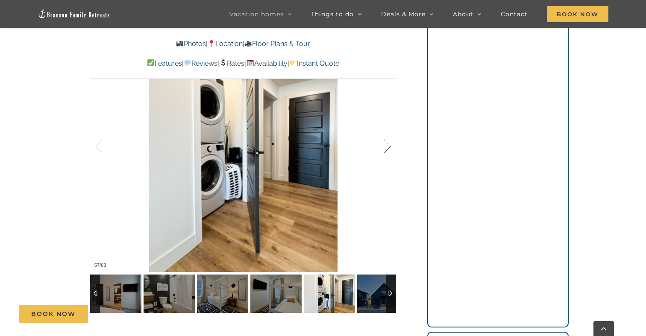
click at [389, 149] on div at bounding box center [378, 146] width 26 height 53
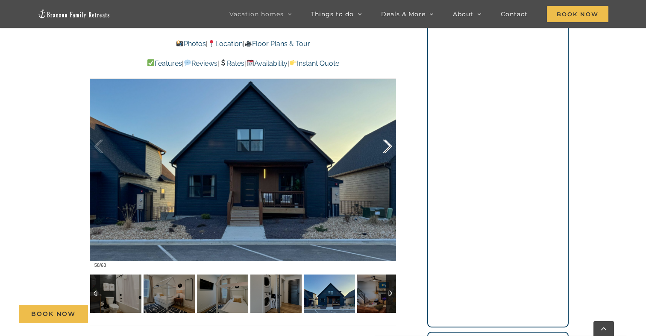
click at [389, 149] on div at bounding box center [378, 146] width 26 height 53
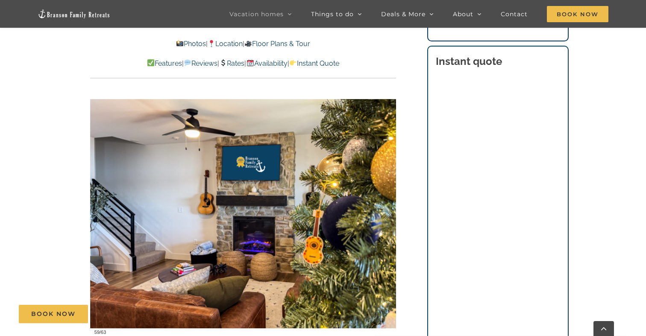
scroll to position [529, 0]
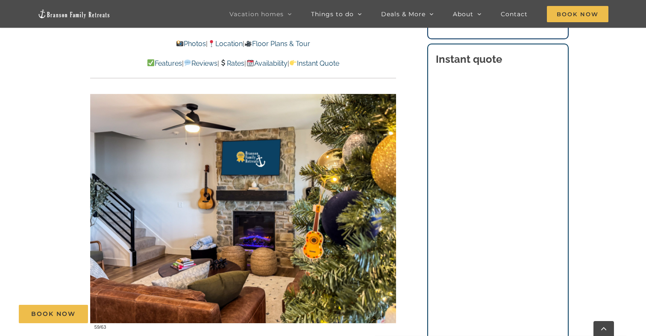
click at [289, 44] on link "Floor Plans & Tour" at bounding box center [277, 44] width 66 height 8
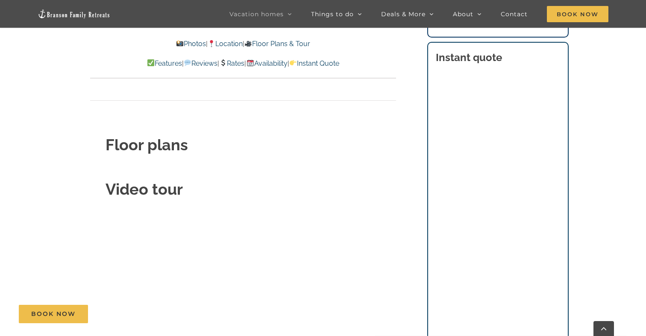
scroll to position [3015, 0]
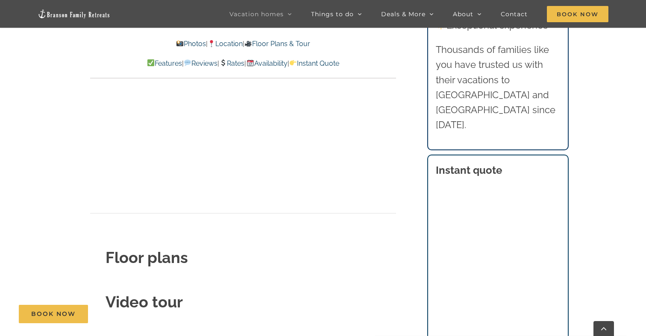
click at [234, 42] on link "Location" at bounding box center [225, 44] width 35 height 8
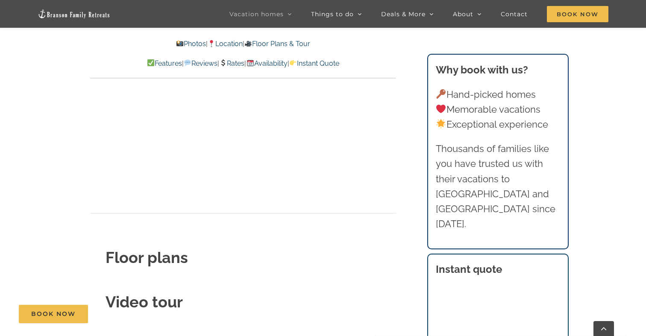
scroll to position [1787, 0]
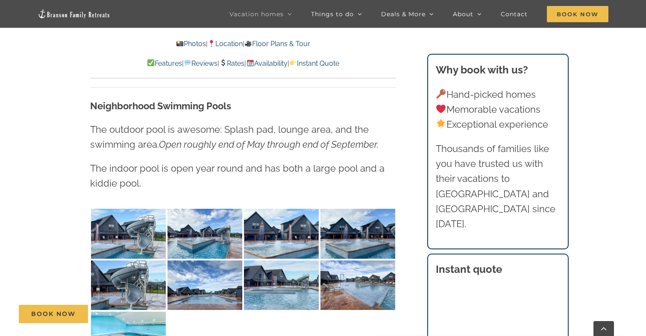
click at [233, 43] on link "Location" at bounding box center [225, 44] width 35 height 8
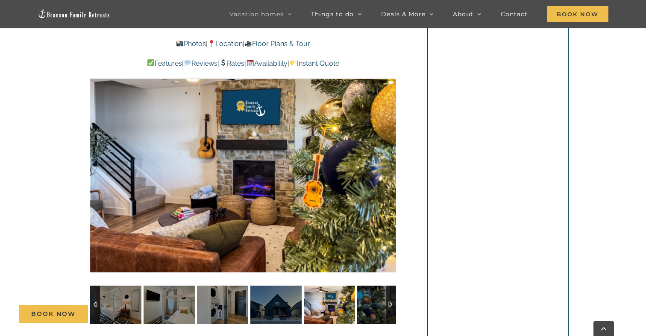
scroll to position [590, 0]
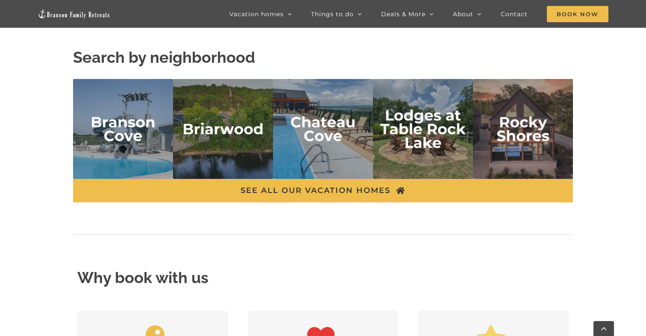
scroll to position [1944, 0]
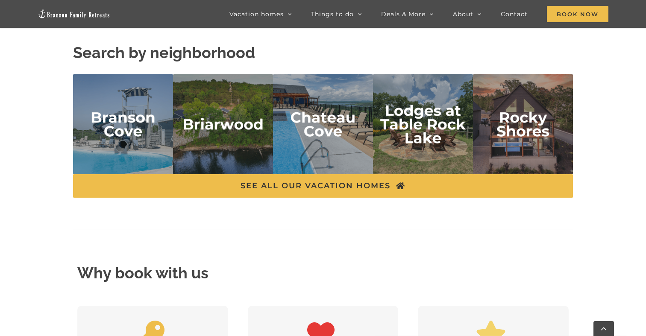
click at [524, 135] on img "rocky shores" at bounding box center [523, 124] width 100 height 100
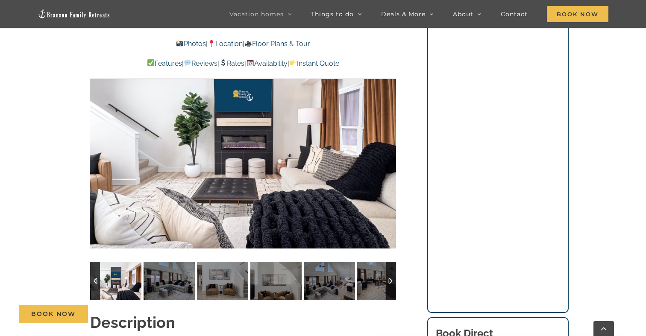
scroll to position [667, 0]
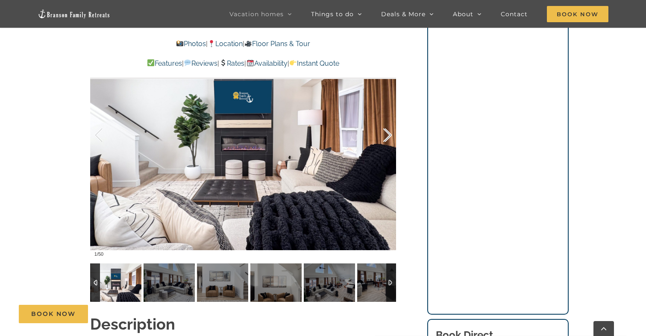
click at [384, 136] on div at bounding box center [378, 135] width 26 height 53
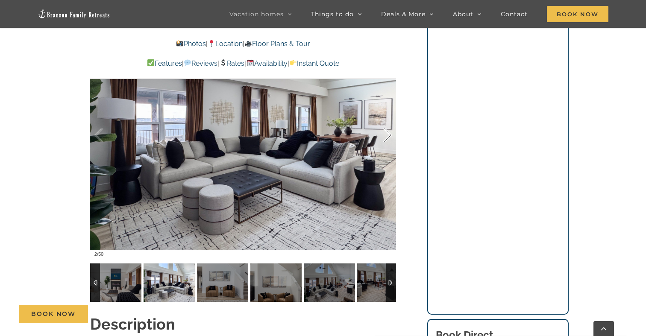
click at [384, 136] on div at bounding box center [378, 135] width 26 height 53
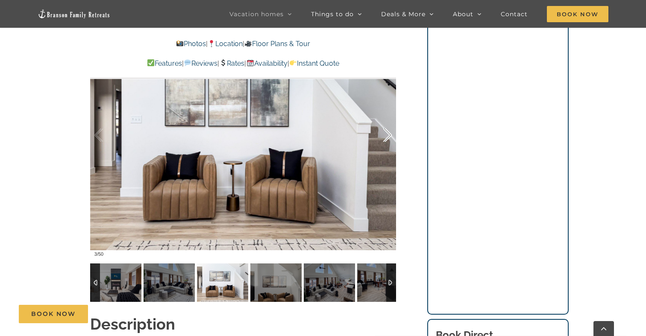
click at [384, 136] on div at bounding box center [378, 135] width 26 height 53
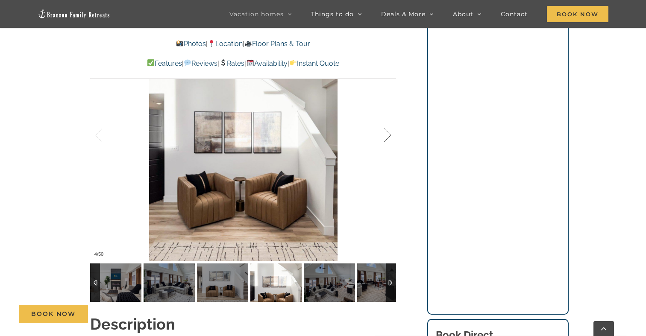
click at [385, 136] on div at bounding box center [378, 135] width 26 height 53
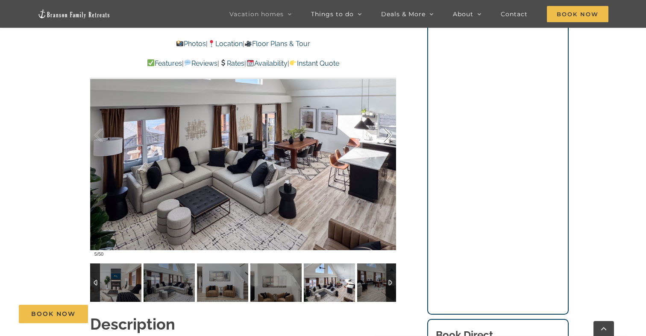
click at [385, 136] on div at bounding box center [378, 135] width 26 height 53
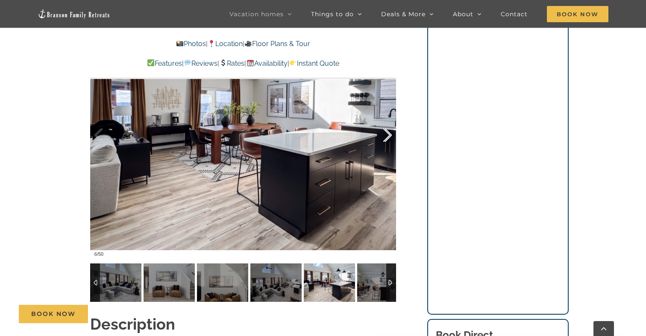
click at [385, 136] on div at bounding box center [378, 135] width 26 height 53
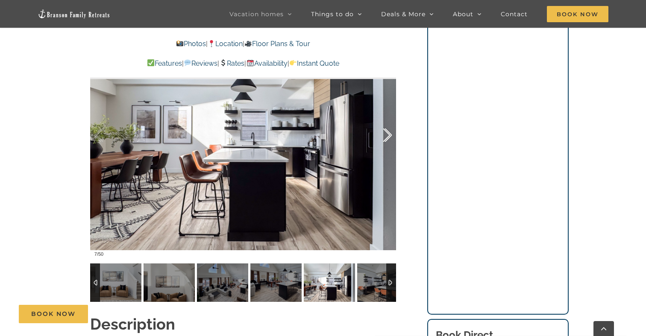
click at [385, 136] on div at bounding box center [378, 135] width 26 height 53
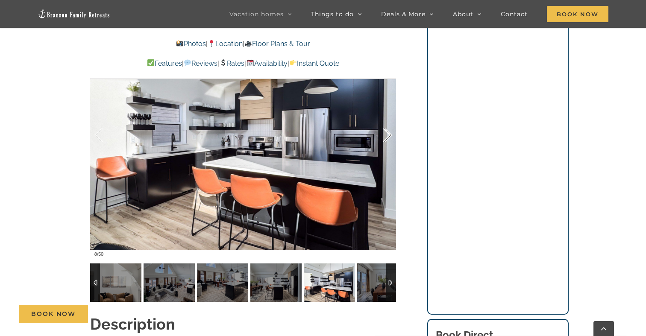
click at [385, 136] on div at bounding box center [378, 135] width 26 height 53
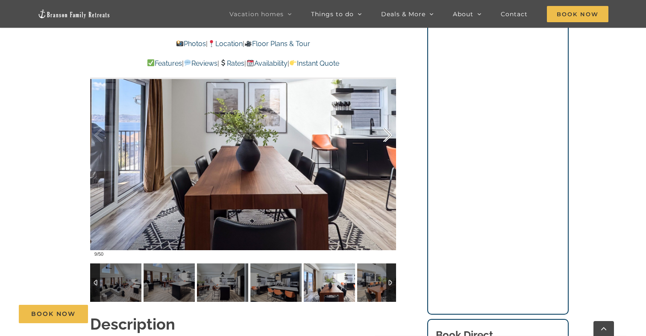
click at [385, 136] on div at bounding box center [378, 135] width 26 height 53
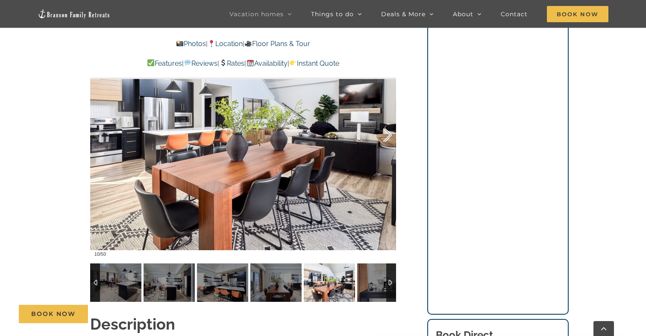
click at [385, 136] on div at bounding box center [378, 135] width 26 height 53
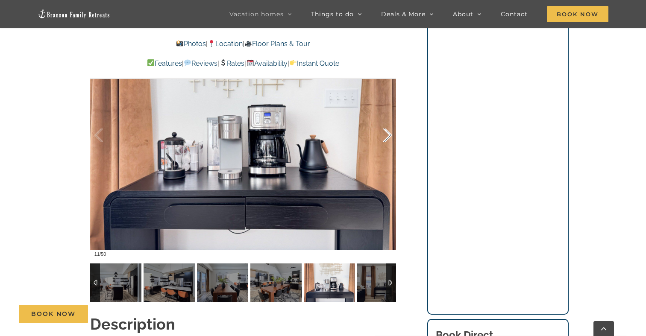
click at [385, 136] on div at bounding box center [378, 135] width 26 height 53
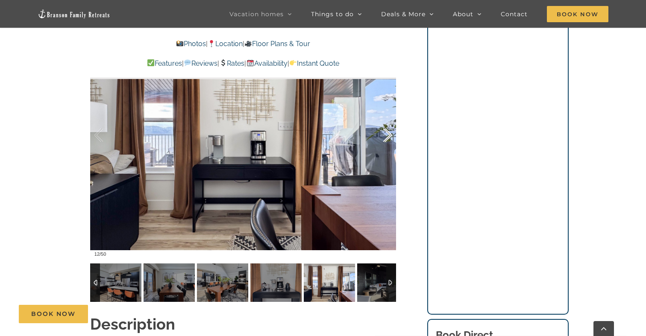
click at [385, 136] on div at bounding box center [378, 135] width 26 height 53
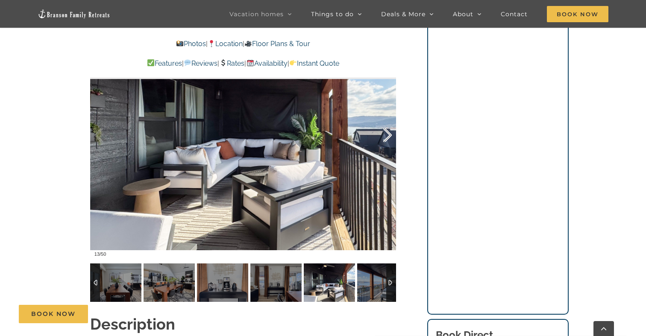
click at [385, 136] on div at bounding box center [378, 135] width 26 height 53
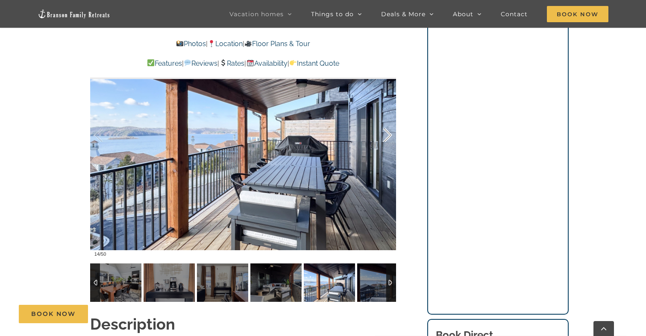
click at [385, 136] on div at bounding box center [378, 135] width 26 height 53
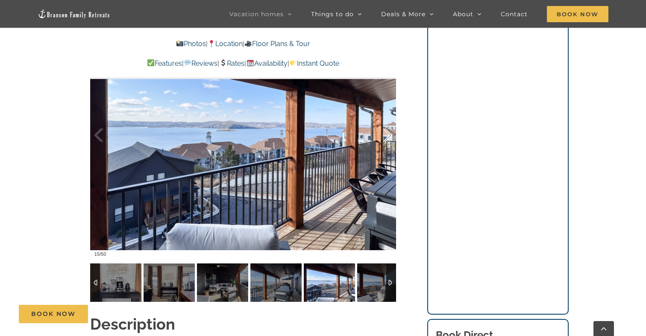
click at [385, 136] on div at bounding box center [378, 135] width 26 height 53
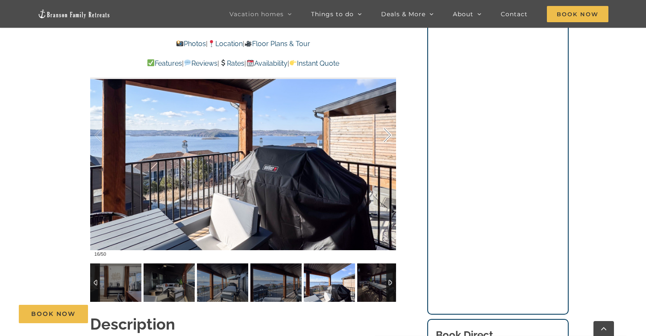
click at [385, 136] on div at bounding box center [378, 135] width 26 height 53
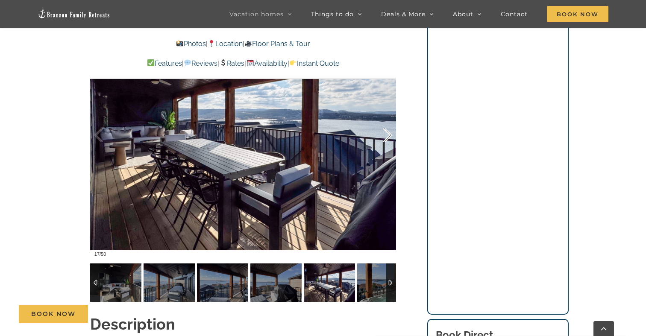
click at [385, 136] on div at bounding box center [378, 135] width 26 height 53
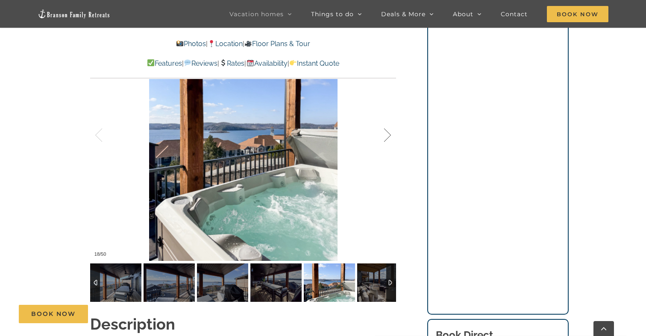
click at [385, 136] on div at bounding box center [378, 135] width 26 height 53
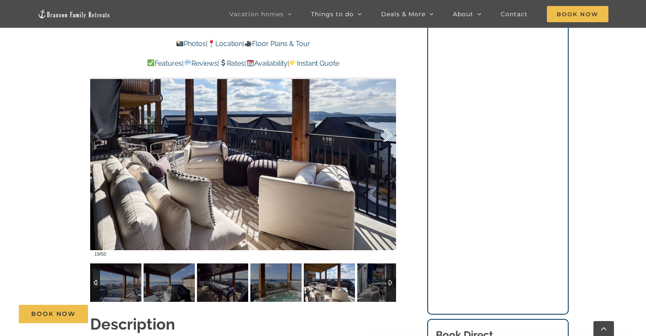
click at [385, 136] on div at bounding box center [378, 135] width 26 height 53
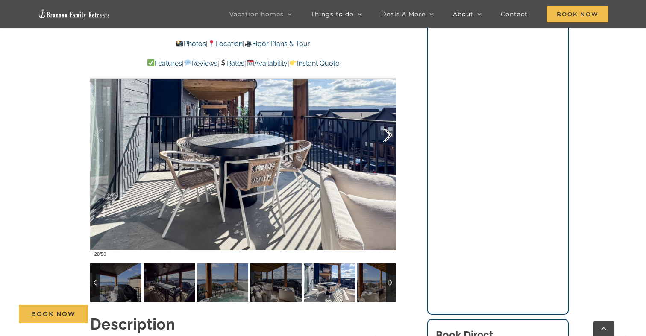
click at [385, 136] on div at bounding box center [378, 135] width 26 height 53
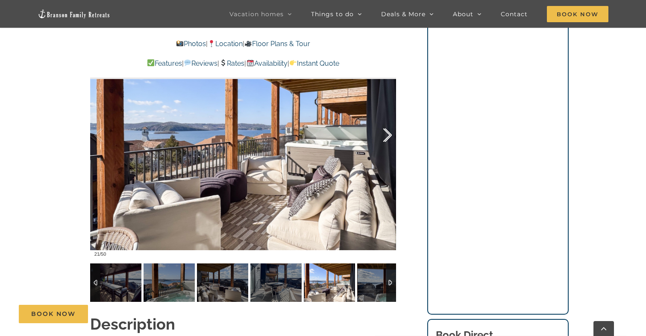
click at [385, 136] on div at bounding box center [378, 135] width 26 height 53
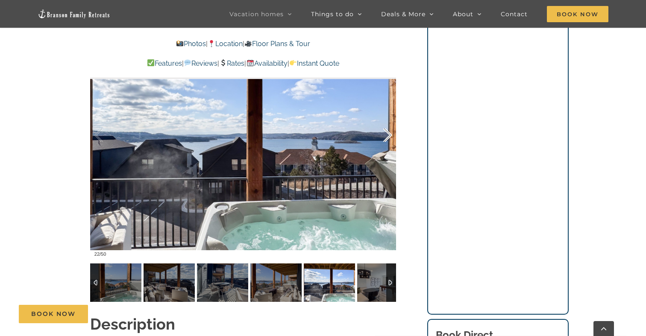
click at [385, 136] on div at bounding box center [378, 135] width 26 height 53
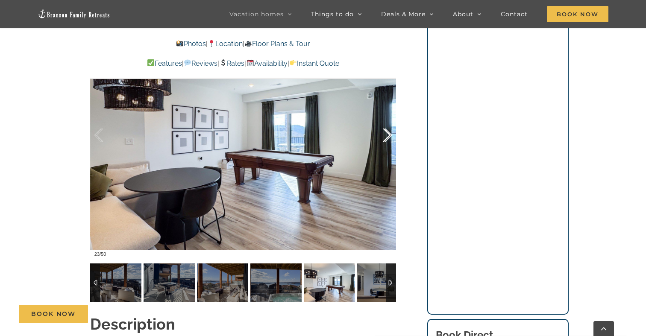
click at [385, 136] on div at bounding box center [378, 135] width 26 height 53
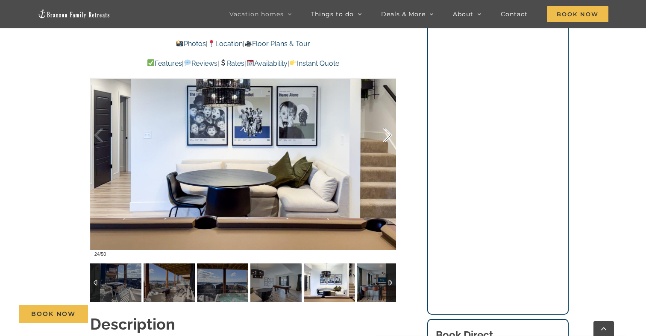
click at [385, 136] on div at bounding box center [378, 135] width 26 height 53
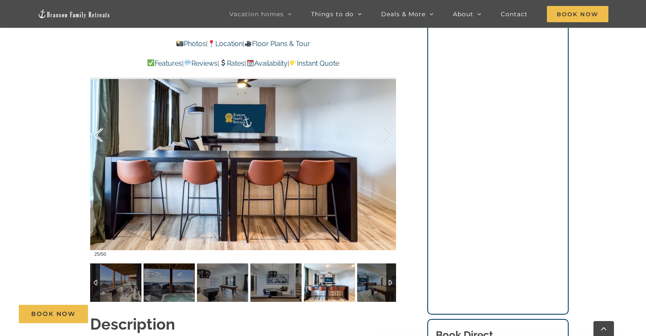
click at [102, 135] on div at bounding box center [107, 135] width 26 height 53
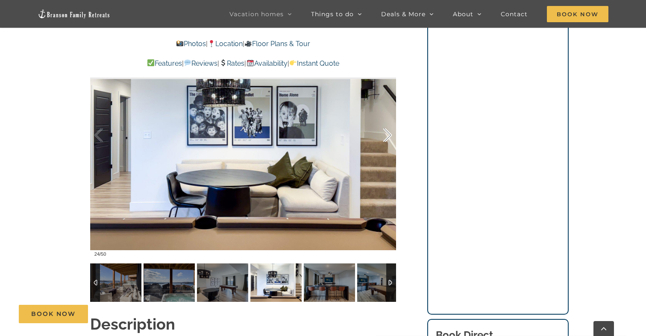
click at [387, 137] on div at bounding box center [378, 135] width 26 height 53
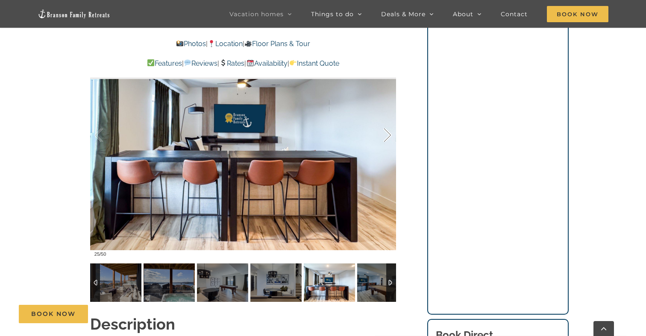
click at [387, 137] on div at bounding box center [378, 135] width 26 height 53
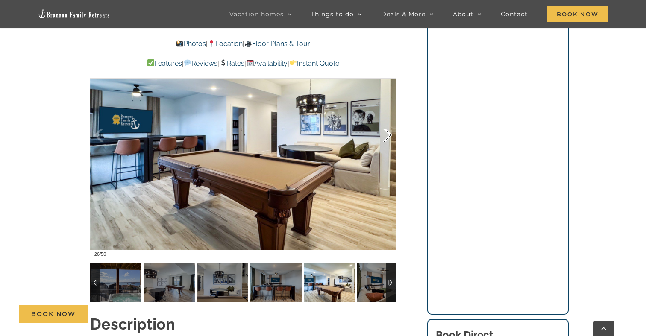
click at [387, 137] on div at bounding box center [378, 135] width 26 height 53
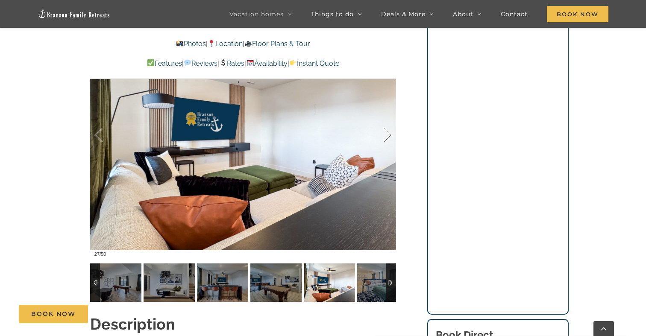
click at [387, 137] on div at bounding box center [378, 135] width 26 height 53
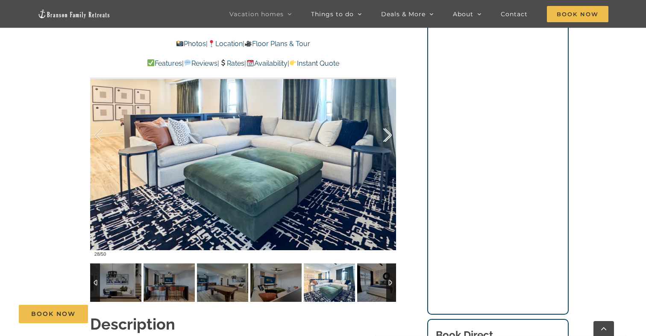
click at [387, 137] on div at bounding box center [378, 135] width 26 height 53
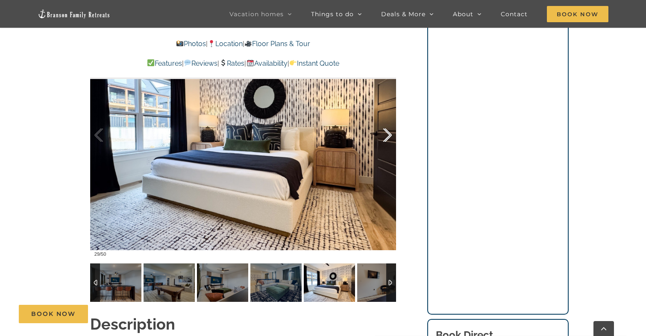
click at [387, 137] on div at bounding box center [378, 135] width 26 height 53
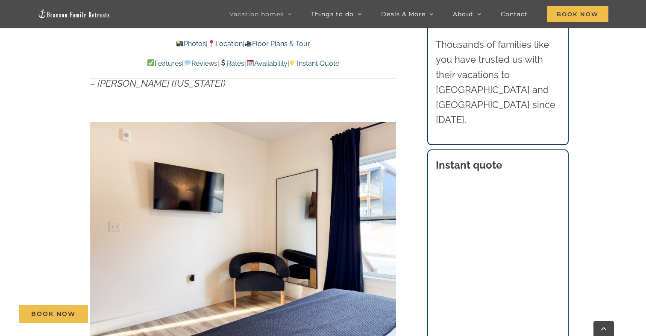
scroll to position [571, 0]
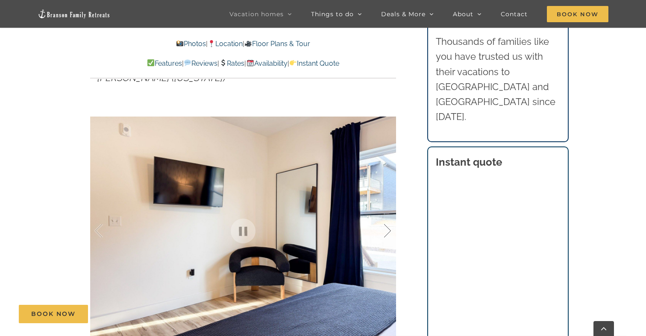
click at [386, 217] on div at bounding box center [378, 231] width 26 height 53
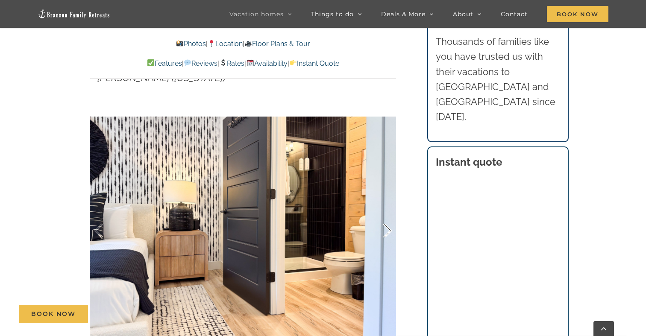
click at [385, 231] on div at bounding box center [378, 231] width 26 height 53
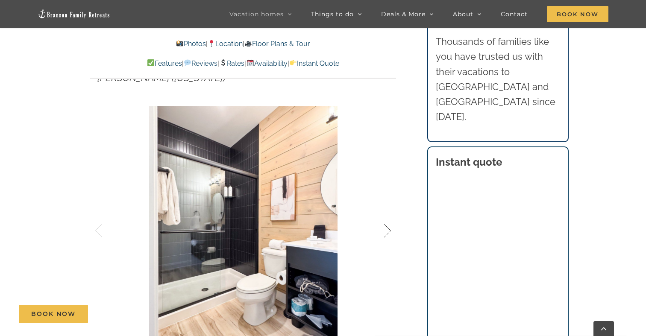
click at [385, 231] on div at bounding box center [378, 231] width 26 height 53
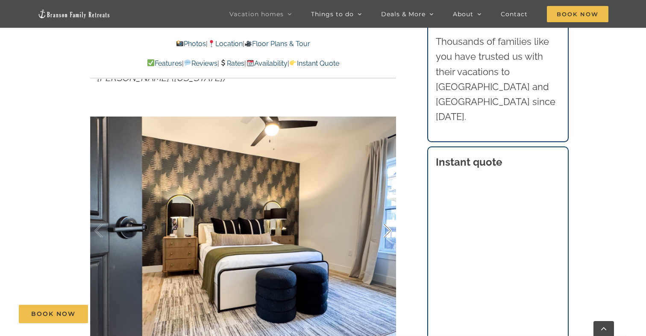
click at [385, 231] on div at bounding box center [378, 231] width 26 height 53
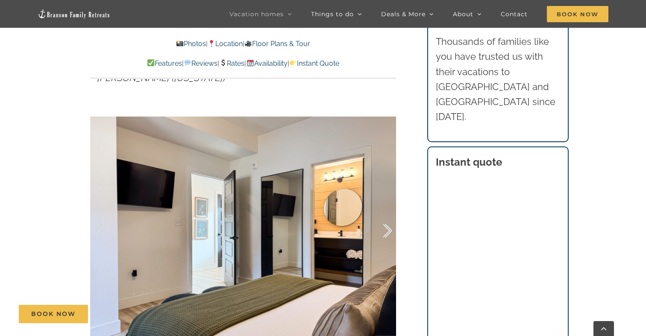
click at [385, 231] on div at bounding box center [378, 231] width 26 height 53
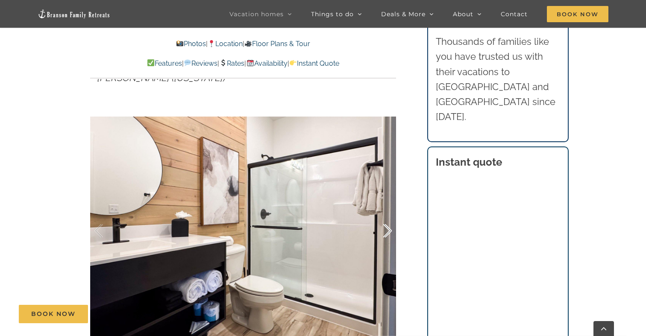
click at [385, 231] on div at bounding box center [378, 231] width 26 height 53
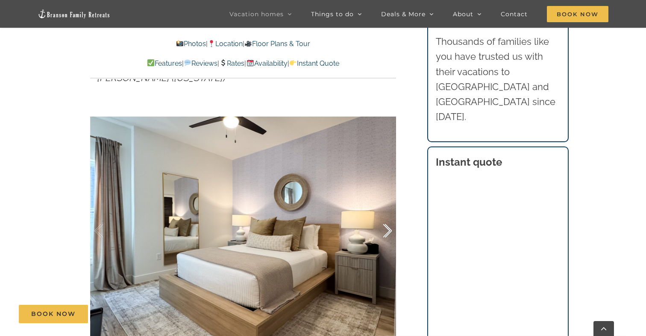
click at [385, 231] on div at bounding box center [378, 231] width 26 height 53
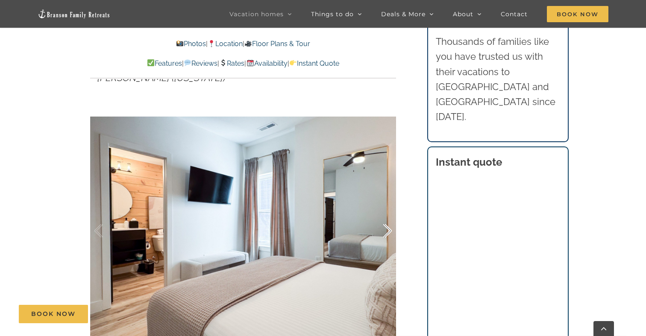
click at [385, 231] on div at bounding box center [378, 231] width 26 height 53
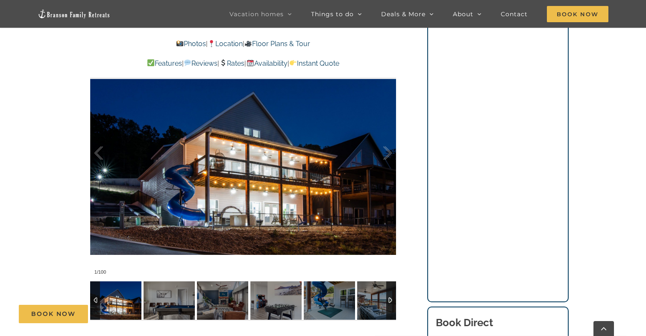
scroll to position [679, 0]
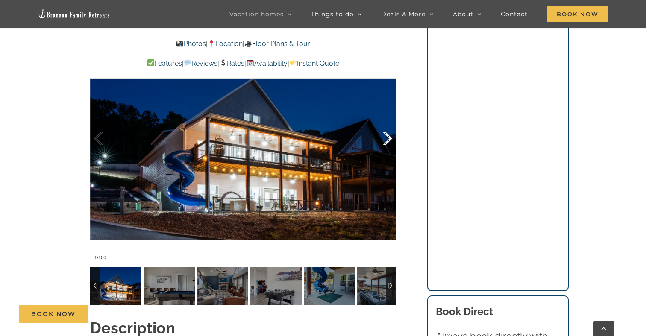
click at [386, 141] on div at bounding box center [378, 138] width 26 height 53
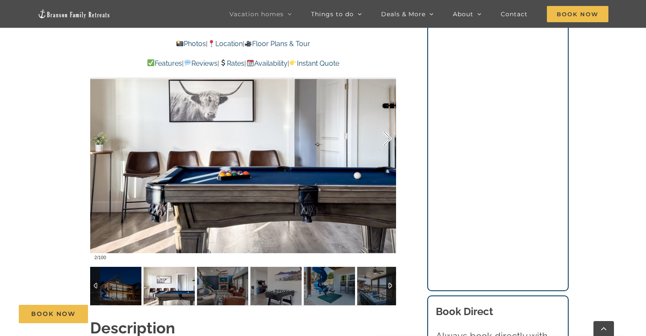
click at [386, 141] on div at bounding box center [378, 138] width 26 height 53
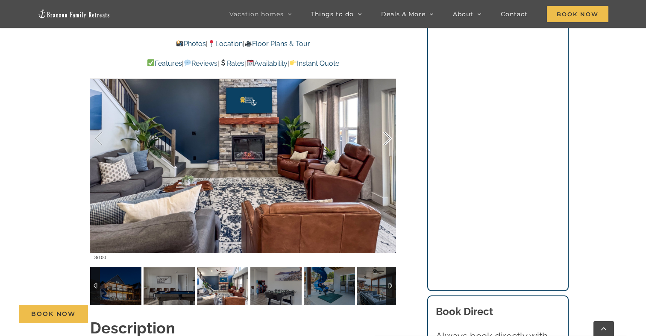
click at [386, 141] on div at bounding box center [378, 138] width 26 height 53
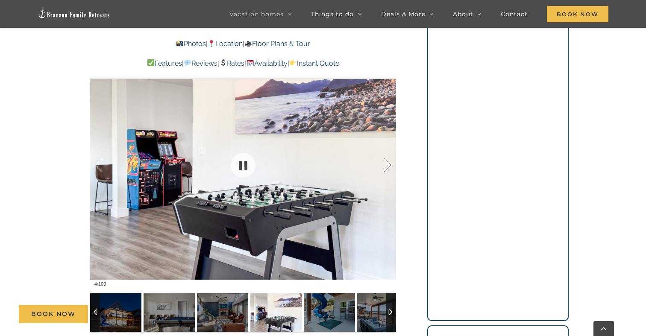
scroll to position [648, 0]
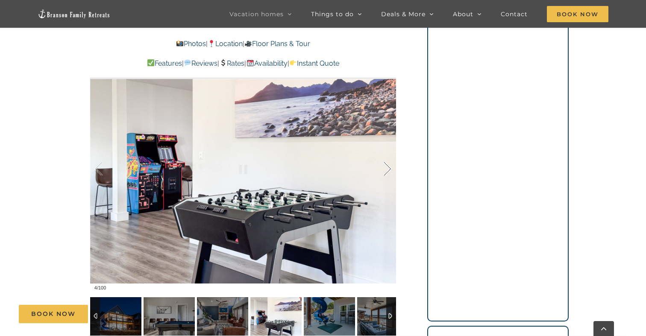
click at [389, 168] on div at bounding box center [378, 169] width 26 height 53
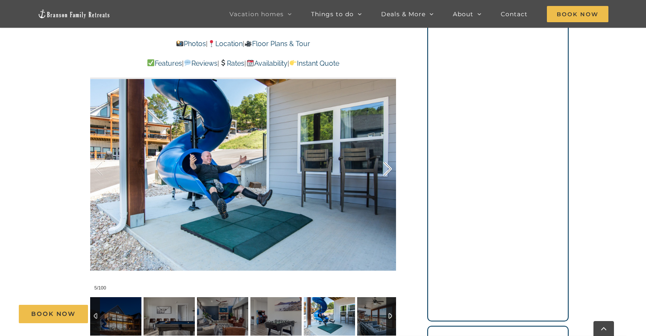
click at [389, 168] on div at bounding box center [378, 169] width 26 height 53
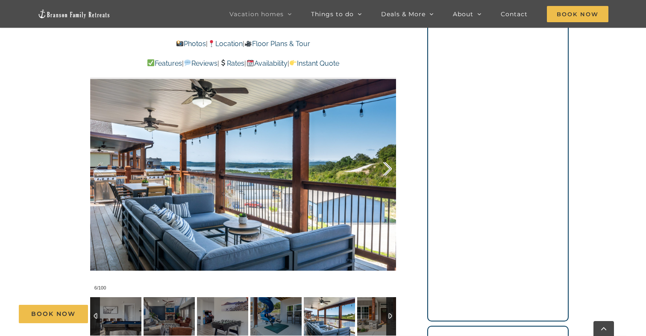
click at [389, 168] on div at bounding box center [378, 169] width 26 height 53
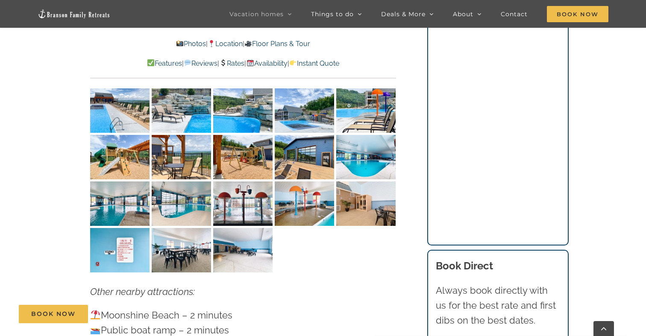
scroll to position [2299, 0]
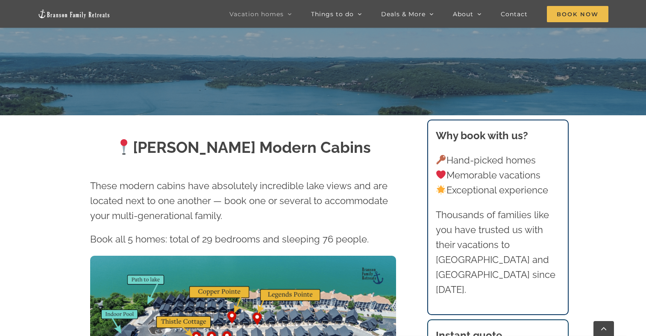
scroll to position [246, 0]
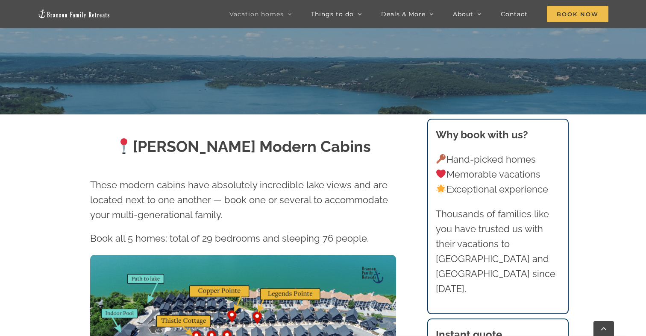
click at [364, 150] on h2 "[PERSON_NAME] Modern Cabins" at bounding box center [243, 146] width 306 height 21
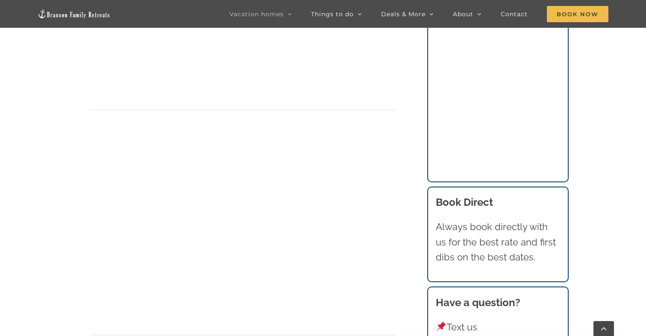
scroll to position [2626, 0]
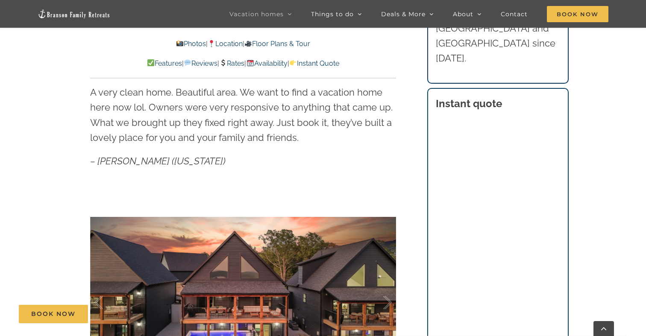
scroll to position [440, 0]
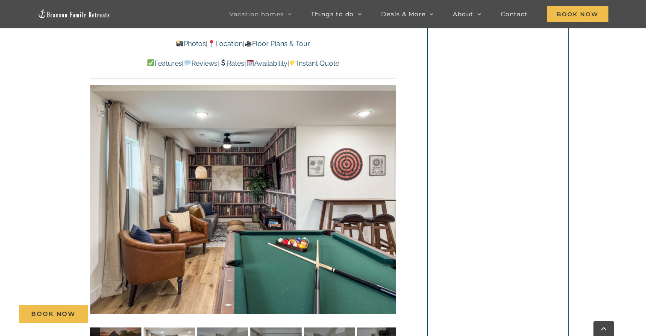
scroll to position [571, 0]
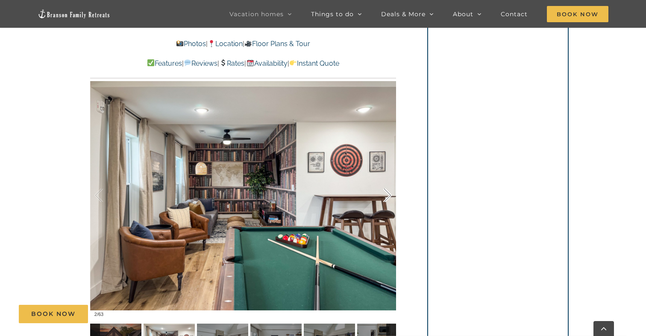
click at [388, 194] on div at bounding box center [378, 195] width 26 height 53
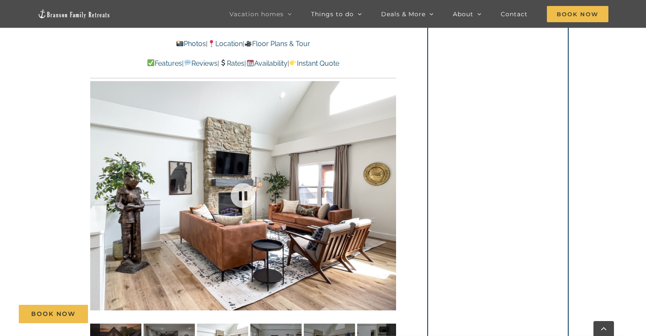
click at [388, 194] on div "3 / 63" at bounding box center [243, 195] width 306 height 251
click at [388, 196] on div at bounding box center [378, 195] width 26 height 53
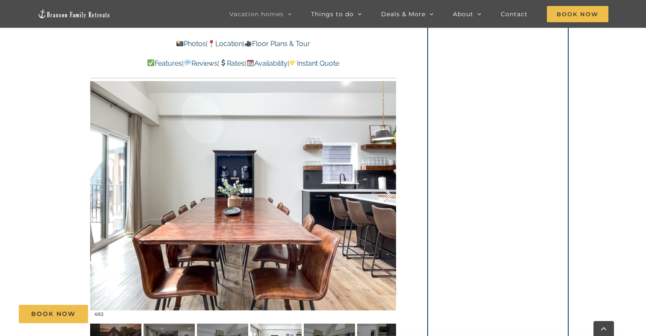
click at [388, 196] on div at bounding box center [378, 195] width 26 height 53
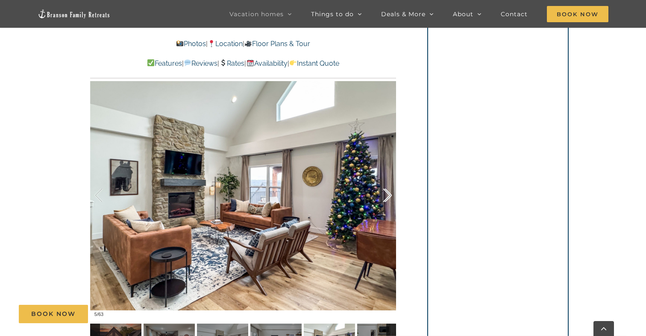
click at [388, 195] on div at bounding box center [378, 195] width 26 height 53
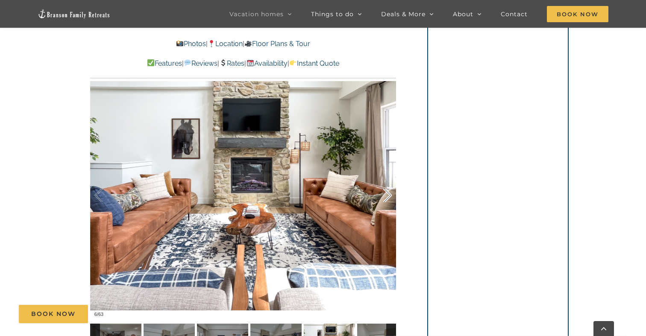
click at [388, 195] on div at bounding box center [378, 195] width 26 height 53
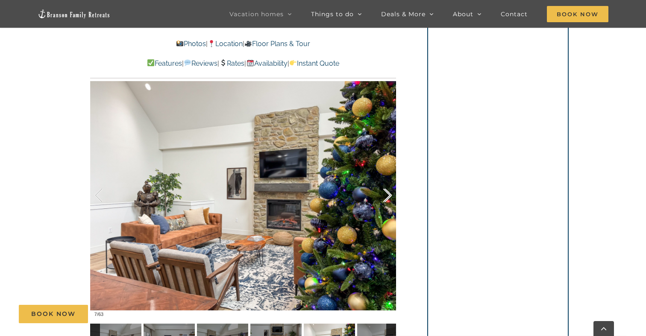
click at [388, 195] on div at bounding box center [378, 195] width 26 height 53
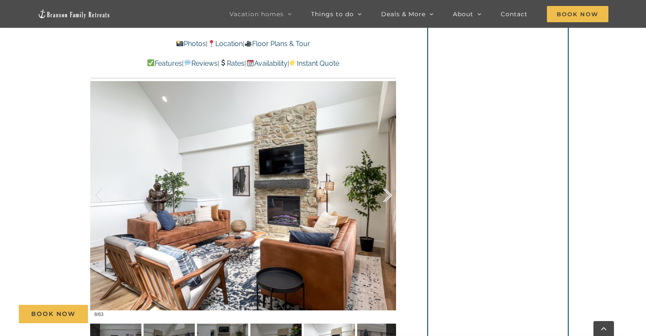
click at [388, 195] on div at bounding box center [378, 195] width 26 height 53
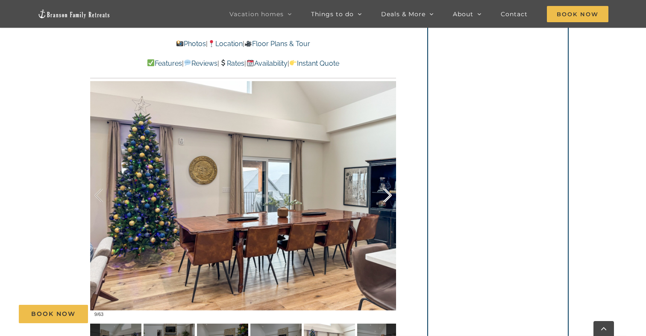
click at [388, 195] on div at bounding box center [378, 195] width 26 height 53
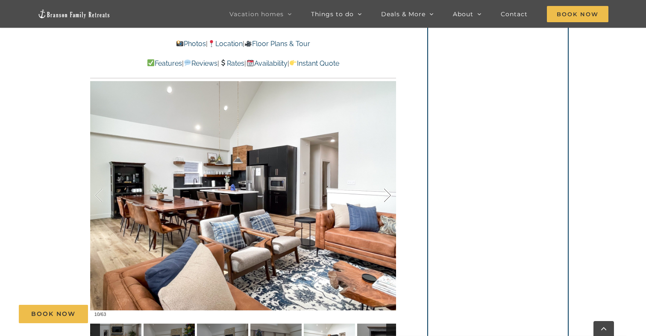
click at [388, 195] on div at bounding box center [378, 195] width 26 height 53
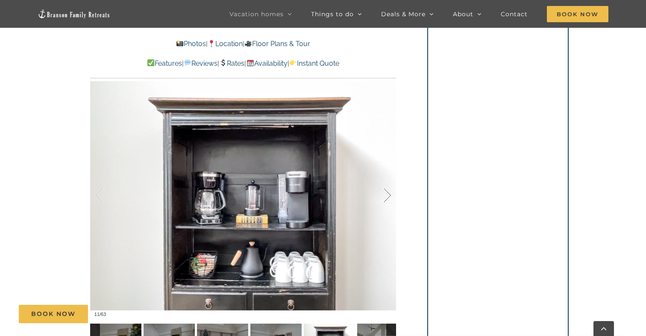
click at [388, 195] on div at bounding box center [378, 195] width 26 height 53
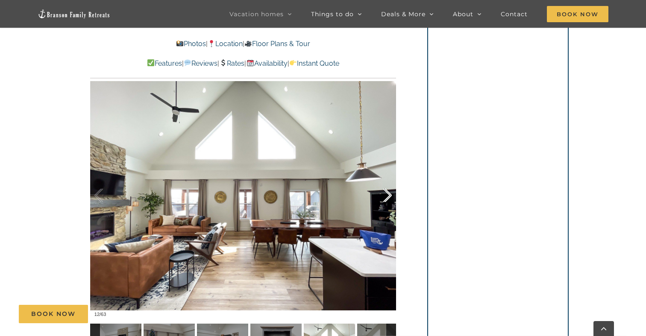
click at [388, 195] on div at bounding box center [378, 195] width 26 height 53
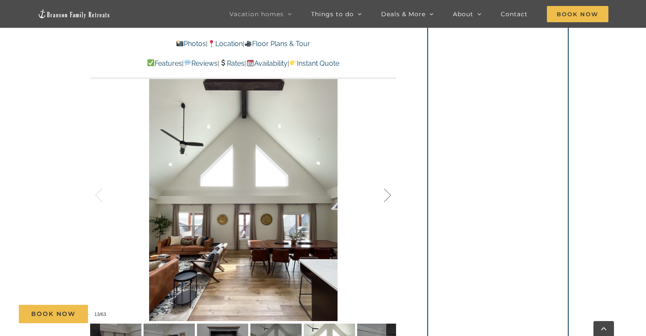
click at [388, 195] on div at bounding box center [378, 195] width 26 height 53
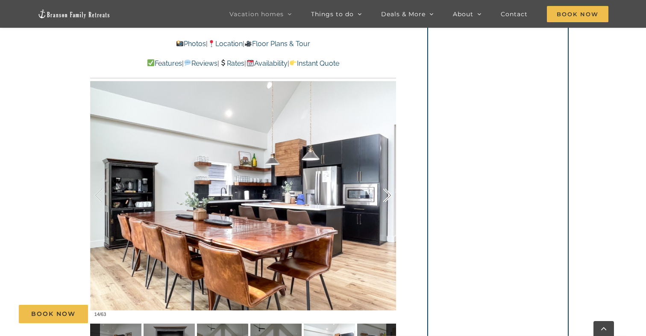
click at [388, 195] on div at bounding box center [378, 195] width 26 height 53
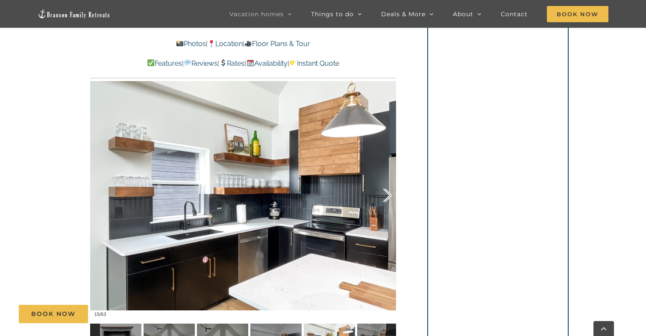
click at [388, 195] on div at bounding box center [378, 195] width 26 height 53
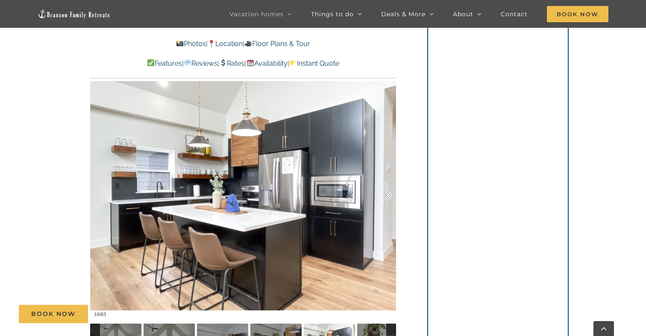
click at [388, 195] on div at bounding box center [378, 195] width 26 height 53
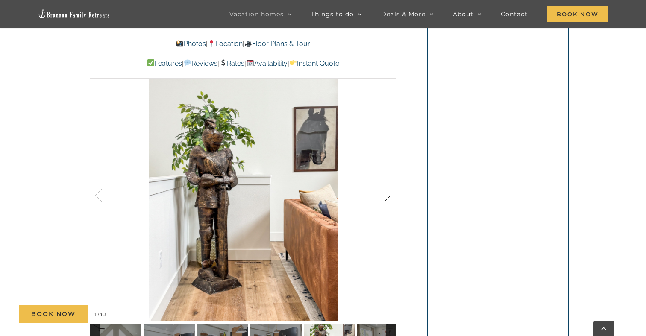
click at [388, 195] on div at bounding box center [378, 195] width 26 height 53
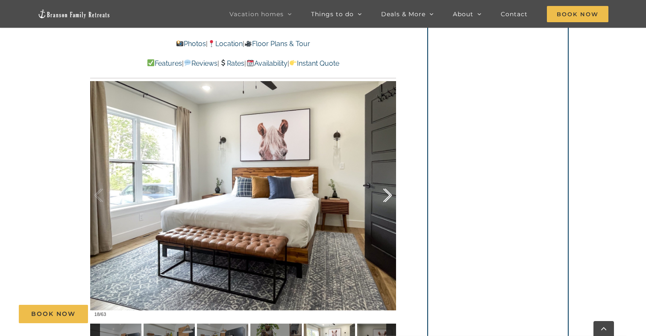
click at [388, 195] on div at bounding box center [378, 195] width 26 height 53
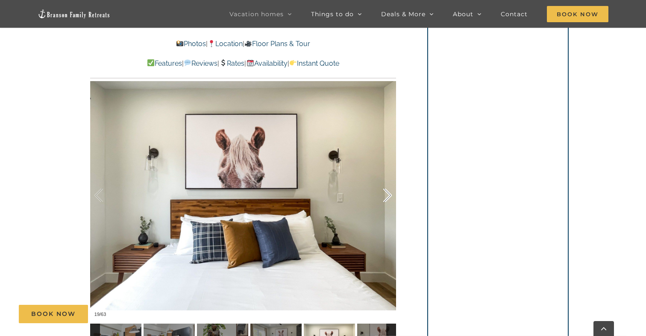
click at [388, 195] on div at bounding box center [378, 195] width 26 height 53
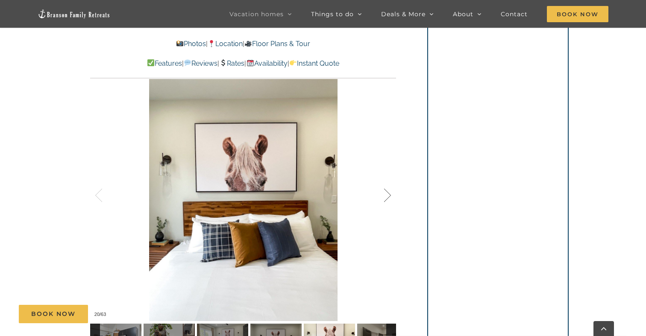
click at [388, 195] on div at bounding box center [378, 195] width 26 height 53
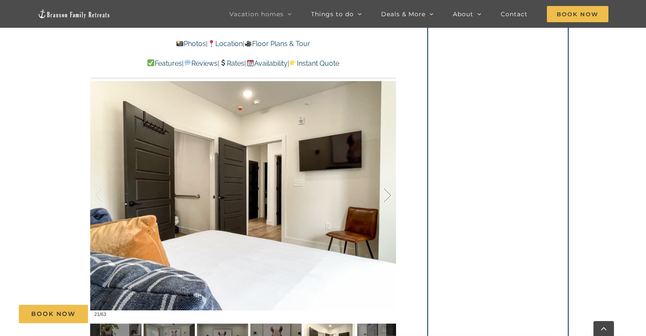
click at [388, 195] on div at bounding box center [378, 195] width 26 height 53
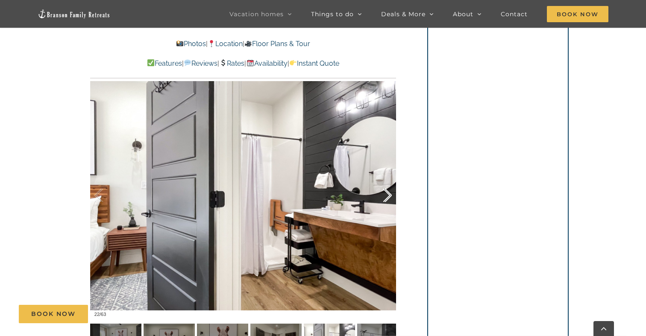
click at [388, 195] on div at bounding box center [378, 195] width 26 height 53
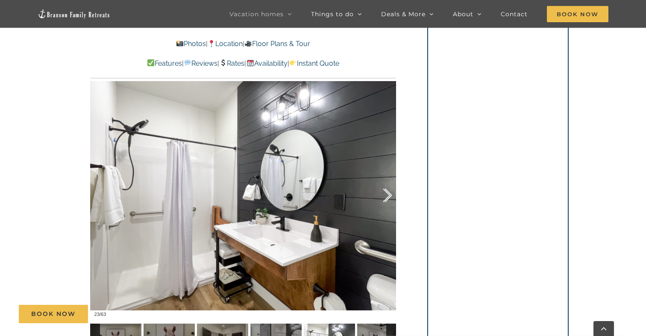
click at [388, 195] on div at bounding box center [378, 195] width 26 height 53
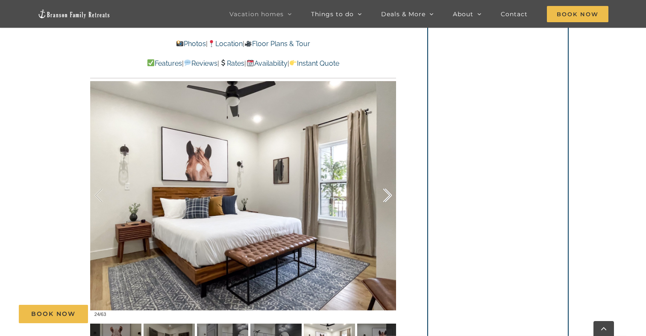
click at [388, 195] on div at bounding box center [378, 195] width 26 height 53
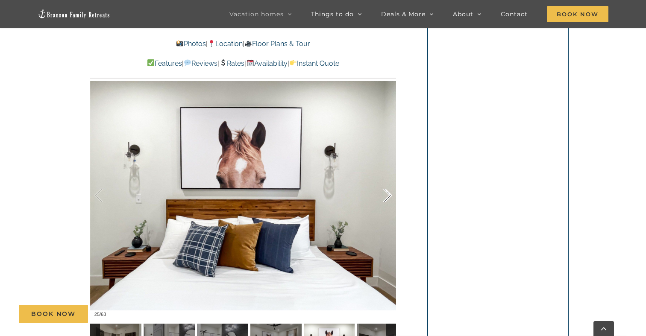
click at [388, 195] on div at bounding box center [378, 195] width 26 height 53
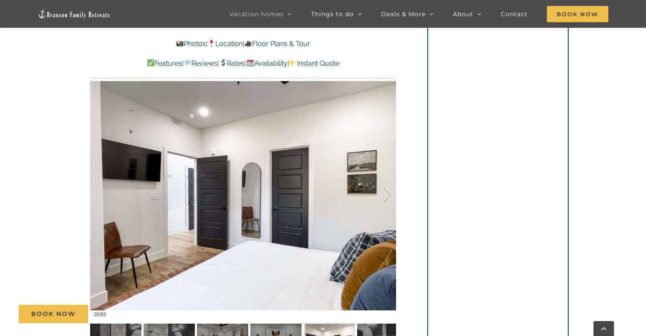
click at [388, 195] on div at bounding box center [378, 195] width 26 height 53
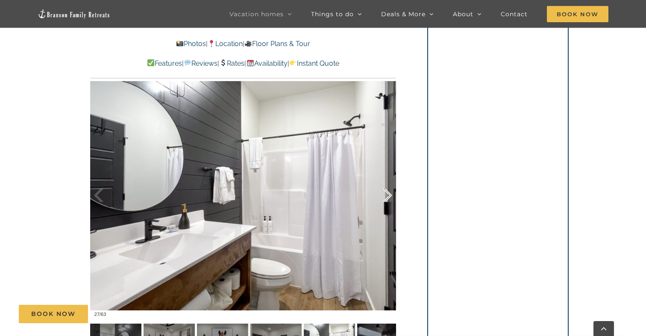
click at [388, 195] on div at bounding box center [378, 195] width 26 height 53
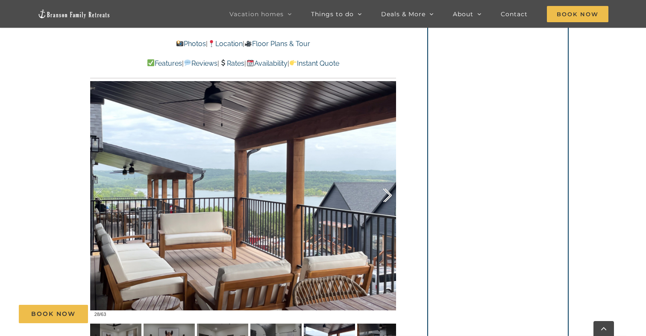
click at [388, 195] on div at bounding box center [378, 195] width 26 height 53
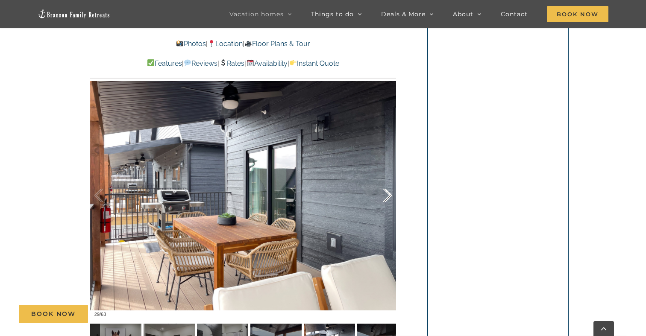
click at [388, 195] on div at bounding box center [378, 195] width 26 height 53
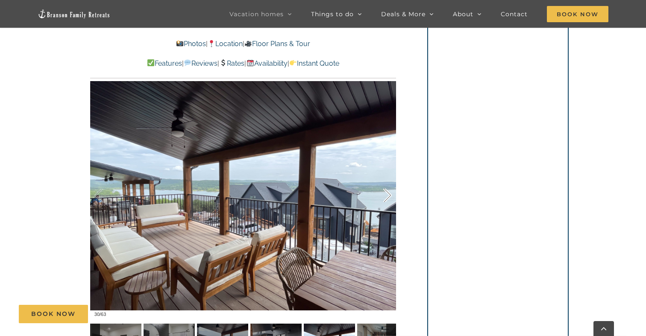
click at [388, 195] on div at bounding box center [378, 195] width 26 height 53
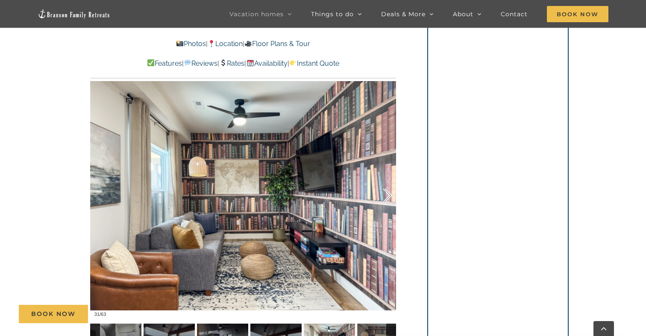
click at [388, 195] on div at bounding box center [378, 195] width 26 height 53
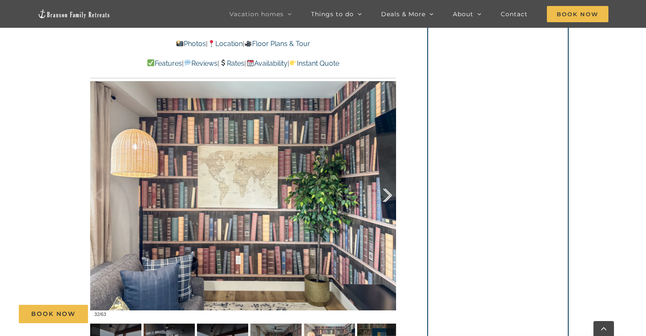
click at [388, 195] on div at bounding box center [378, 195] width 26 height 53
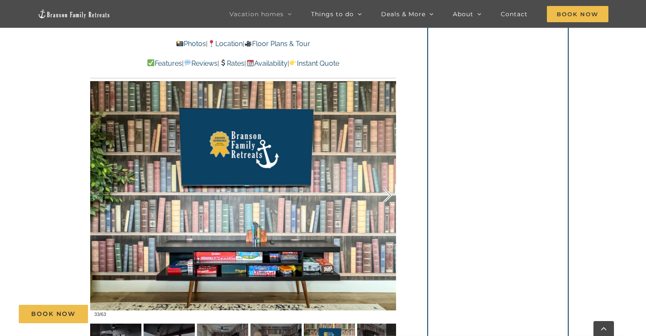
click at [388, 195] on div at bounding box center [378, 195] width 26 height 53
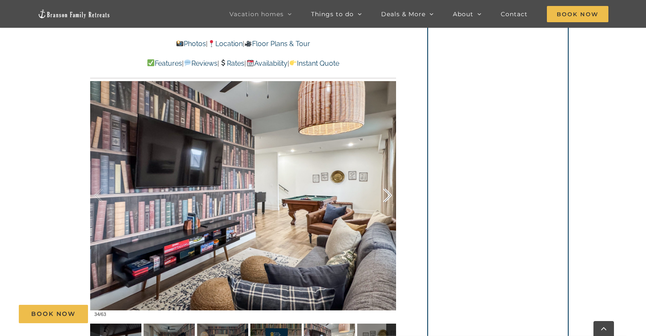
click at [388, 195] on div at bounding box center [378, 195] width 26 height 53
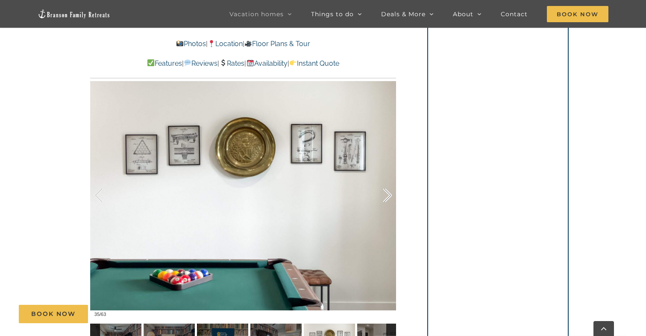
click at [388, 195] on div at bounding box center [378, 195] width 26 height 53
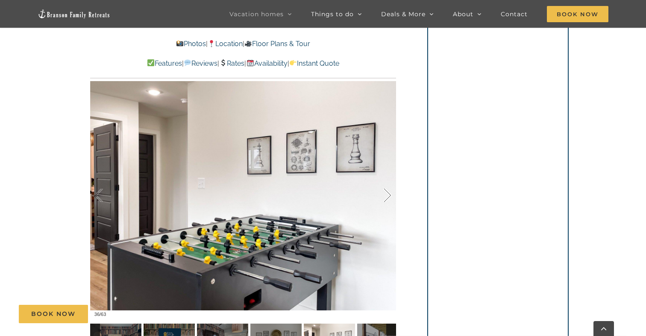
click at [388, 195] on div at bounding box center [378, 195] width 26 height 53
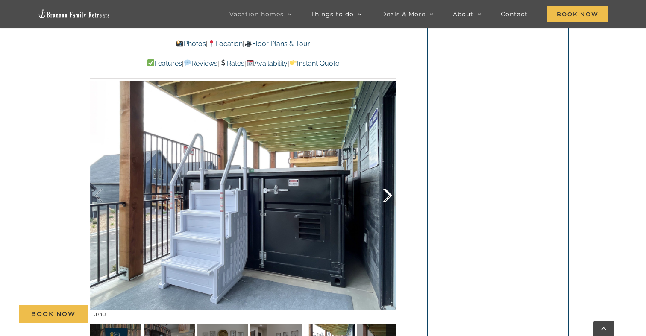
click at [388, 195] on div at bounding box center [378, 195] width 26 height 53
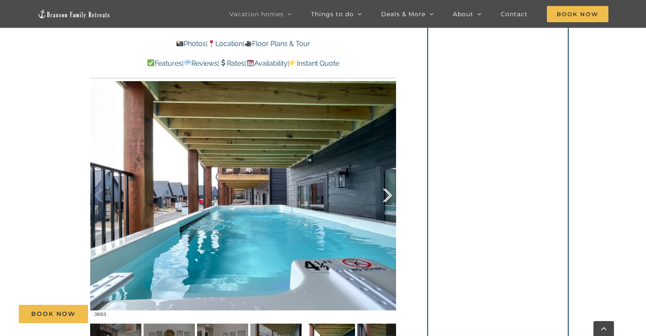
click at [388, 195] on div at bounding box center [378, 195] width 26 height 53
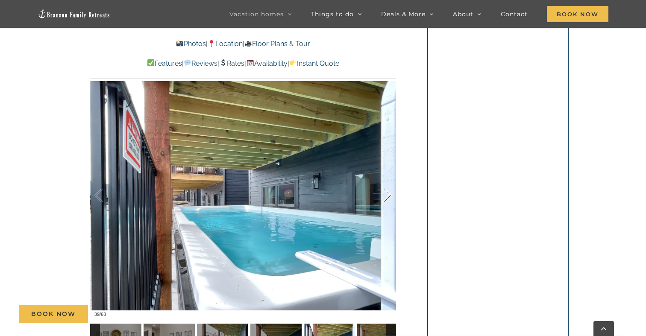
click at [388, 195] on div at bounding box center [378, 195] width 26 height 53
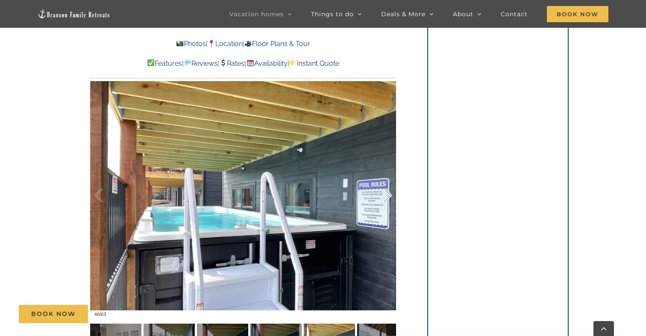
click at [388, 195] on div at bounding box center [378, 195] width 26 height 53
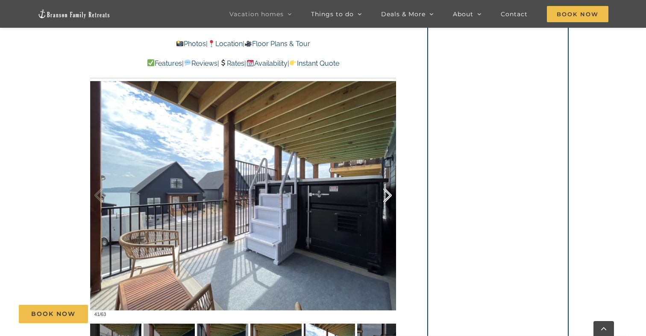
click at [388, 195] on div at bounding box center [378, 195] width 26 height 53
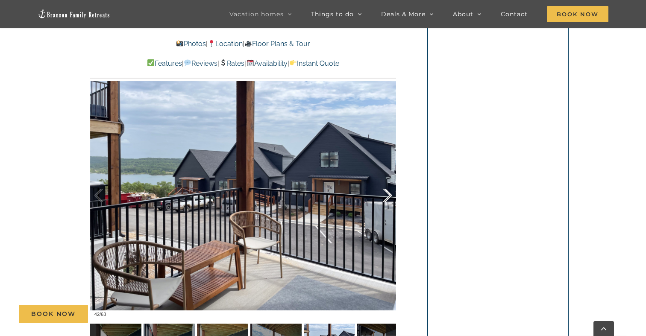
click at [388, 195] on div at bounding box center [378, 195] width 26 height 53
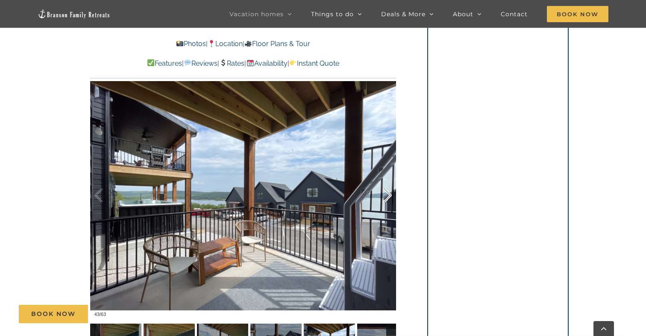
click at [388, 195] on div at bounding box center [378, 195] width 26 height 53
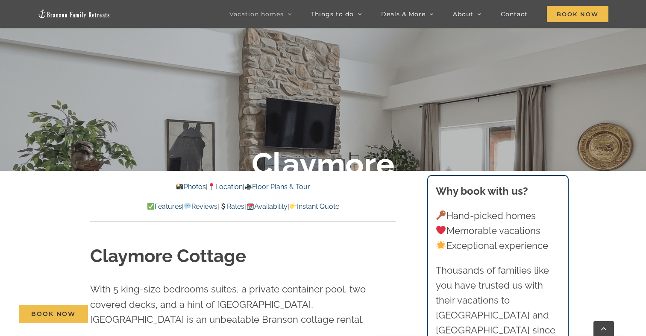
scroll to position [143, 0]
